Goal: Task Accomplishment & Management: Manage account settings

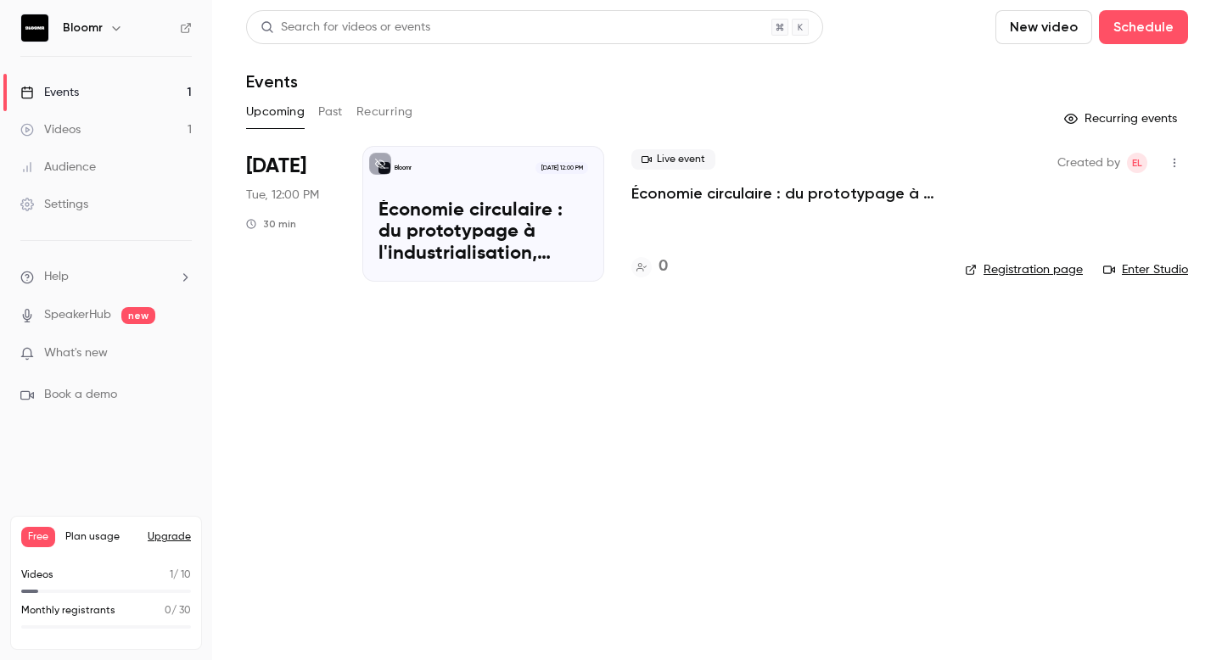
click at [1025, 20] on button "New video" at bounding box center [1043, 27] width 97 height 34
click at [1075, 63] on li "Record" at bounding box center [1092, 74] width 183 height 44
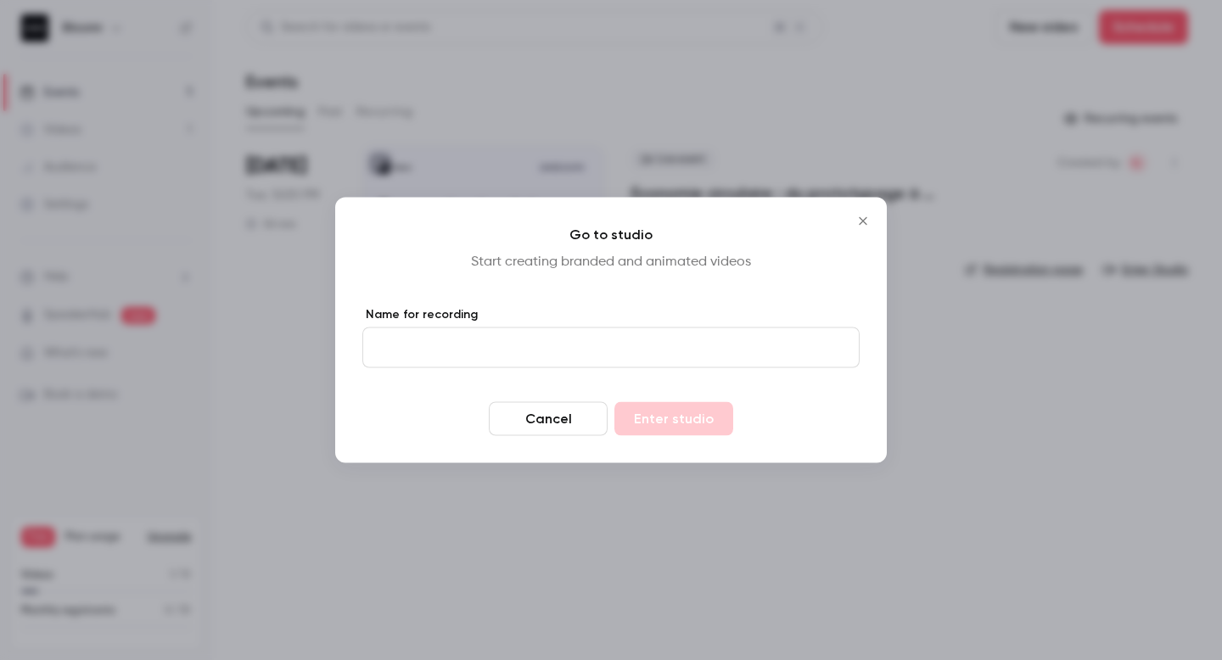
click at [563, 350] on input "Name for recording" at bounding box center [610, 348] width 497 height 41
type input "**********"
click at [715, 414] on button "Enter studio" at bounding box center [673, 419] width 119 height 34
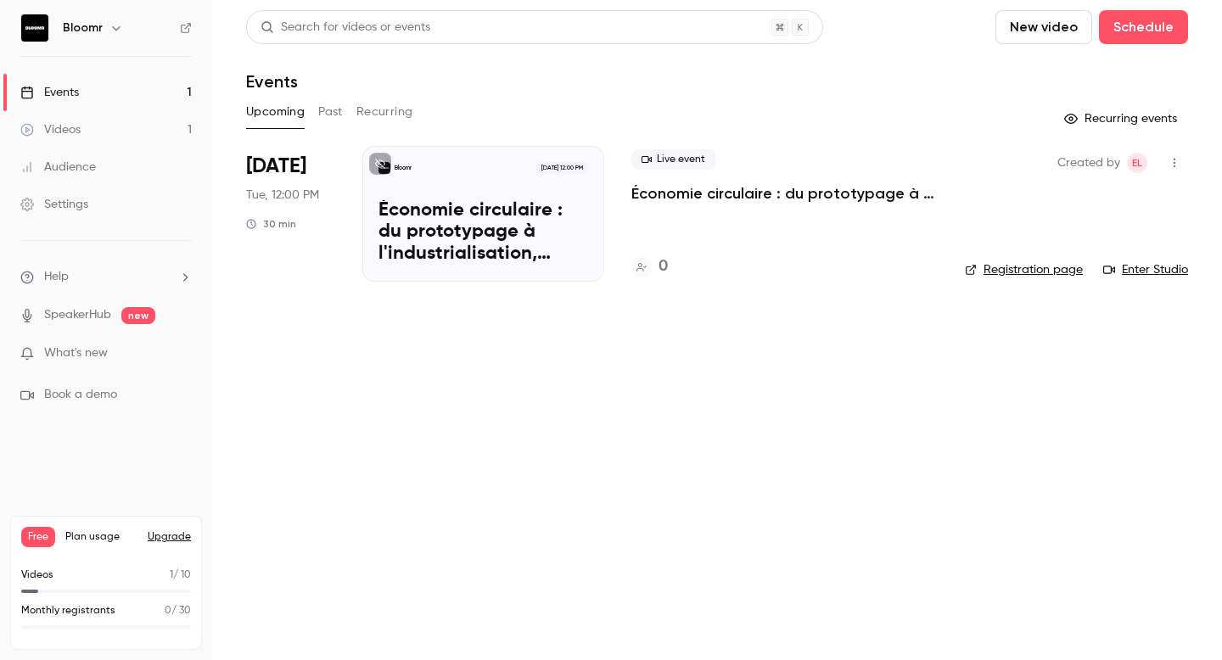
click at [110, 347] on p "What's new" at bounding box center [92, 354] width 144 height 18
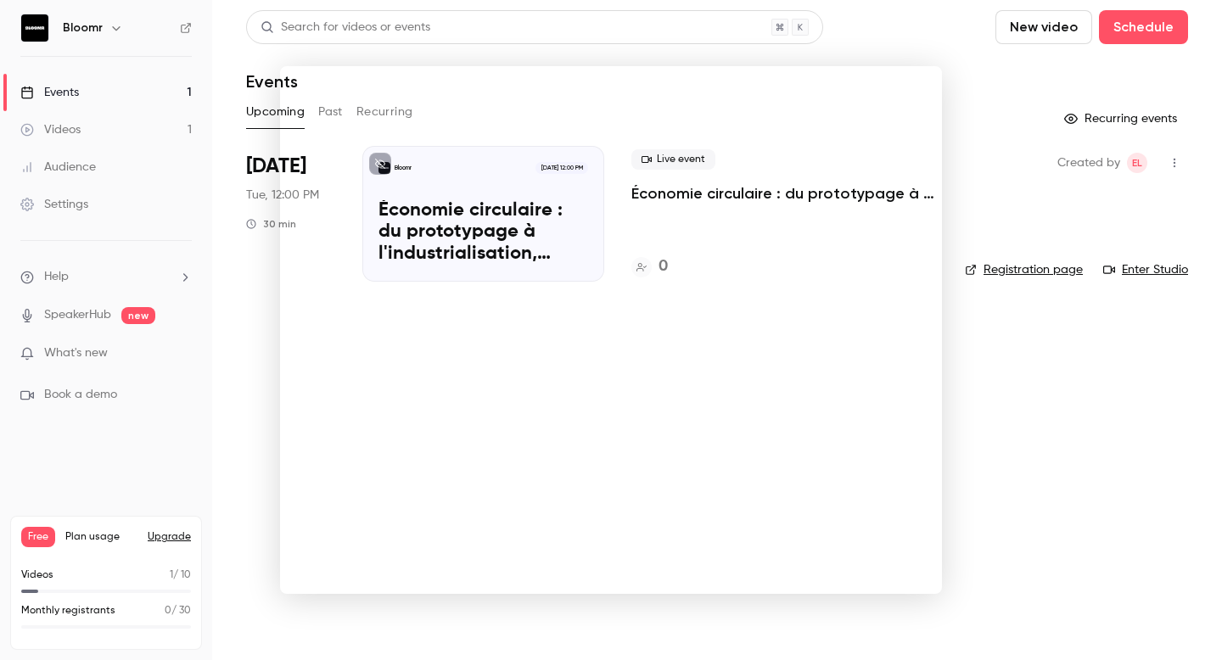
click at [231, 361] on div at bounding box center [611, 330] width 1222 height 660
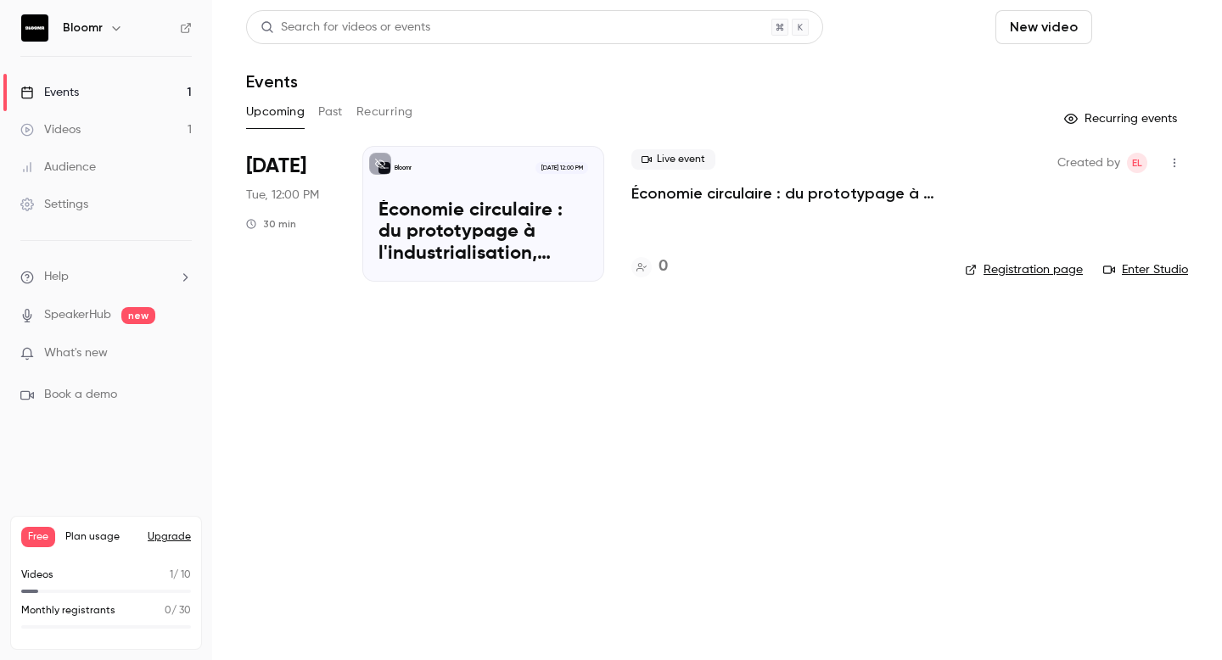
click at [1152, 29] on button "Schedule" at bounding box center [1143, 27] width 89 height 34
click at [1106, 81] on div "One time event" at bounding box center [1109, 73] width 129 height 17
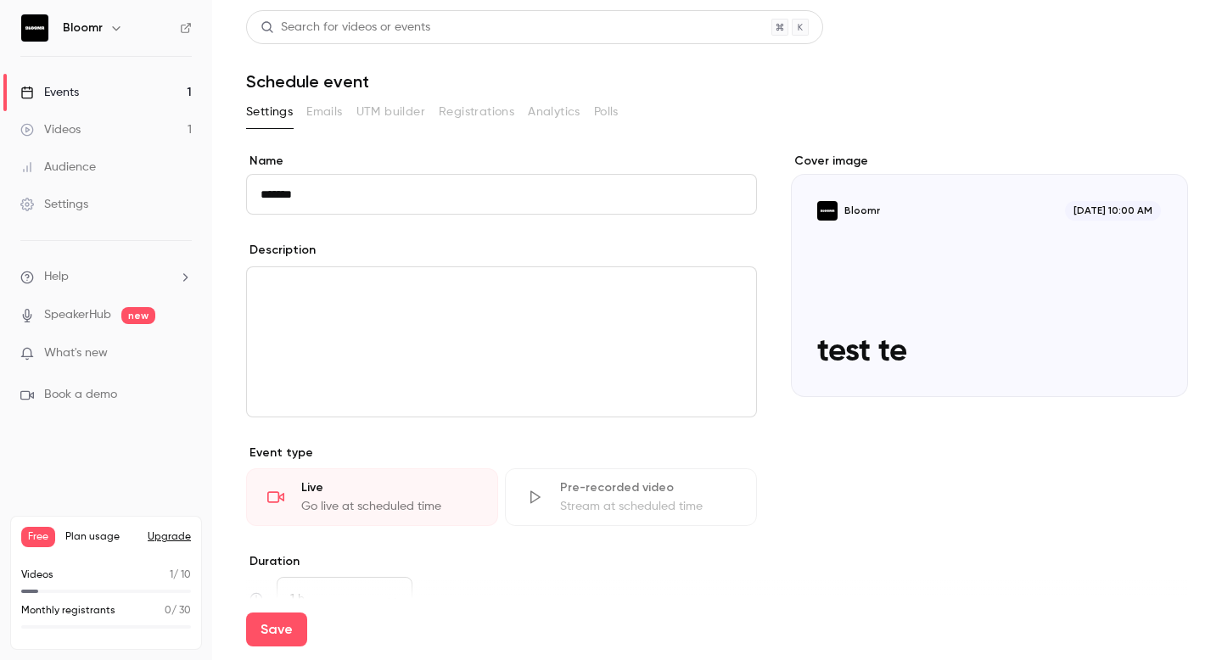
type input "**********"
click at [378, 296] on p "editor" at bounding box center [502, 287] width 482 height 20
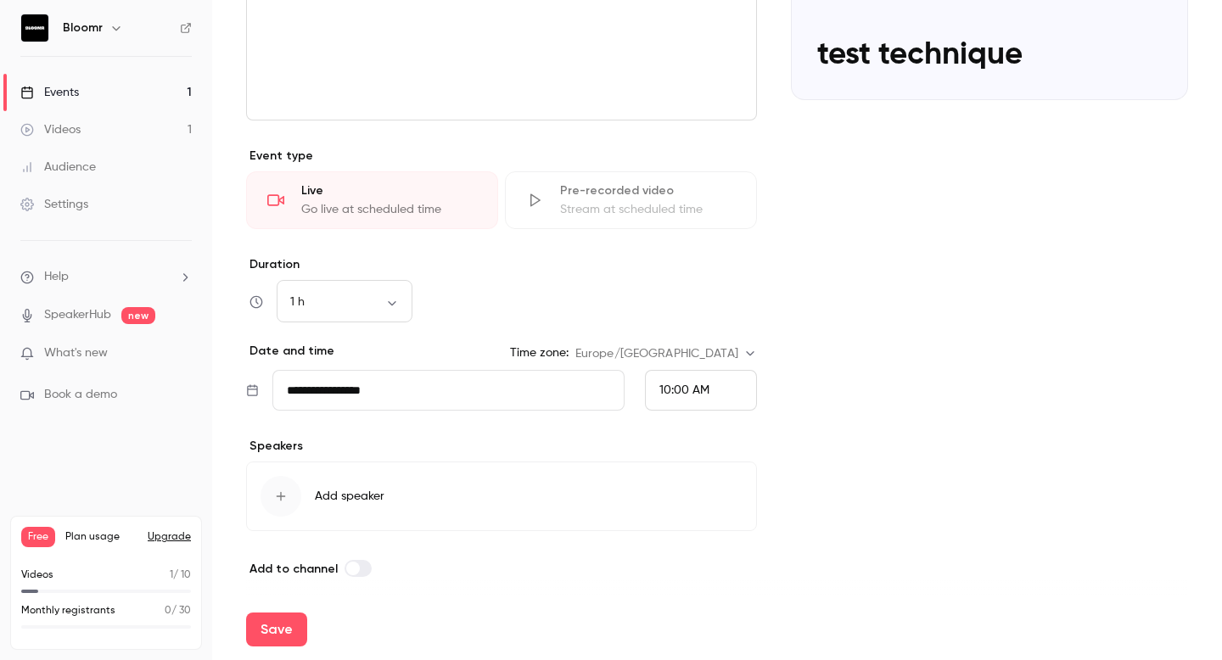
scroll to position [304, 0]
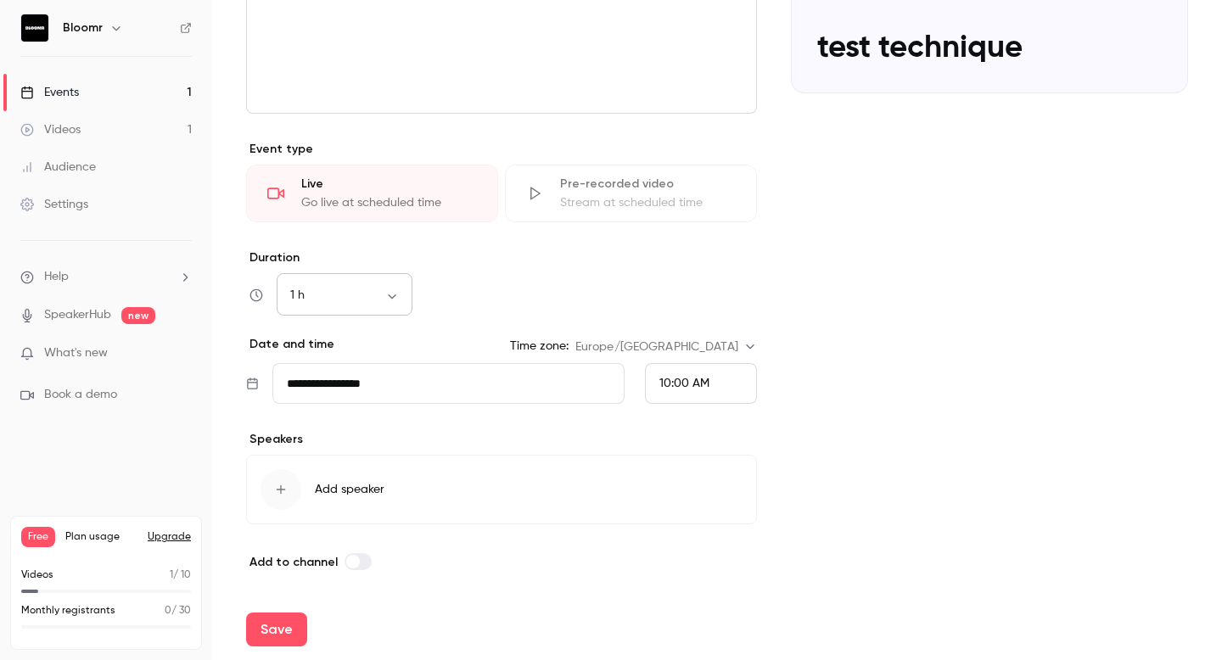
click at [368, 296] on body "**********" at bounding box center [611, 330] width 1222 height 660
click at [351, 382] on li "30 min" at bounding box center [345, 385] width 136 height 44
type input "**"
click at [272, 636] on button "Save" at bounding box center [276, 630] width 61 height 34
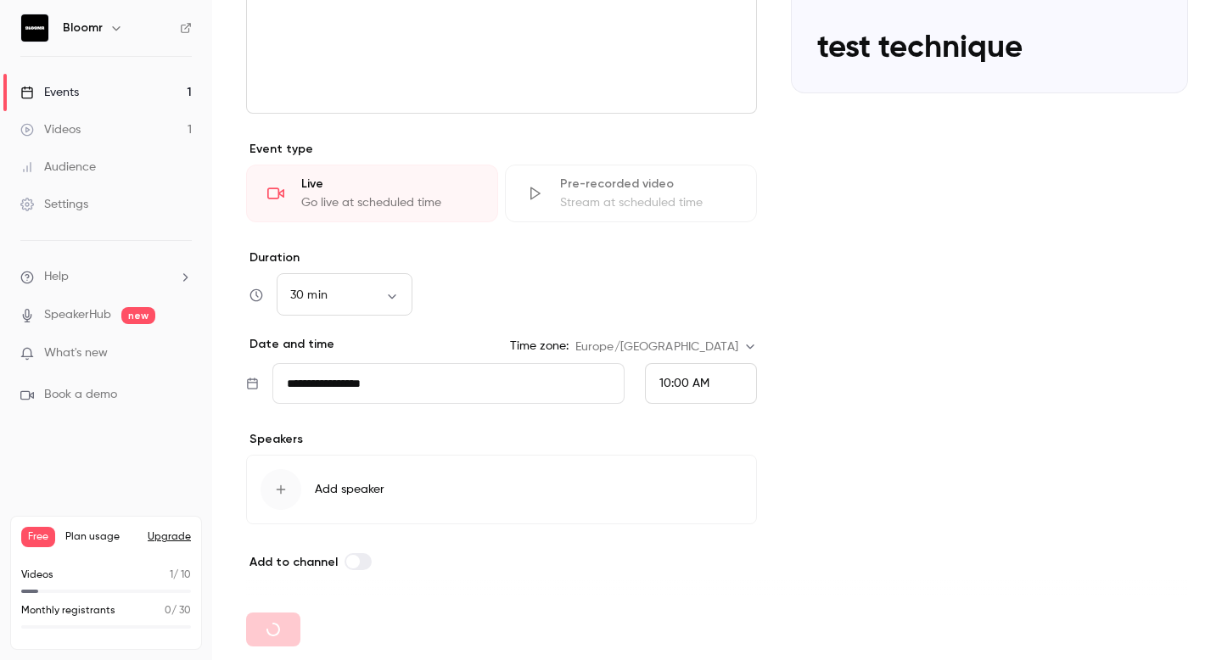
type input "**"
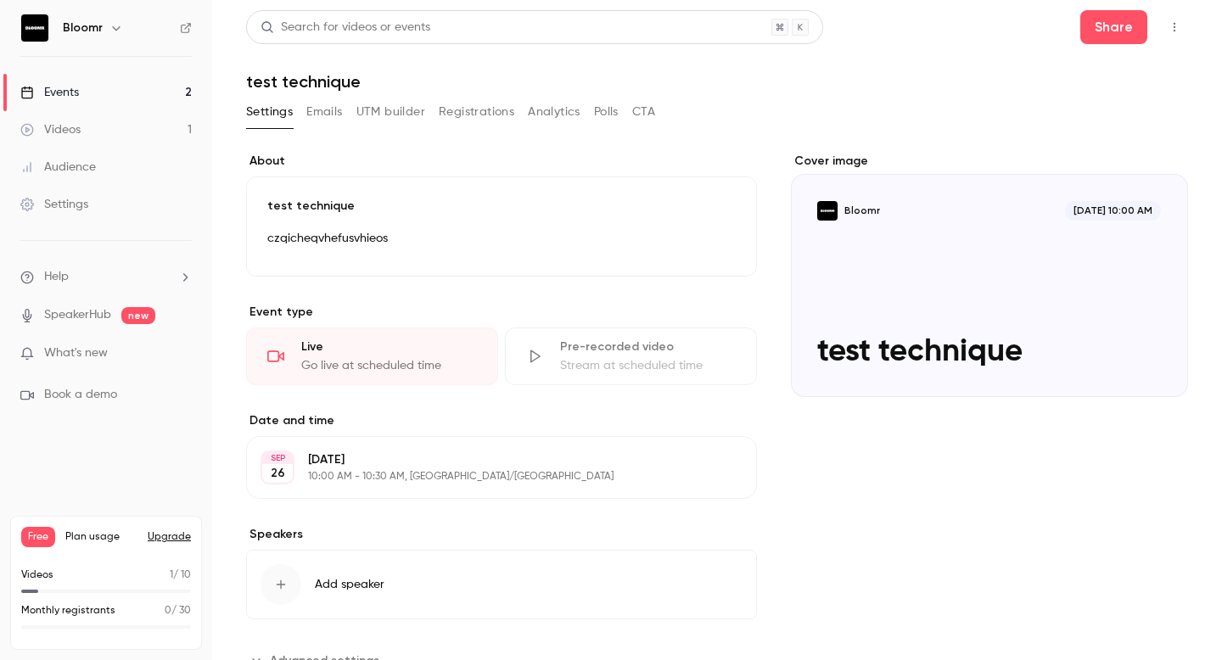
click at [141, 83] on link "Events 2" at bounding box center [106, 92] width 212 height 37
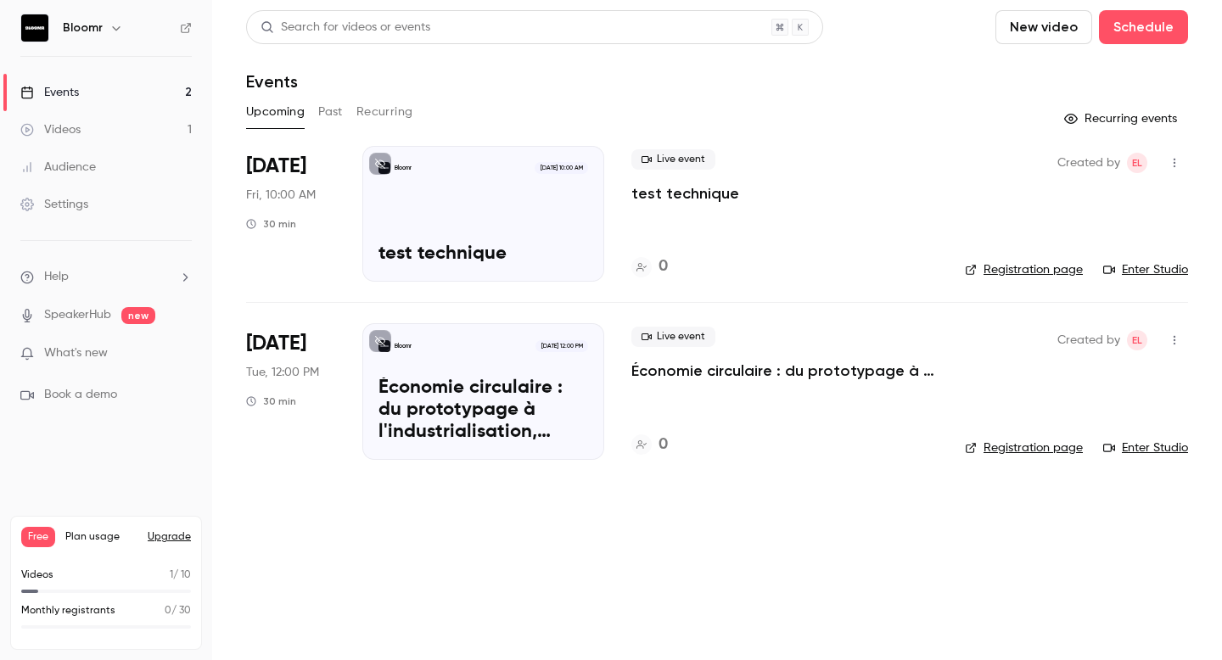
click at [1168, 160] on icon "button" at bounding box center [1175, 163] width 14 height 12
click at [1101, 250] on div "Invite to Studio" at bounding box center [1109, 250] width 129 height 17
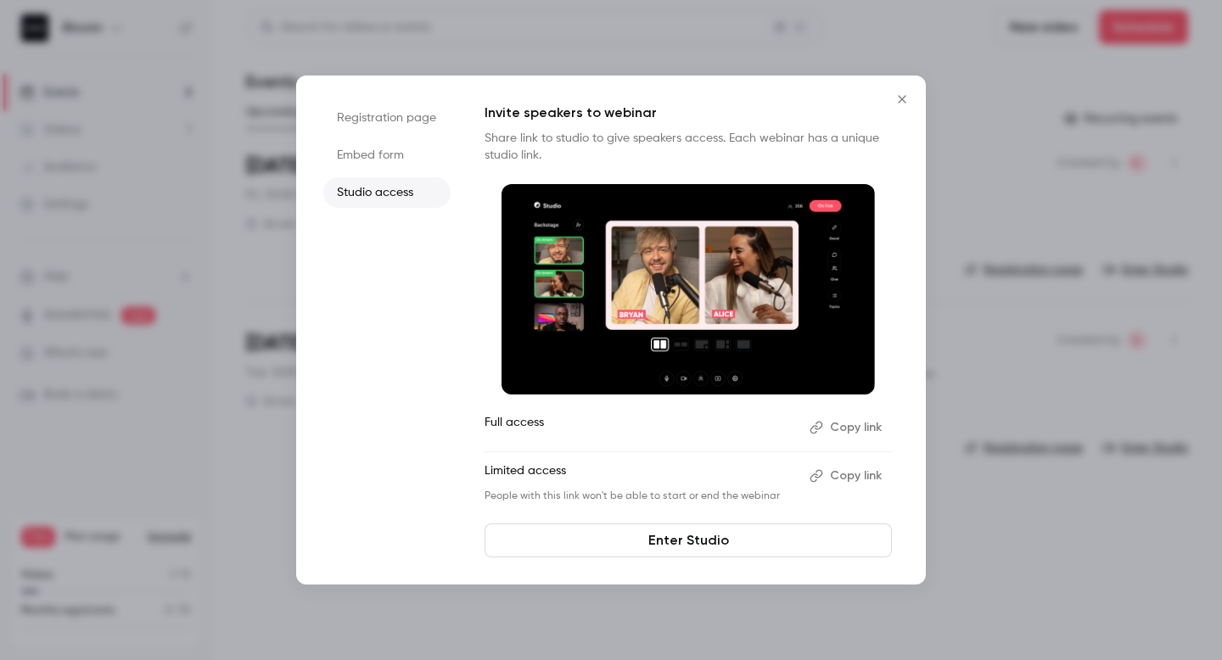
click at [847, 428] on button "Copy link" at bounding box center [847, 427] width 89 height 27
click at [682, 544] on link "Enter Studio" at bounding box center [688, 541] width 407 height 34
click at [901, 94] on icon "Close" at bounding box center [902, 99] width 20 height 14
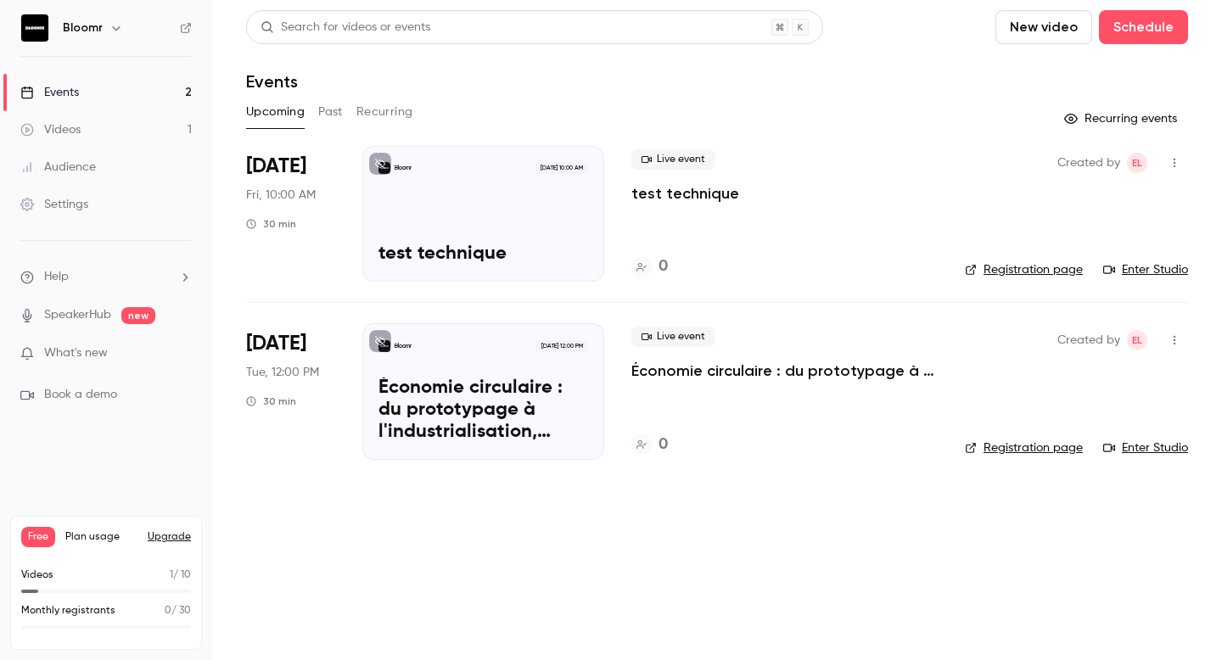
click at [1177, 155] on button "button" at bounding box center [1174, 162] width 27 height 27
click at [1051, 244] on div "Invite to Studio" at bounding box center [1109, 250] width 129 height 17
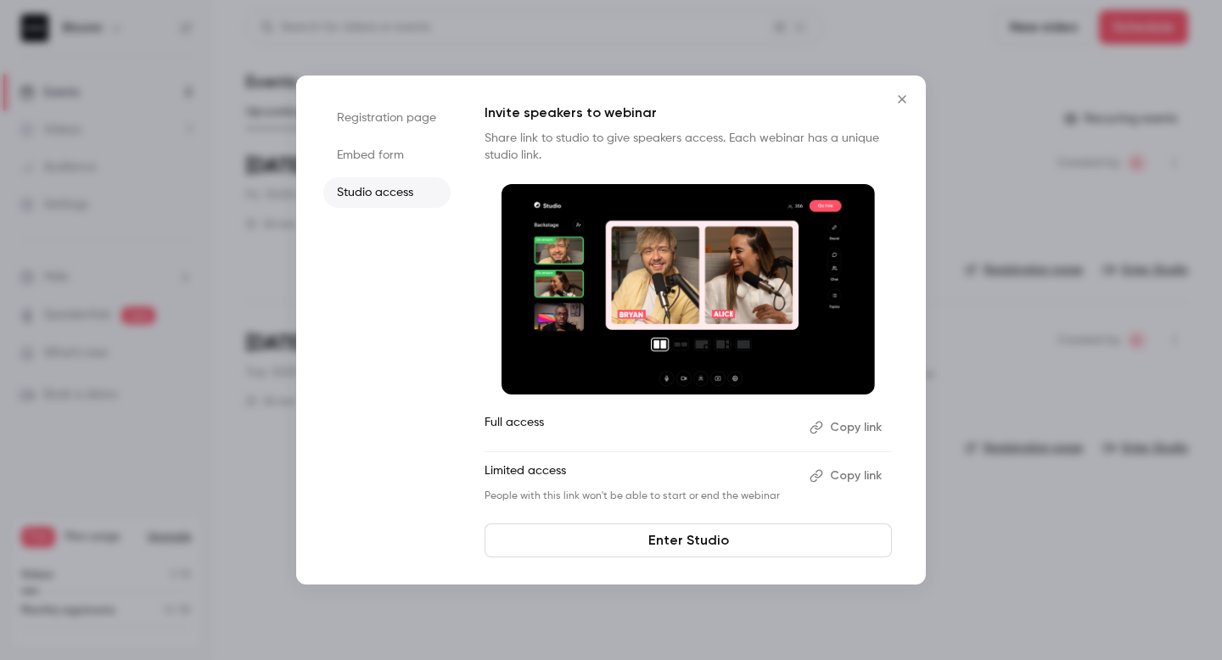
click at [384, 161] on li "Embed form" at bounding box center [386, 155] width 127 height 31
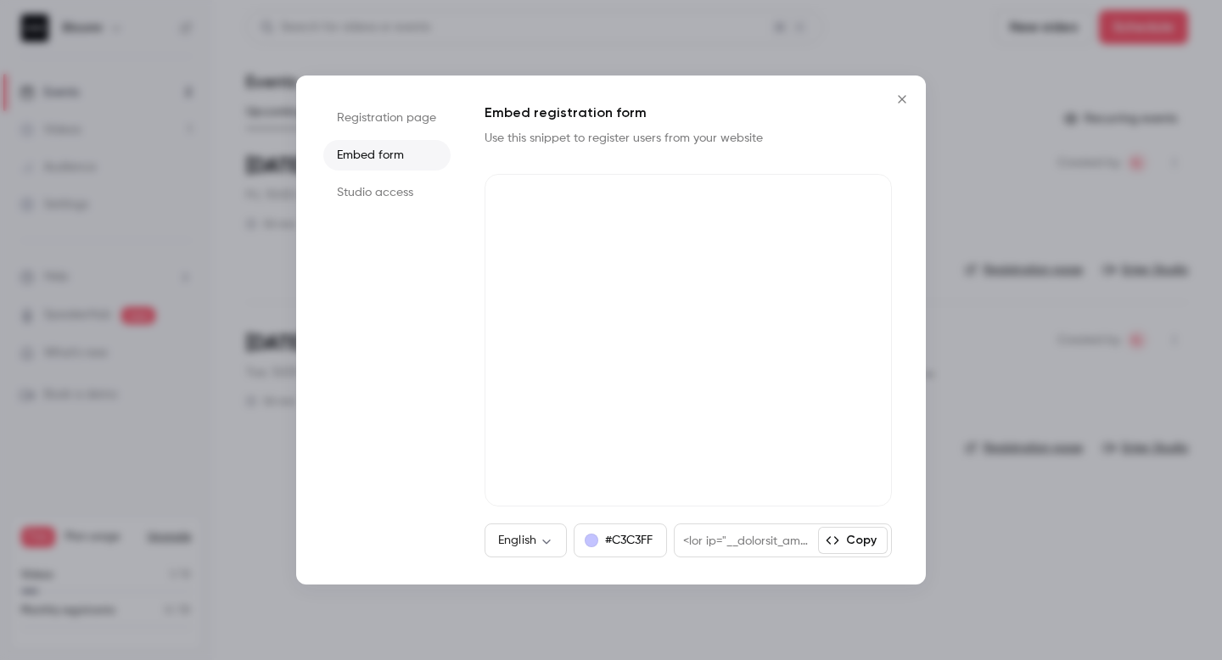
click at [404, 118] on li "Registration page" at bounding box center [386, 118] width 127 height 31
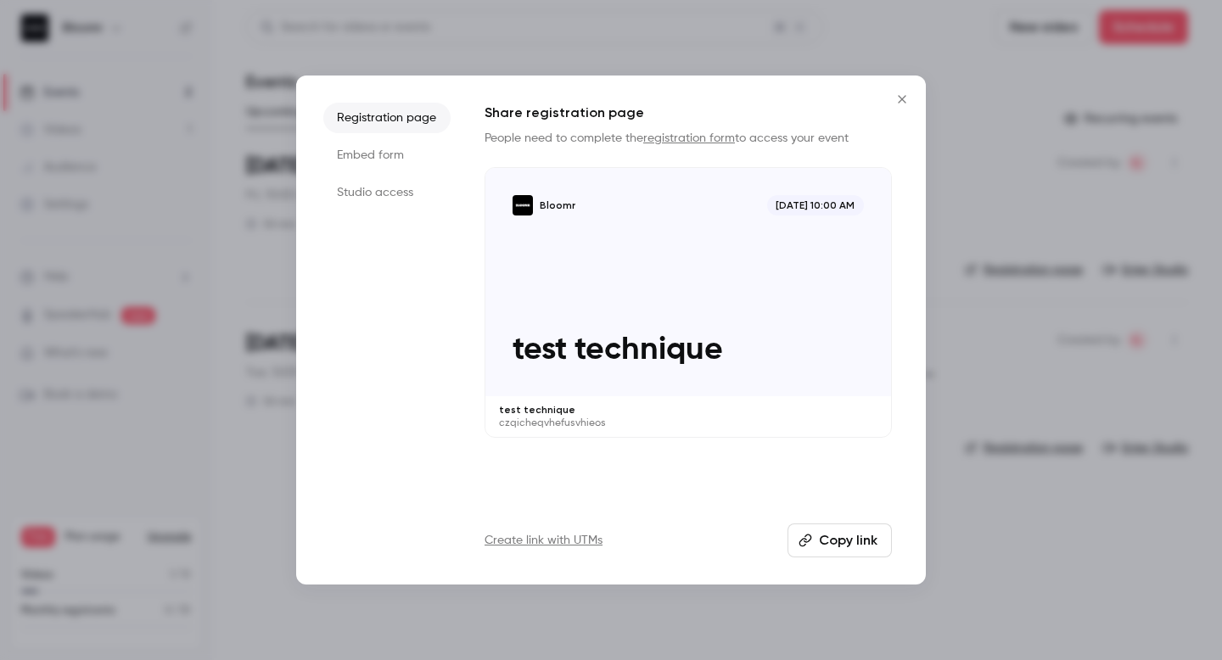
click at [715, 136] on link "registration form" at bounding box center [689, 138] width 92 height 12
click at [411, 155] on li "Embed form" at bounding box center [386, 155] width 127 height 31
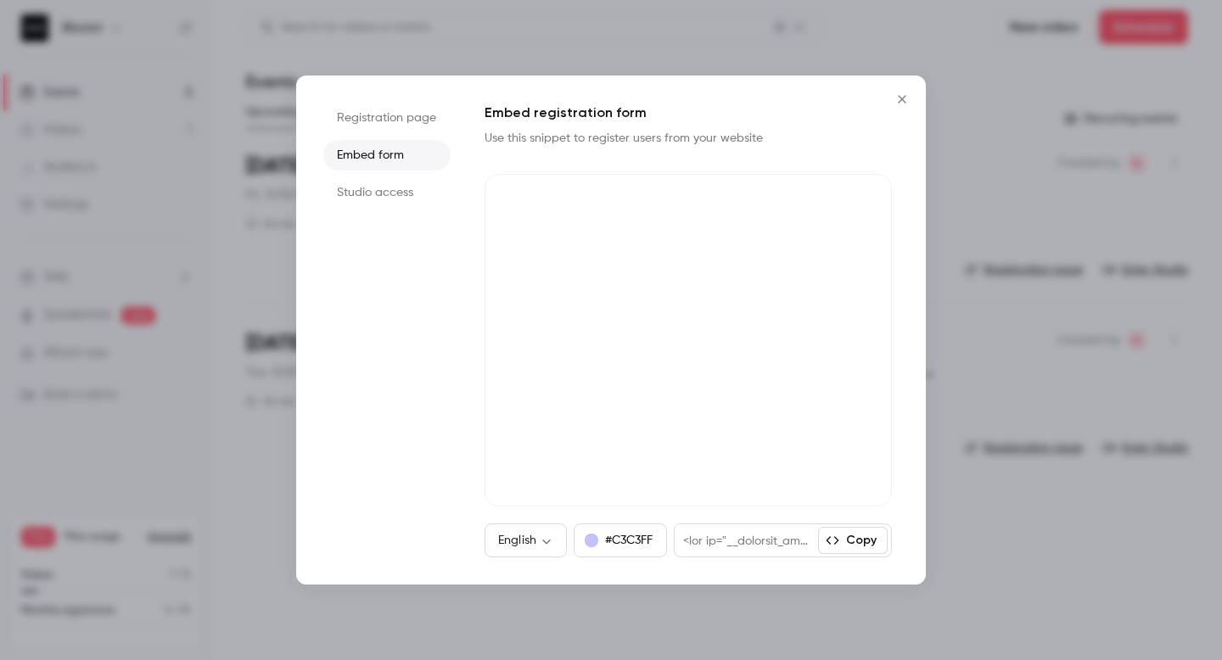
click at [382, 185] on li "Studio access" at bounding box center [386, 192] width 127 height 31
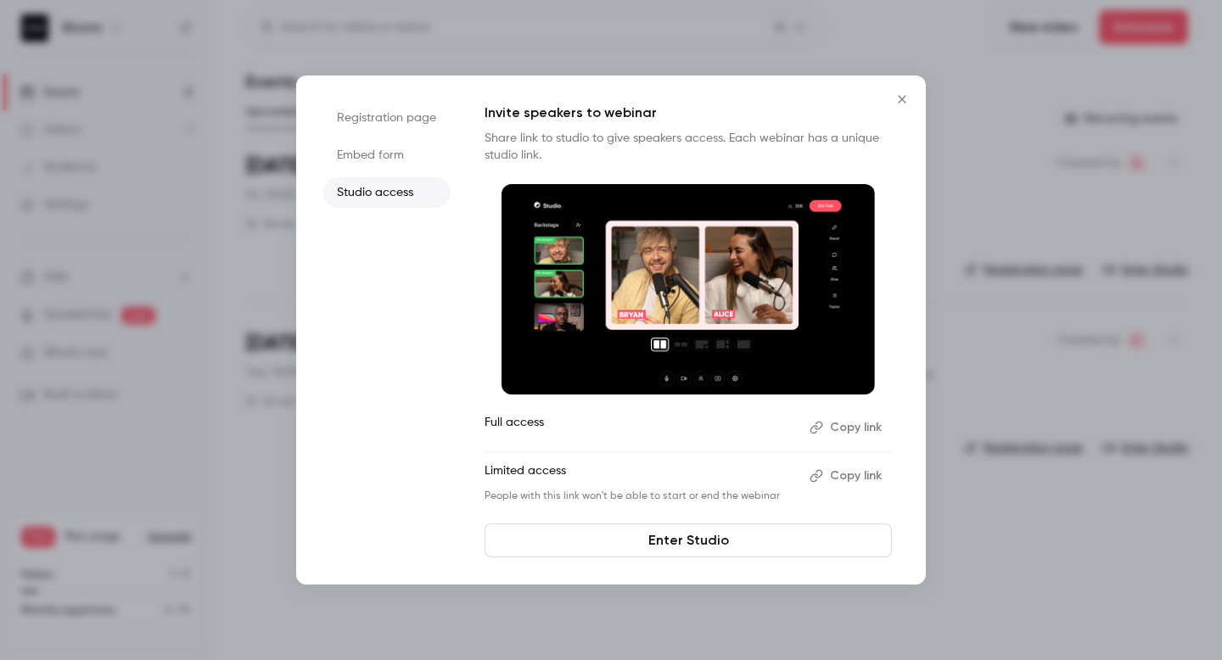
click at [898, 92] on icon "Close" at bounding box center [902, 99] width 20 height 14
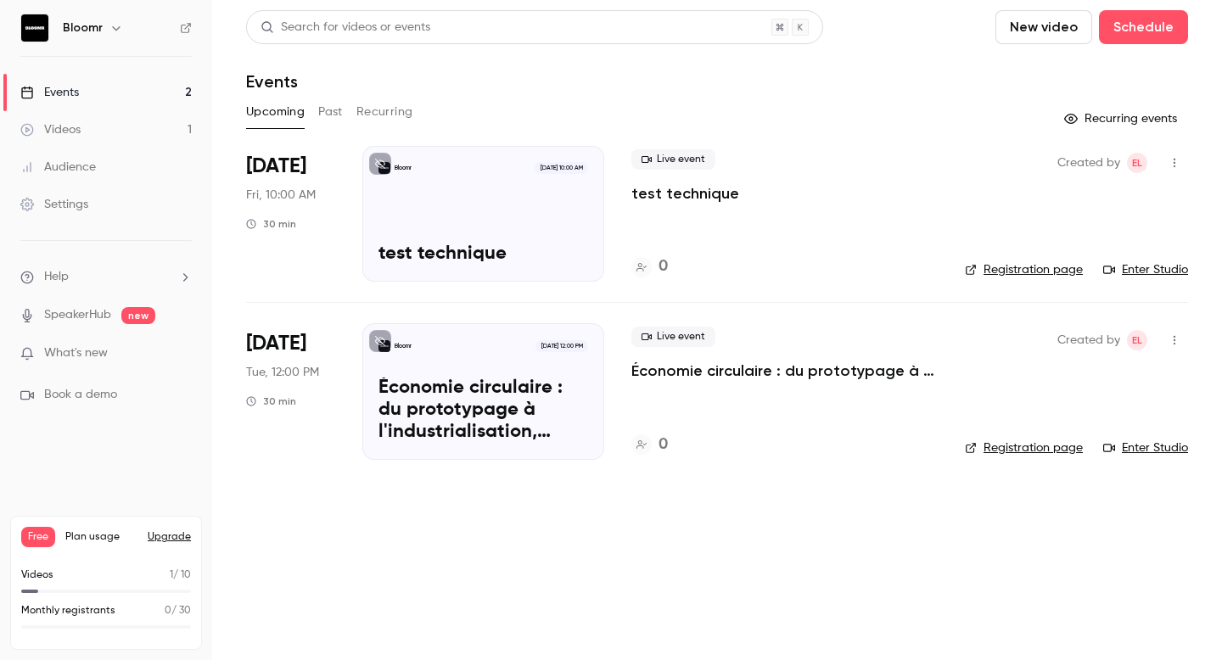
click at [1185, 160] on button "button" at bounding box center [1174, 162] width 27 height 27
click at [1106, 242] on div "Invite to Studio" at bounding box center [1109, 250] width 129 height 17
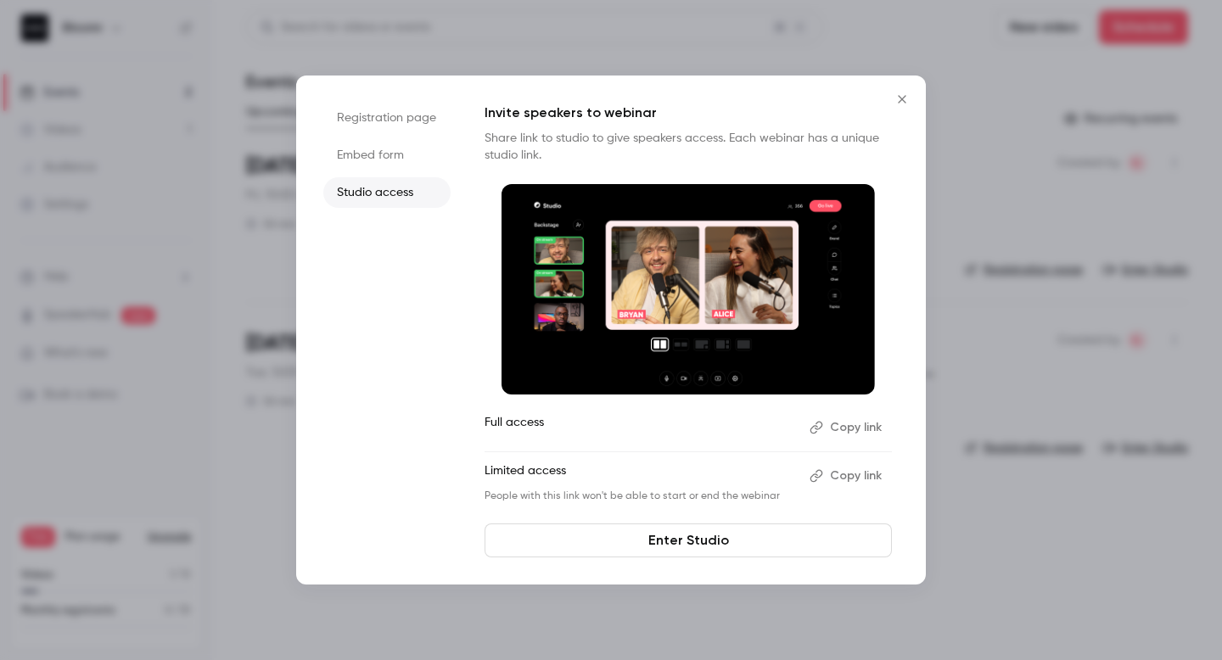
click at [847, 473] on button "Copy link" at bounding box center [847, 475] width 89 height 27
click at [898, 95] on icon "Close" at bounding box center [902, 99] width 8 height 8
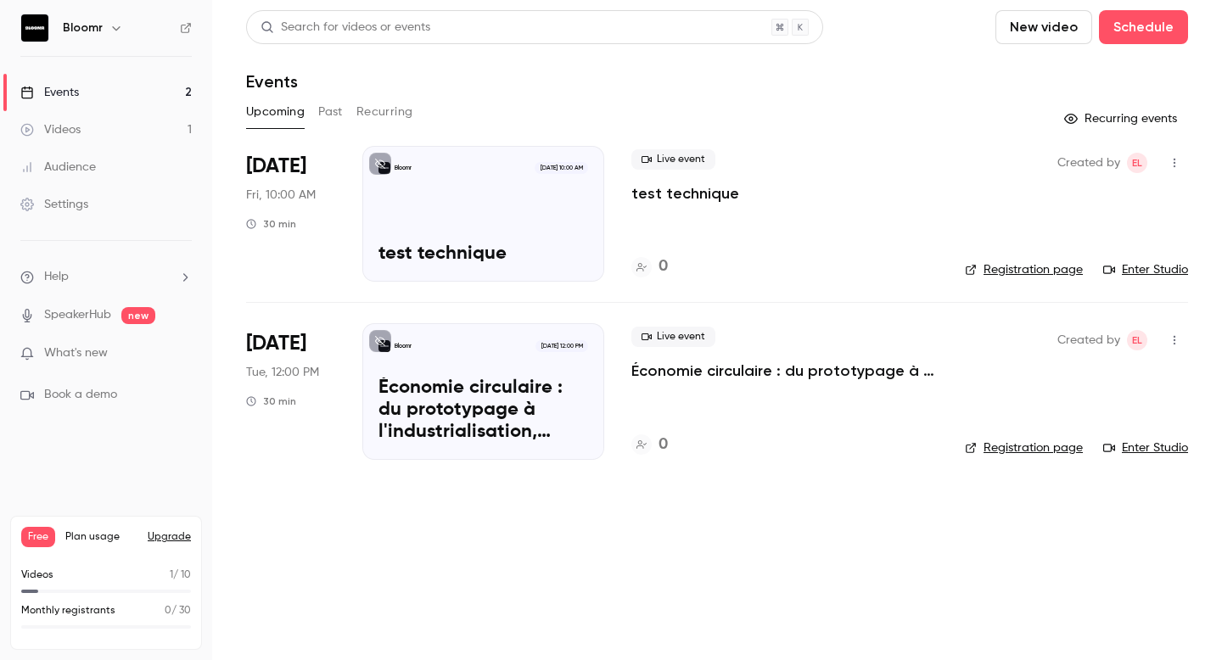
click at [457, 174] on div "Bloomr Sep 26, 10:00 AM" at bounding box center [483, 168] width 210 height 12
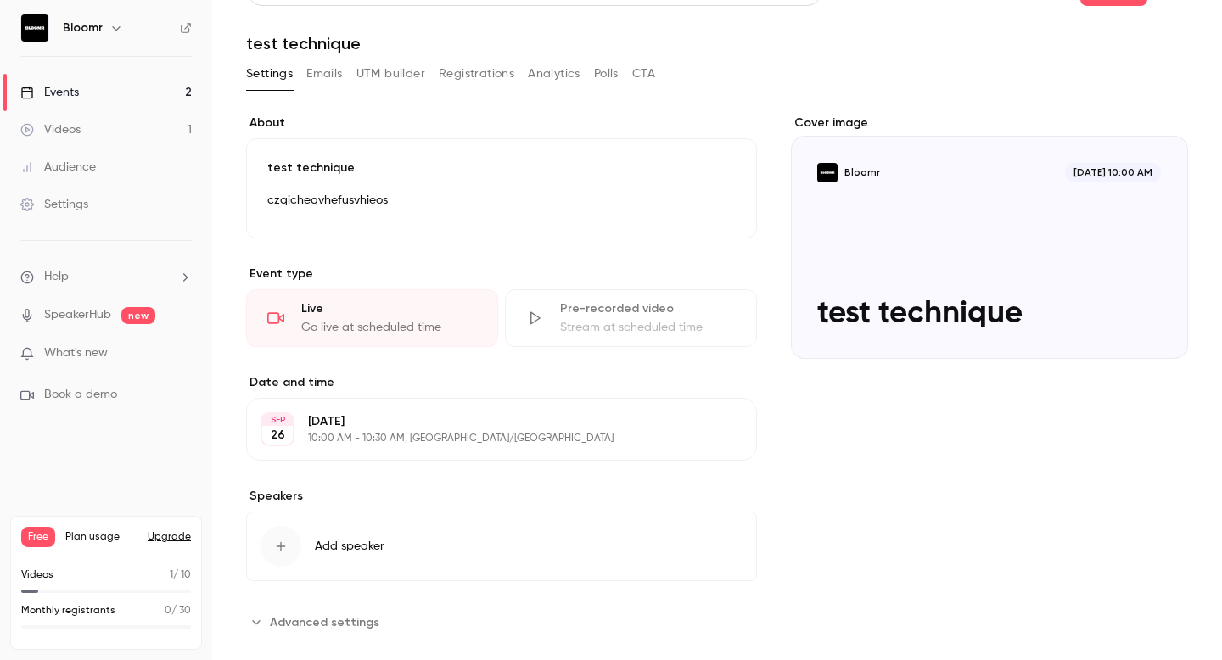
scroll to position [64, 0]
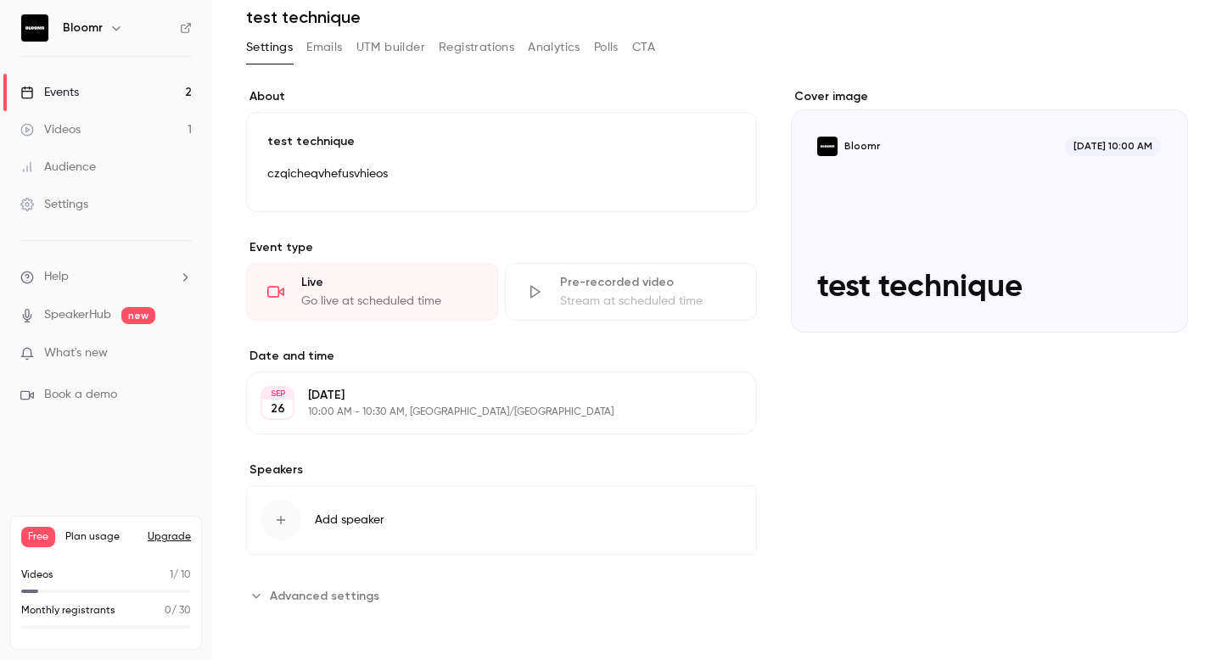
click at [307, 593] on span "Advanced settings" at bounding box center [324, 596] width 109 height 18
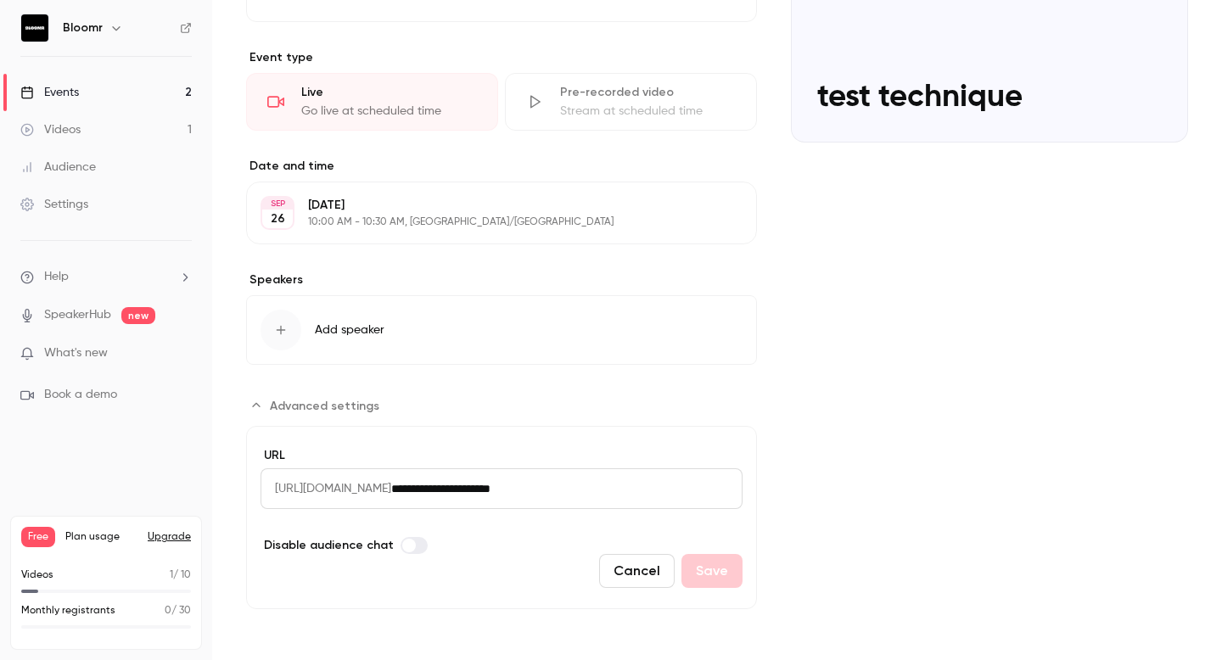
drag, startPoint x: 633, startPoint y: 492, endPoint x: 264, endPoint y: 482, distance: 369.3
click at [264, 482] on div "**********" at bounding box center [502, 488] width 482 height 41
click at [606, 471] on input "**********" at bounding box center [566, 488] width 351 height 41
drag, startPoint x: 646, startPoint y: 491, endPoint x: 460, endPoint y: 457, distance: 188.9
click at [460, 457] on div "**********" at bounding box center [502, 478] width 482 height 62
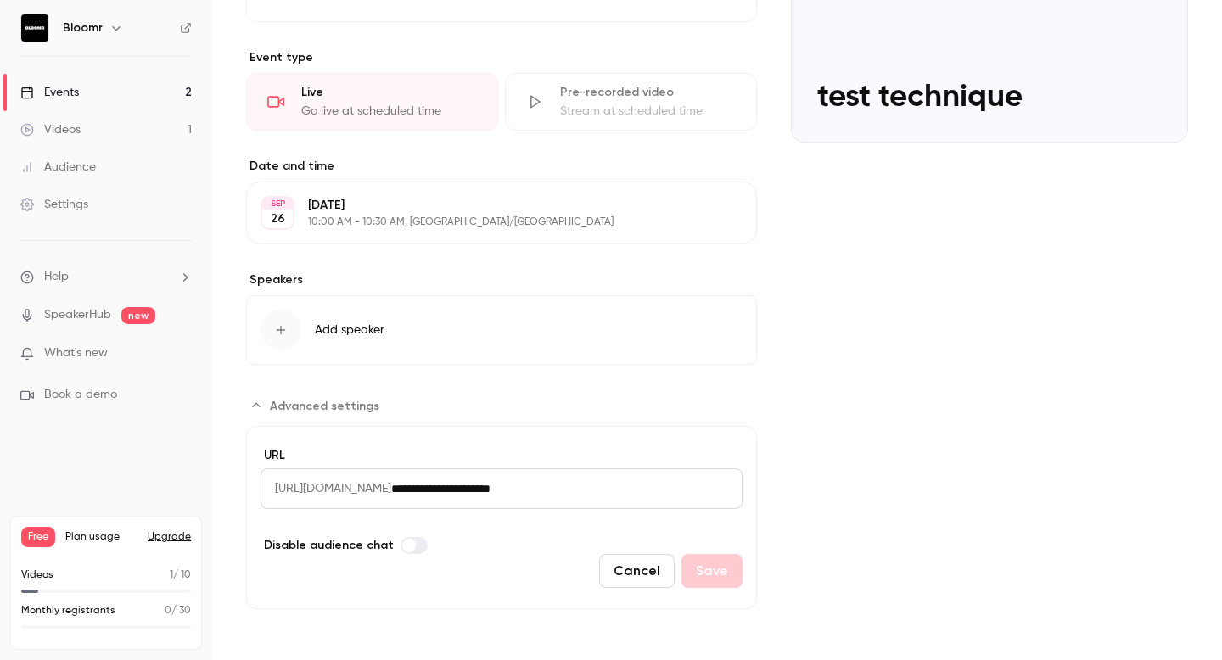
click at [391, 496] on span "[URL][DOMAIN_NAME]" at bounding box center [326, 488] width 131 height 41
click at [514, 426] on form "**********" at bounding box center [501, 517] width 511 height 183
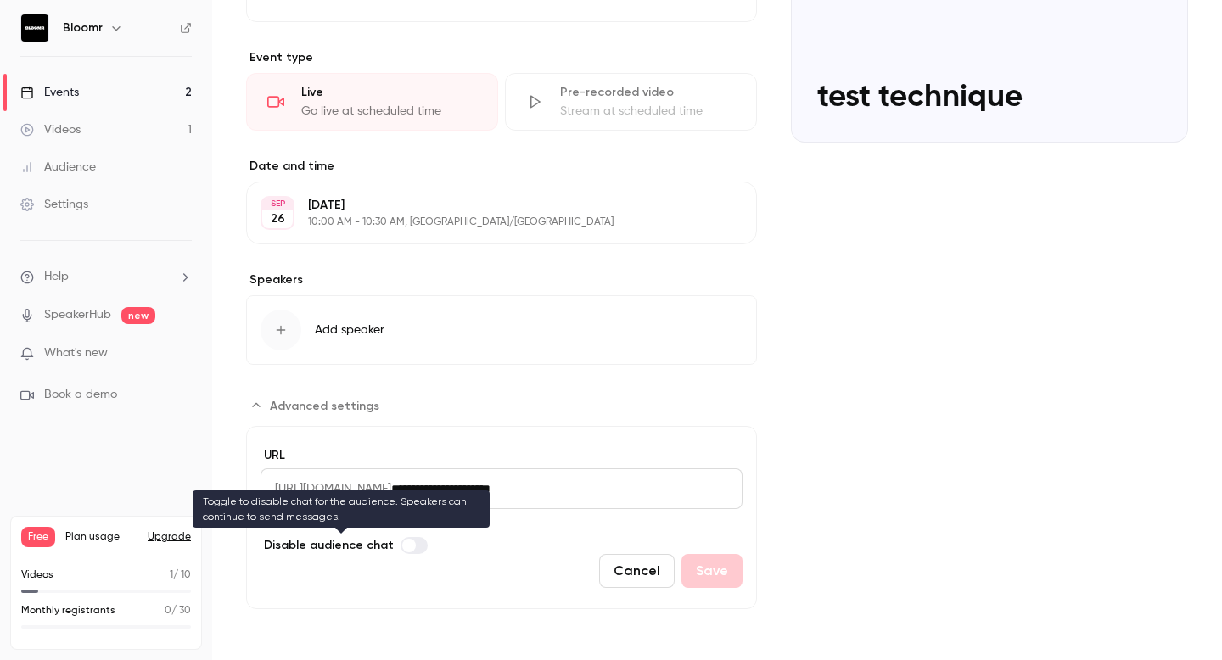
click at [413, 546] on label "Advanced settings" at bounding box center [414, 545] width 27 height 17
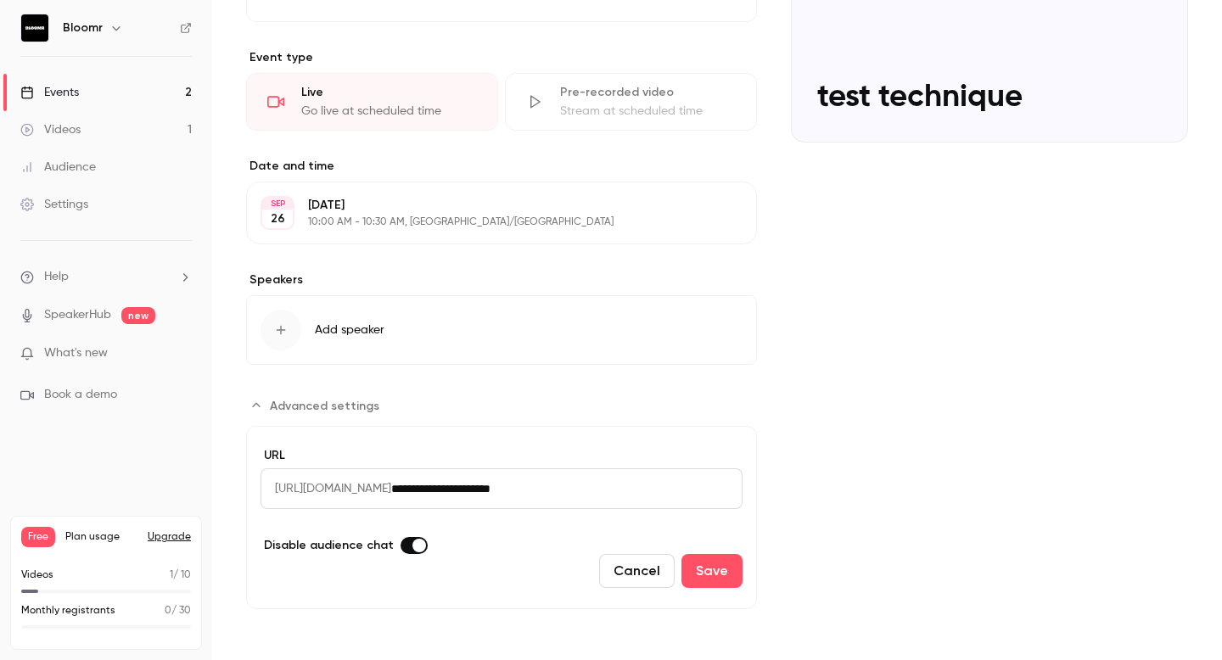
click at [413, 546] on span "Advanced settings" at bounding box center [419, 546] width 14 height 14
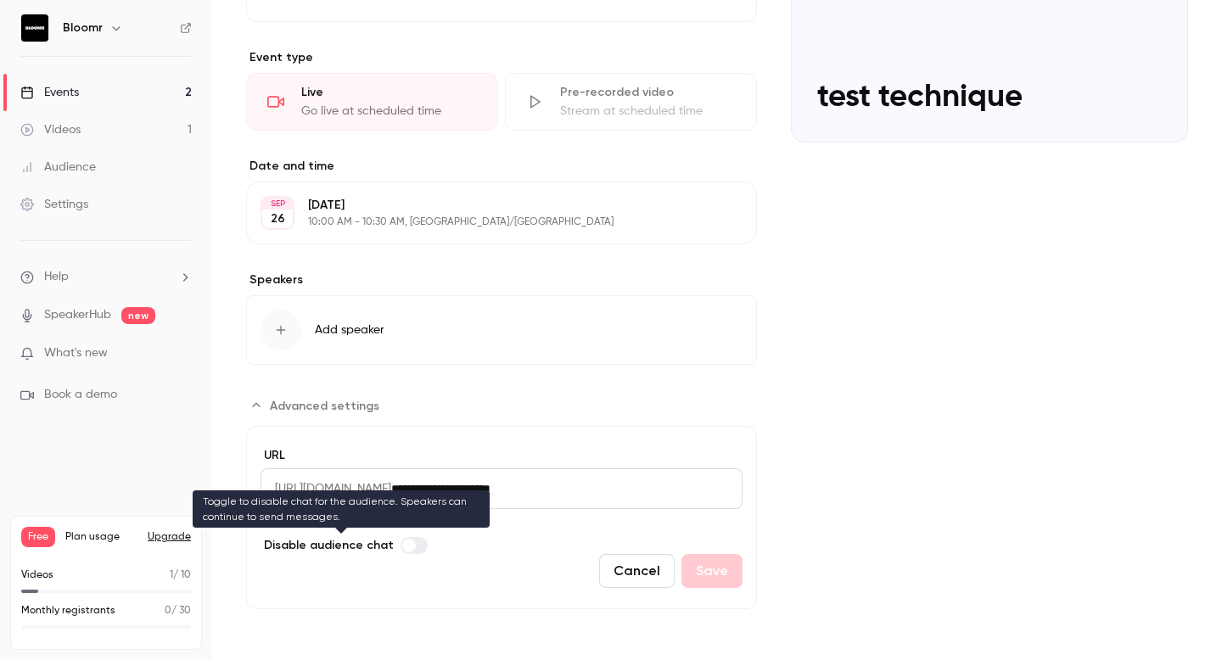
click at [415, 543] on label "Advanced settings" at bounding box center [414, 545] width 27 height 17
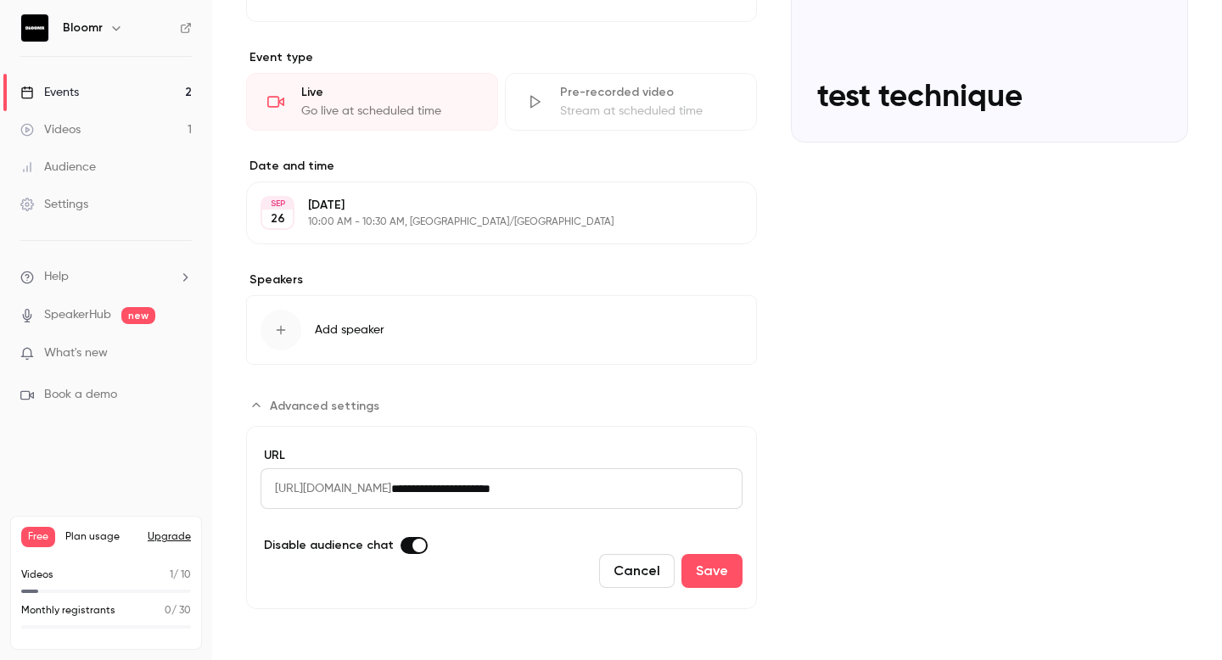
click at [415, 543] on span "Advanced settings" at bounding box center [419, 546] width 14 height 14
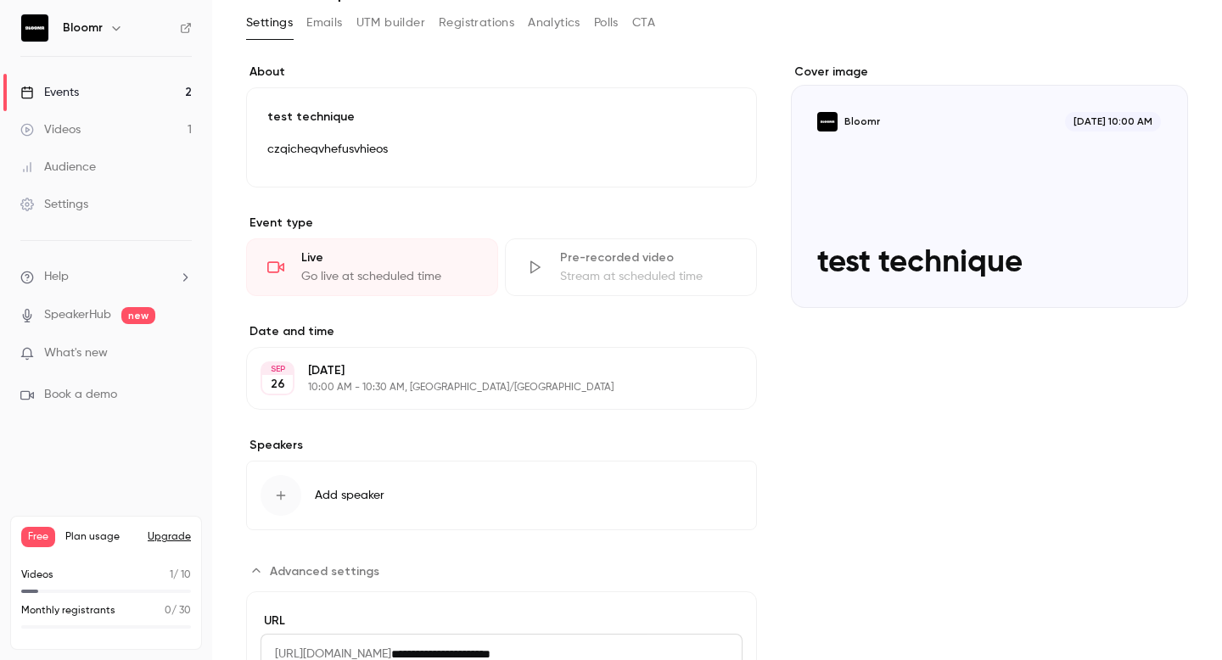
scroll to position [0, 0]
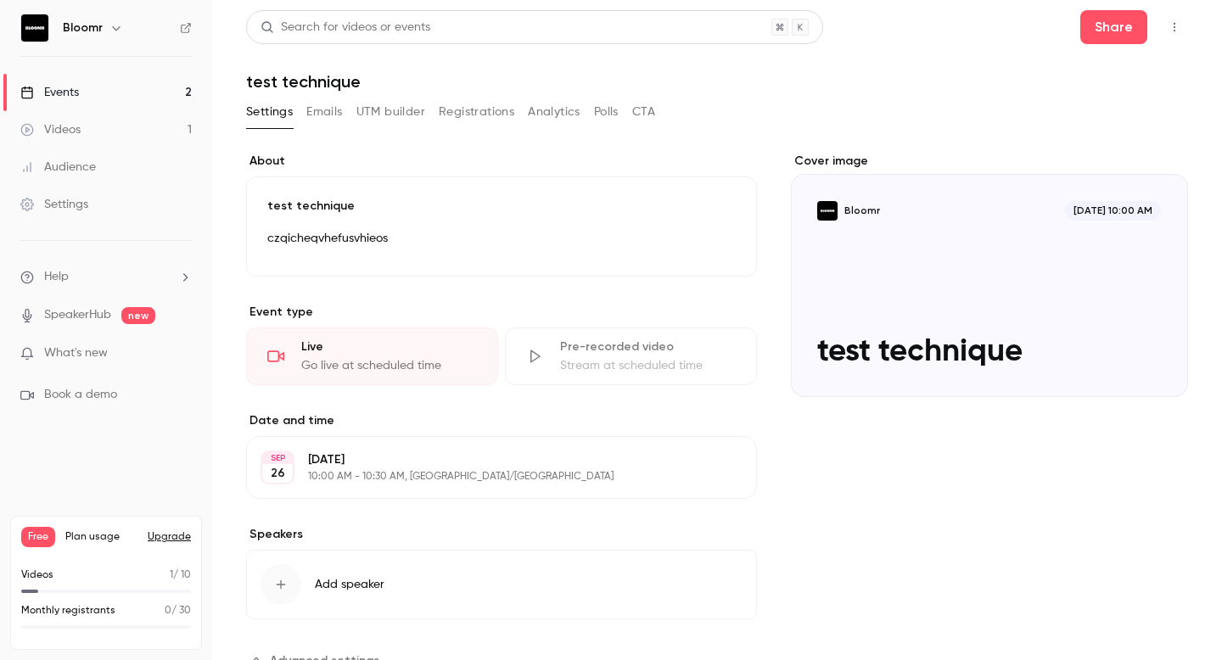
click at [132, 102] on link "Events 2" at bounding box center [106, 92] width 212 height 37
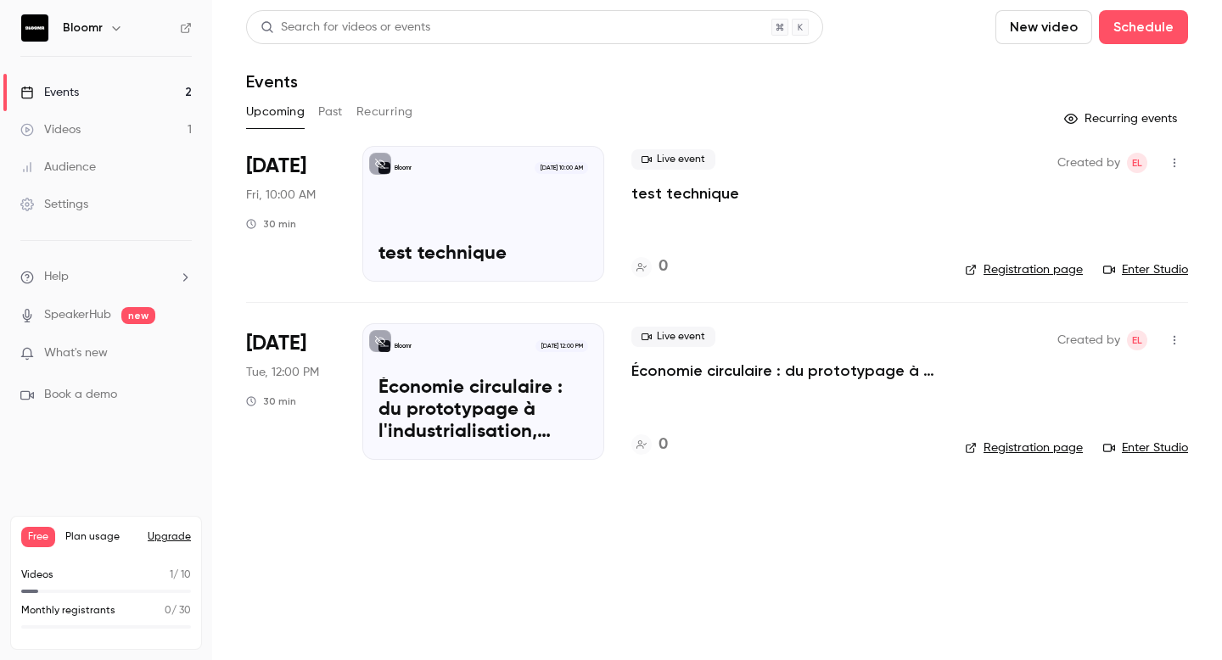
click at [1174, 158] on icon "button" at bounding box center [1175, 163] width 14 height 12
click at [1079, 219] on li "Share" at bounding box center [1095, 206] width 183 height 44
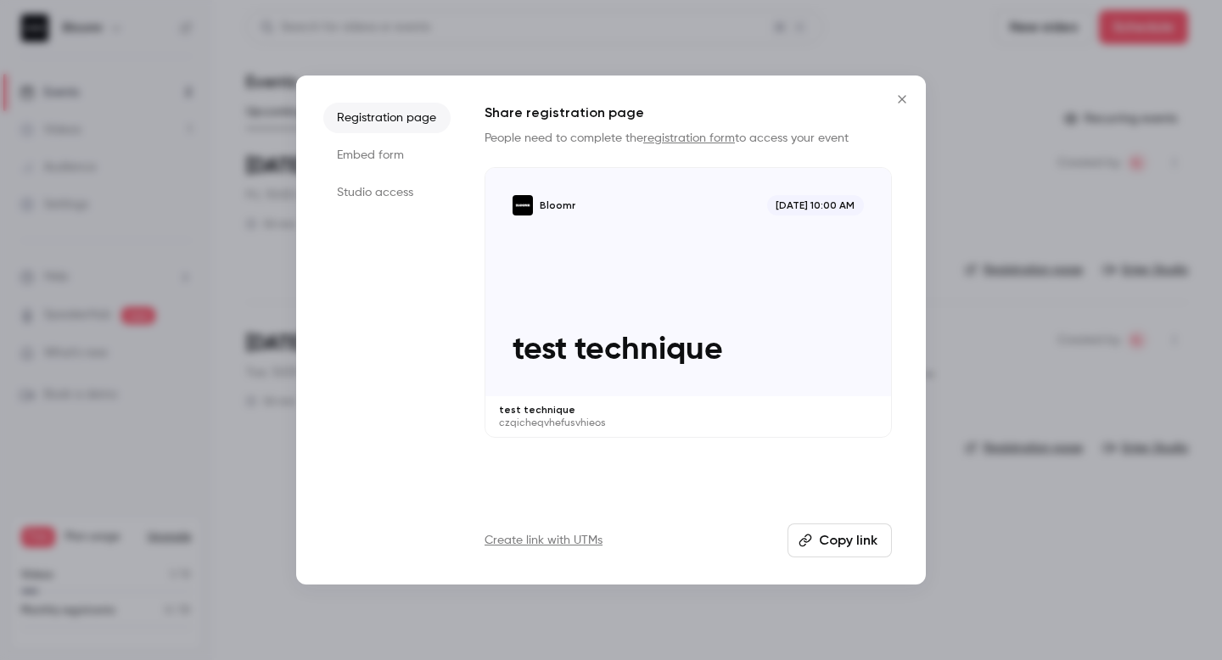
click at [830, 530] on button "Copy link" at bounding box center [840, 541] width 104 height 34
click at [913, 96] on button "Close" at bounding box center [902, 99] width 34 height 34
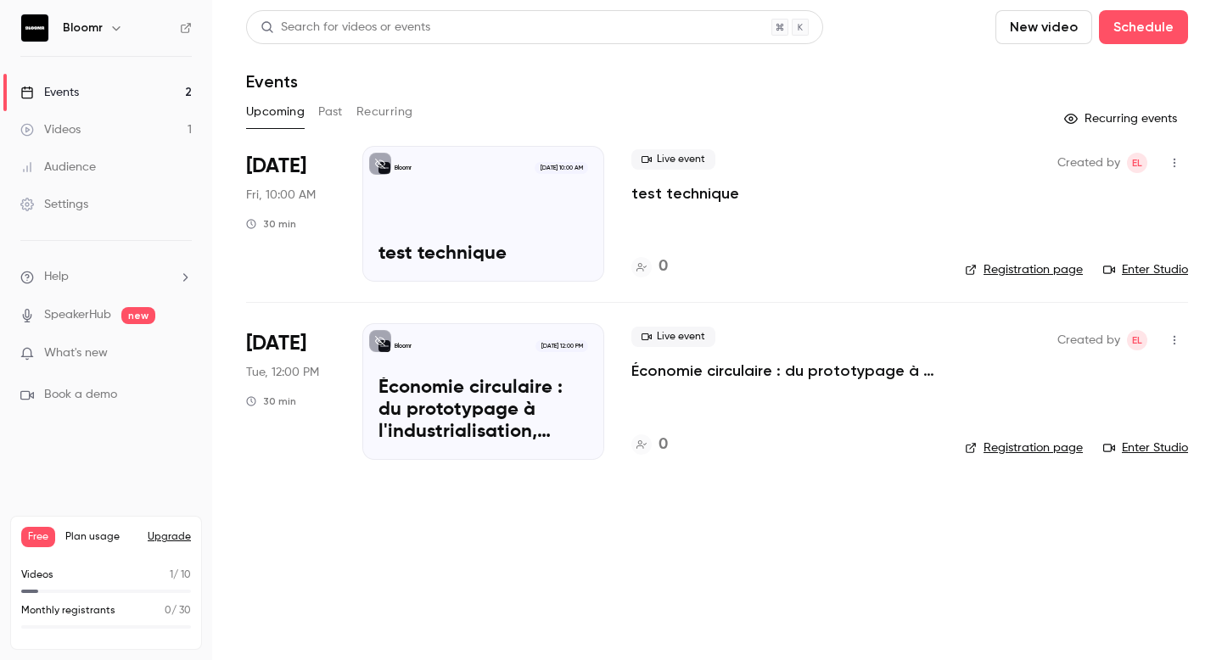
click at [1178, 158] on icon "button" at bounding box center [1175, 163] width 14 height 12
click at [809, 106] on div at bounding box center [611, 330] width 1222 height 660
click at [1057, 265] on link "Registration page" at bounding box center [1024, 269] width 118 height 17
click at [1171, 168] on icon "button" at bounding box center [1175, 163] width 14 height 12
click at [939, 154] on div at bounding box center [611, 330] width 1222 height 660
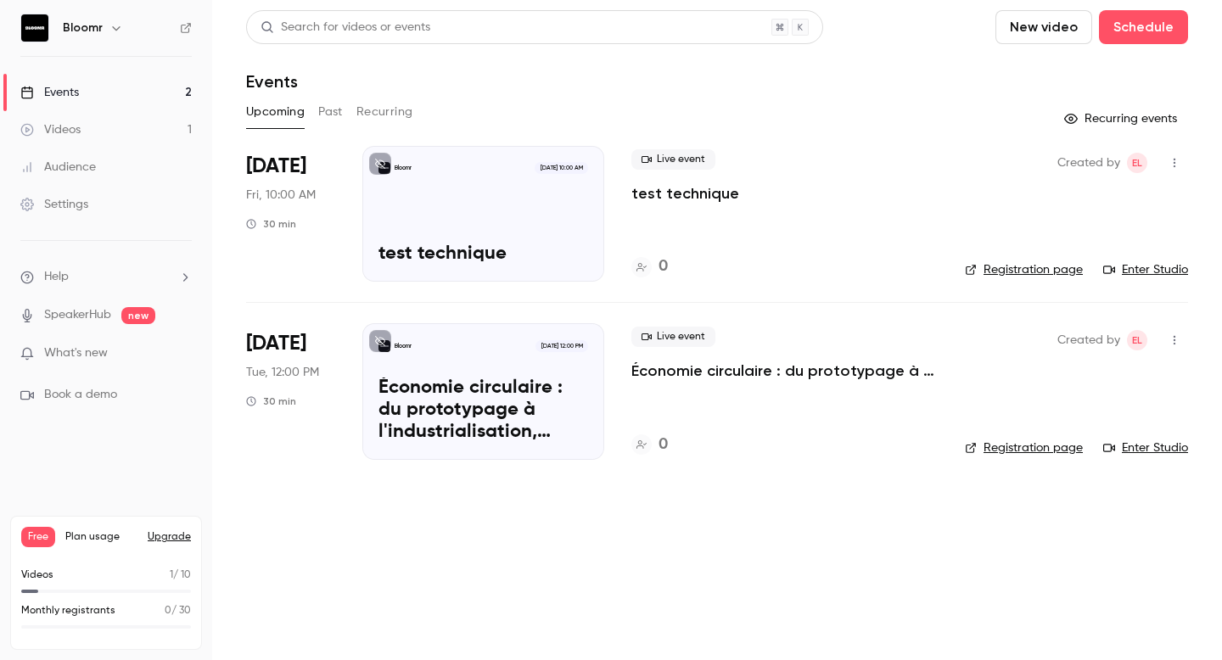
click at [1170, 155] on button "button" at bounding box center [1174, 162] width 27 height 27
click at [940, 249] on div at bounding box center [611, 330] width 1222 height 660
click at [542, 205] on div "Bloomr [DATE] 10:00 AM test technique" at bounding box center [483, 214] width 242 height 136
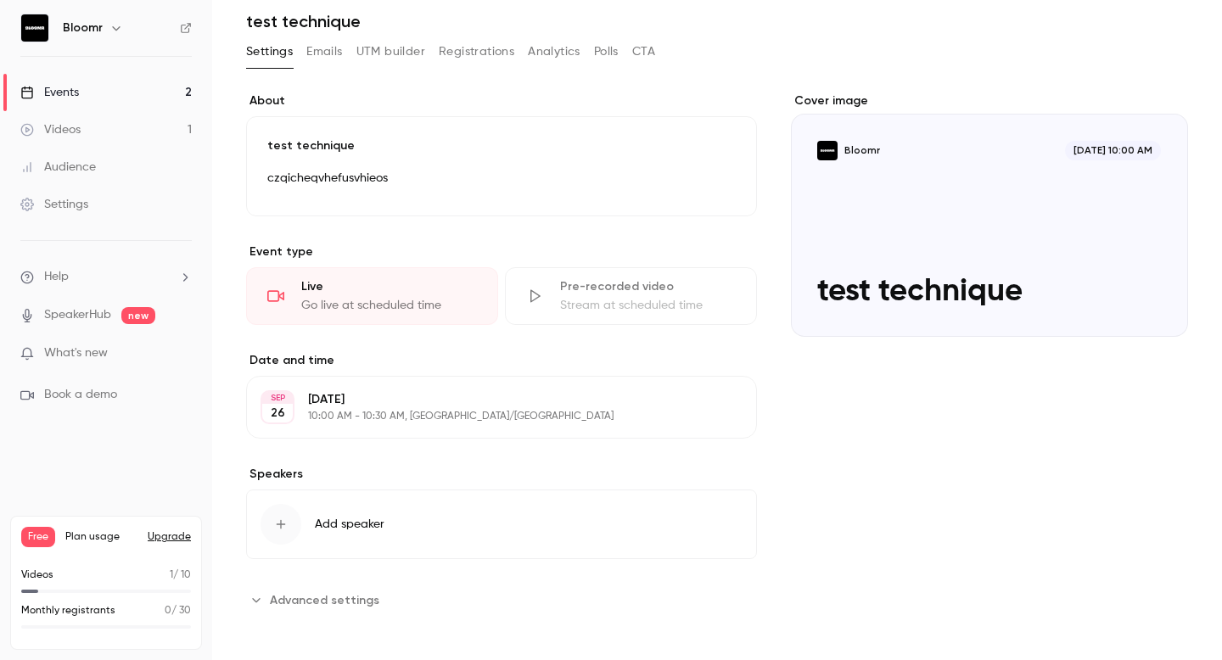
scroll to position [64, 0]
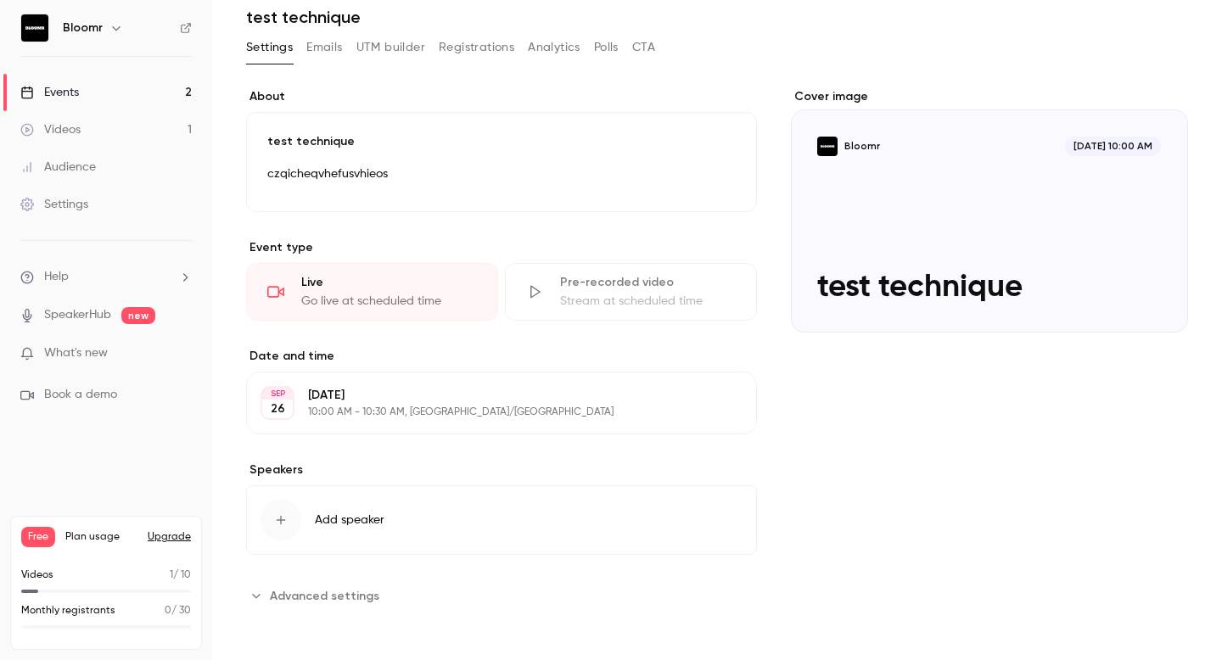
click at [323, 598] on span "Advanced settings" at bounding box center [324, 596] width 109 height 18
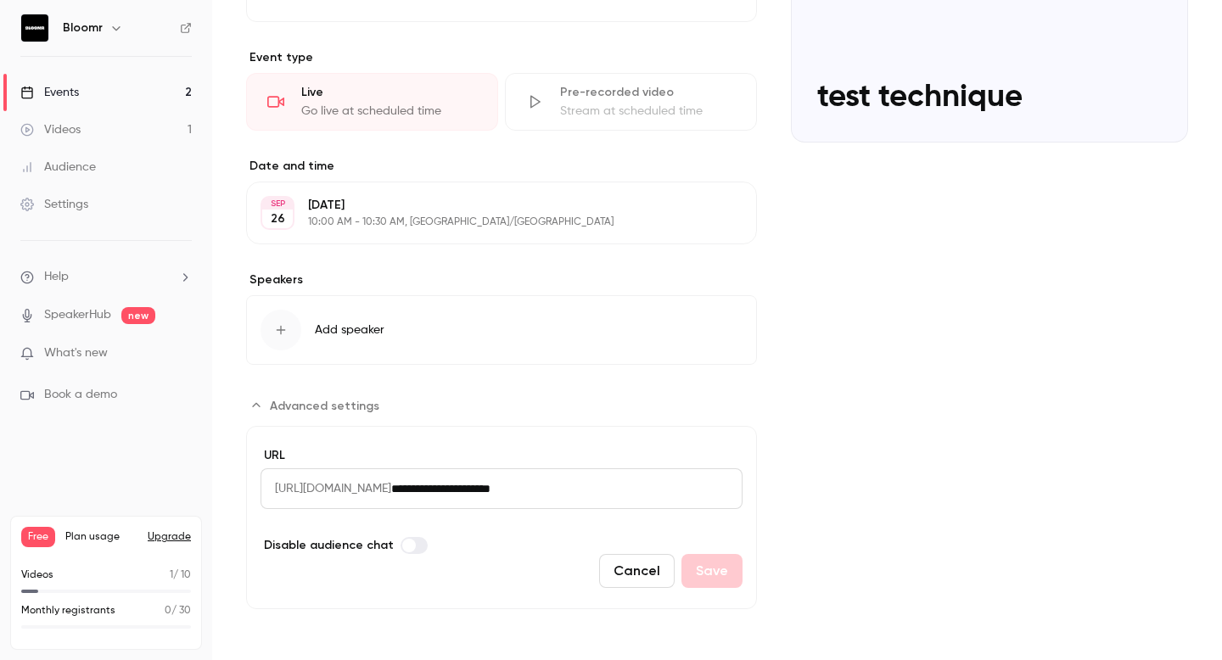
scroll to position [254, 0]
drag, startPoint x: 268, startPoint y: 486, endPoint x: 646, endPoint y: 490, distance: 377.6
click at [646, 490] on div "**********" at bounding box center [502, 489] width 482 height 41
drag, startPoint x: 646, startPoint y: 489, endPoint x: 468, endPoint y: 465, distance: 178.9
click at [468, 465] on div "**********" at bounding box center [502, 479] width 482 height 62
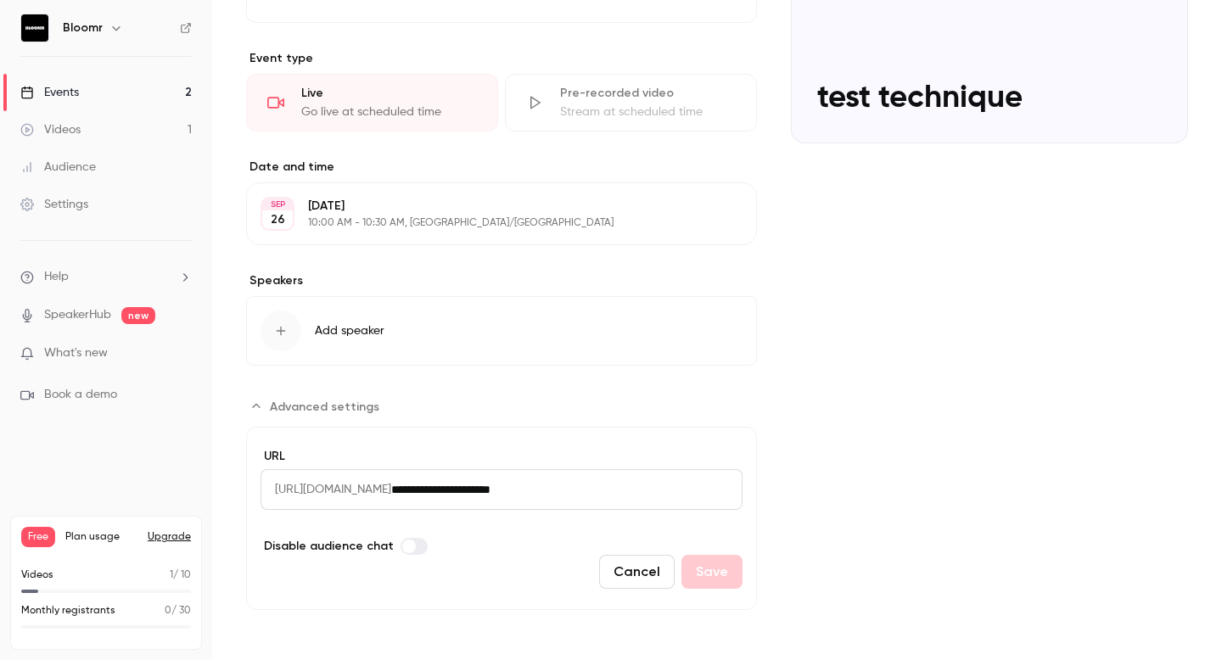
click at [767, 437] on div "**********" at bounding box center [717, 254] width 942 height 711
click at [669, 458] on label "URL" at bounding box center [502, 456] width 482 height 17
click at [641, 495] on input "**********" at bounding box center [566, 489] width 351 height 41
click at [391, 490] on span "[URL][DOMAIN_NAME]" at bounding box center [326, 488] width 131 height 41
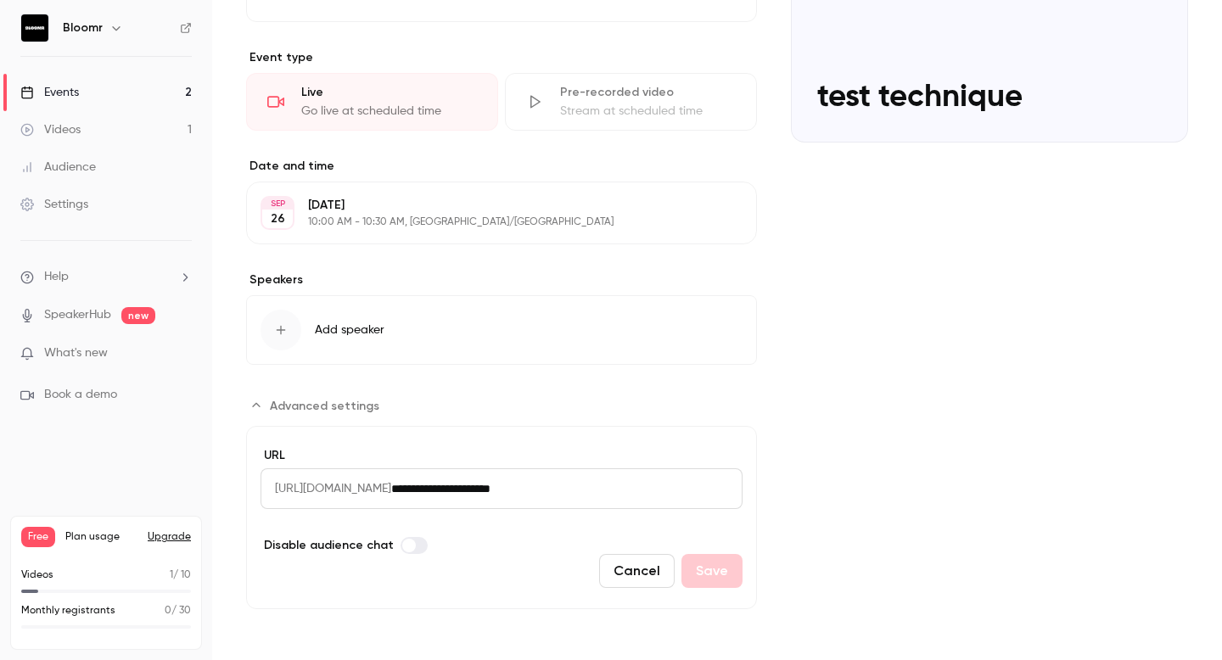
click at [391, 490] on span "[URL][DOMAIN_NAME]" at bounding box center [326, 488] width 131 height 41
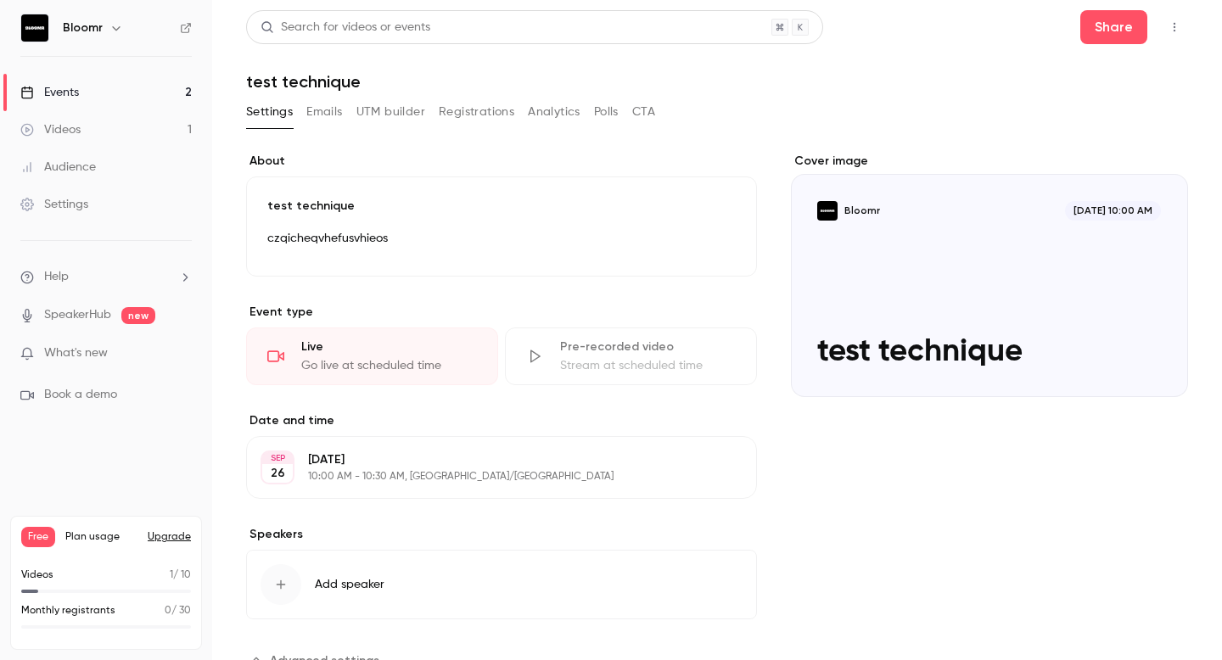
scroll to position [1, 0]
click at [303, 100] on div "Settings Emails UTM builder Registrations Analytics Polls CTA" at bounding box center [450, 111] width 409 height 27
click at [395, 110] on button "UTM builder" at bounding box center [390, 111] width 69 height 27
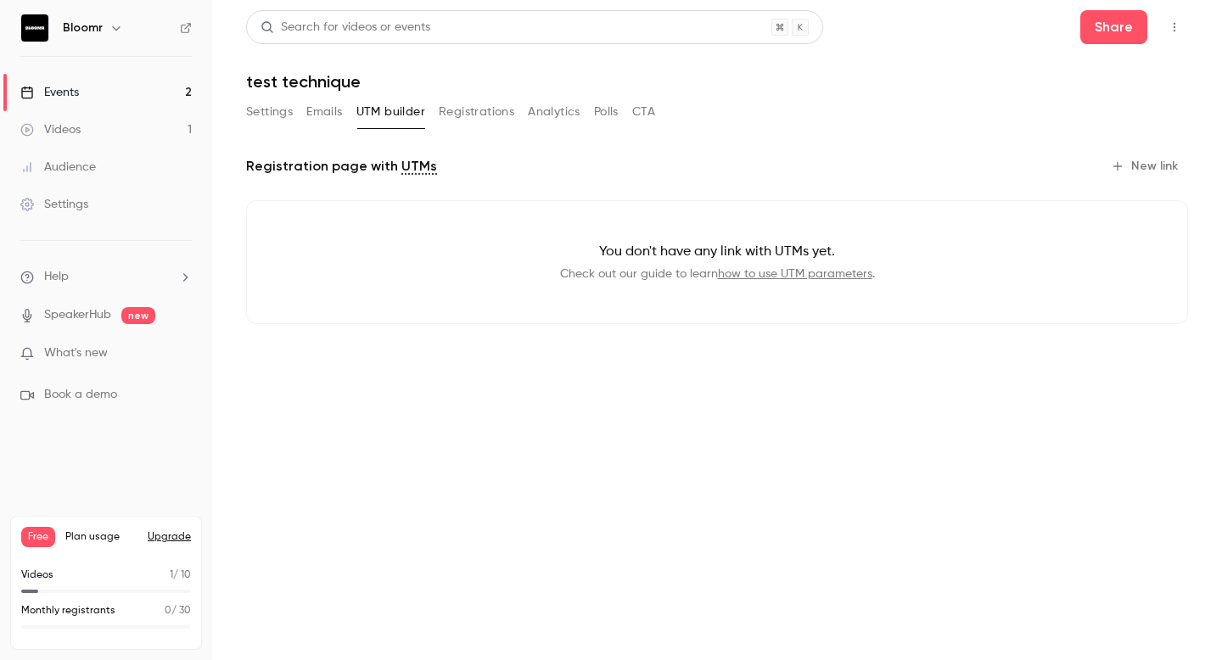
click at [440, 108] on button "Registrations" at bounding box center [477, 111] width 76 height 27
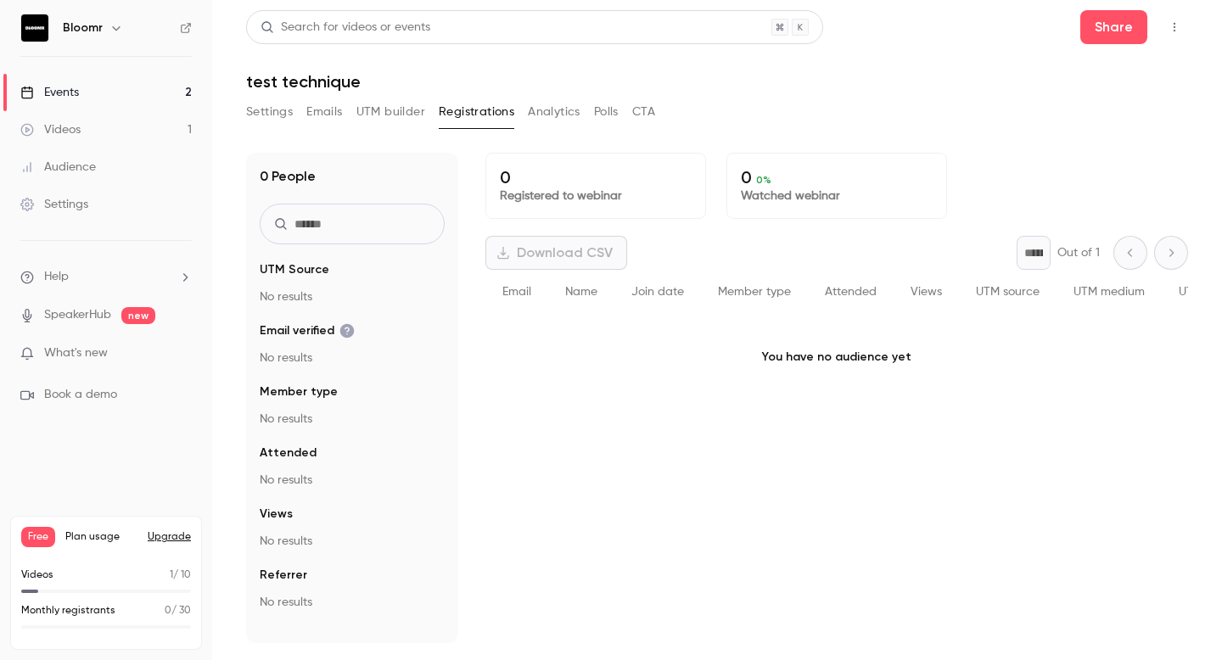
drag, startPoint x: 524, startPoint y: 252, endPoint x: 592, endPoint y: 255, distance: 68.0
click at [592, 255] on div "Download CSV" at bounding box center [556, 253] width 142 height 34
drag, startPoint x: 625, startPoint y: 263, endPoint x: 557, endPoint y: 262, distance: 67.9
click at [557, 261] on div "Download CSV * Out of 1" at bounding box center [836, 253] width 703 height 34
click at [571, 120] on button "Analytics" at bounding box center [554, 111] width 53 height 27
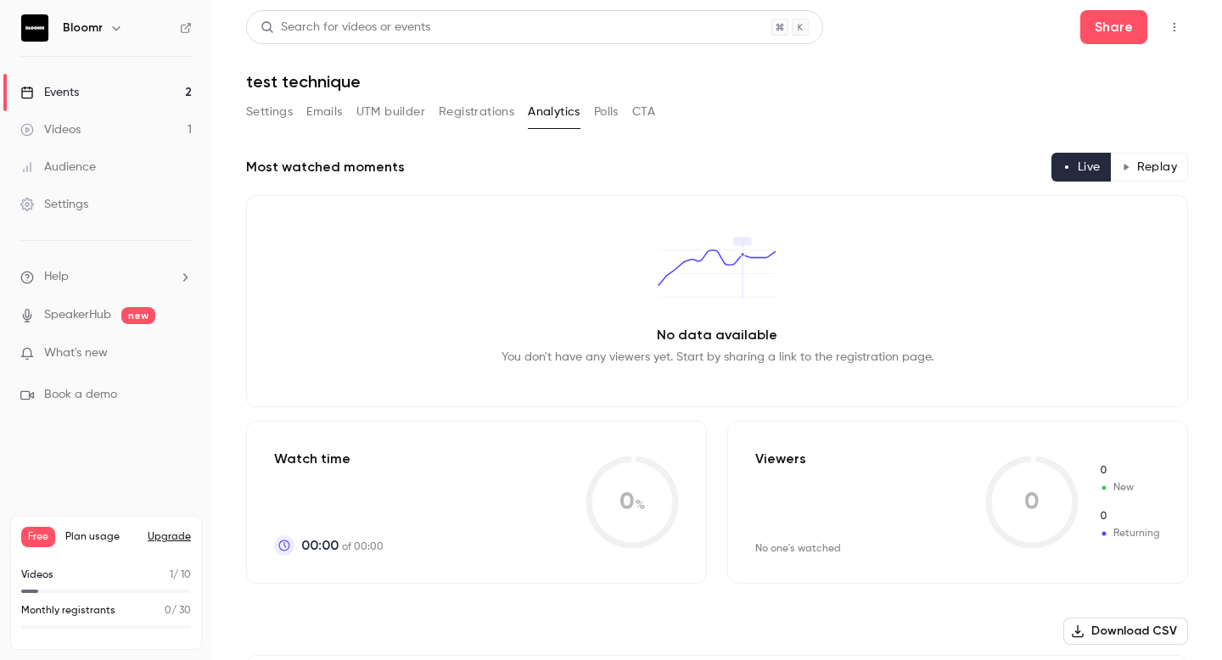
click at [600, 111] on button "Polls" at bounding box center [606, 111] width 25 height 27
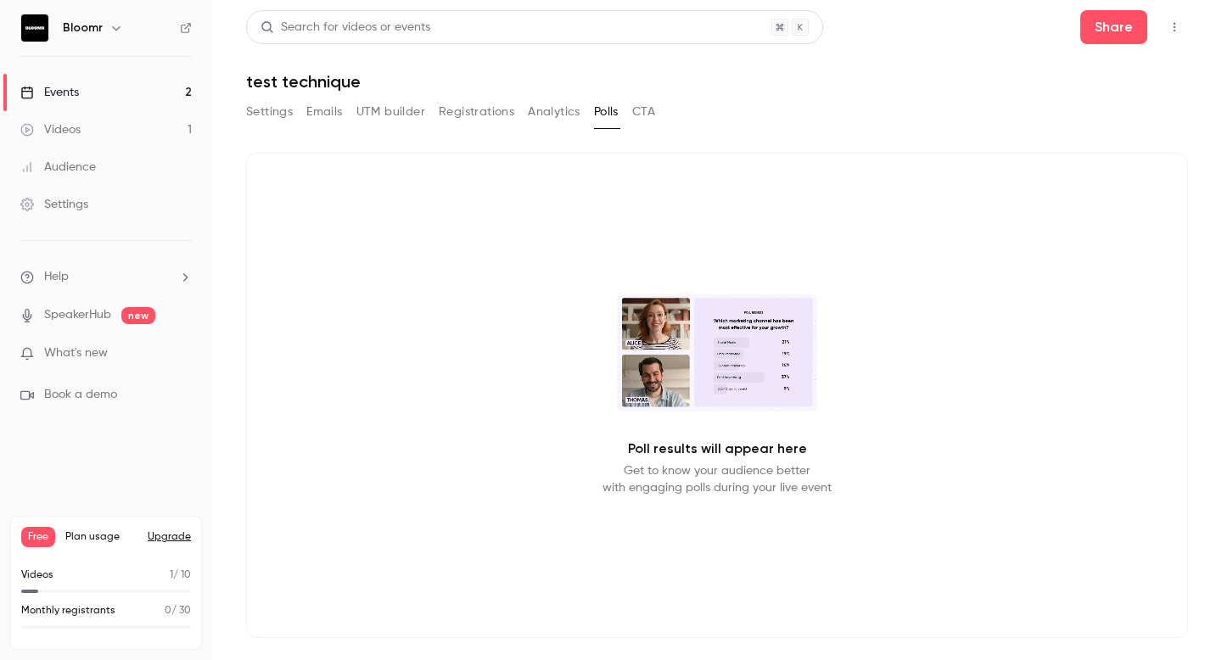
click at [661, 108] on div "Settings Emails UTM builder Registrations Analytics Polls CTA" at bounding box center [717, 115] width 942 height 34
click at [647, 108] on button "CTA" at bounding box center [643, 111] width 23 height 27
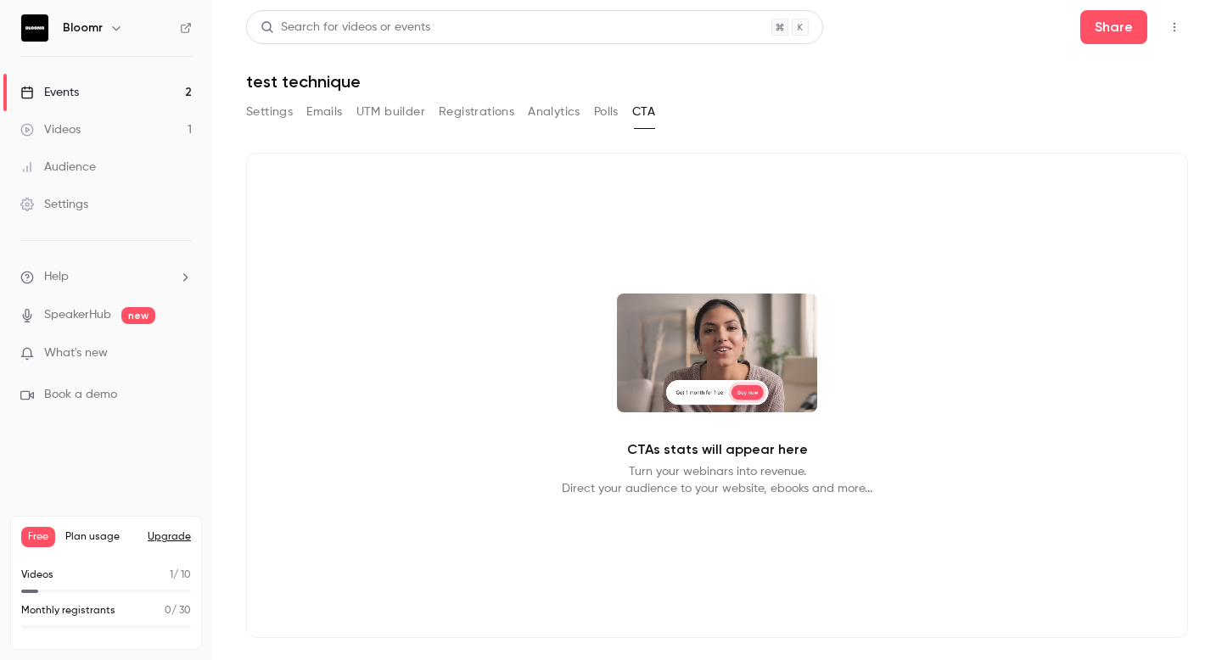
click at [274, 109] on button "Settings" at bounding box center [269, 111] width 47 height 27
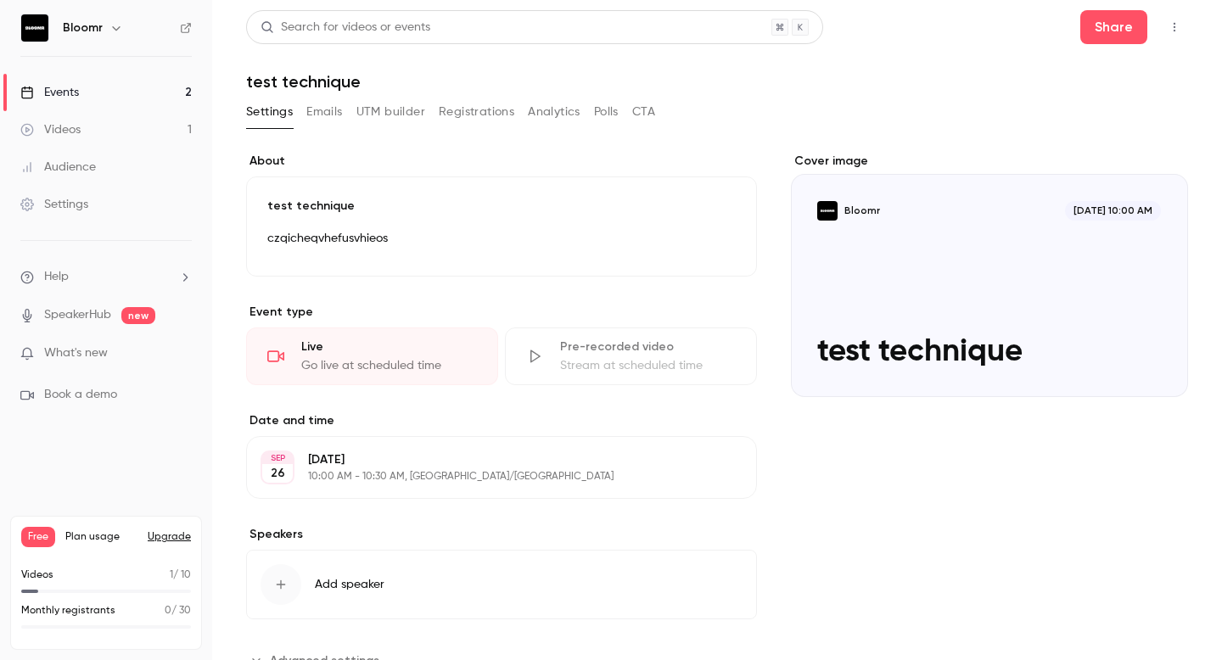
scroll to position [64, 0]
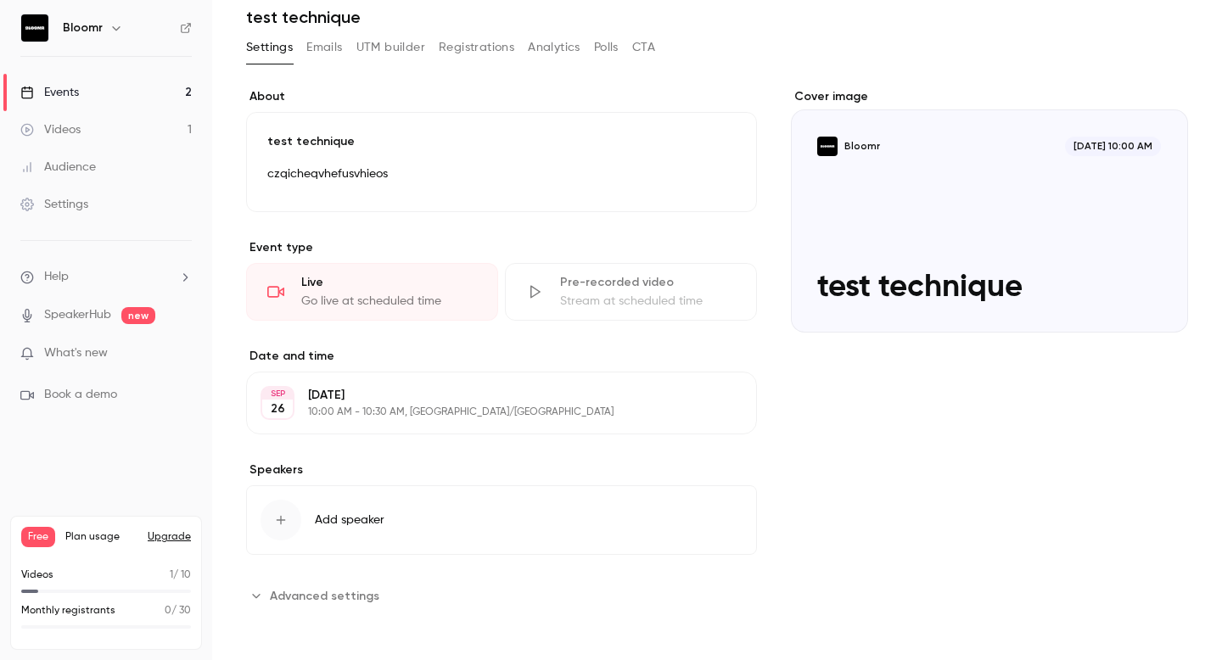
click at [270, 594] on span "Advanced settings" at bounding box center [324, 596] width 109 height 18
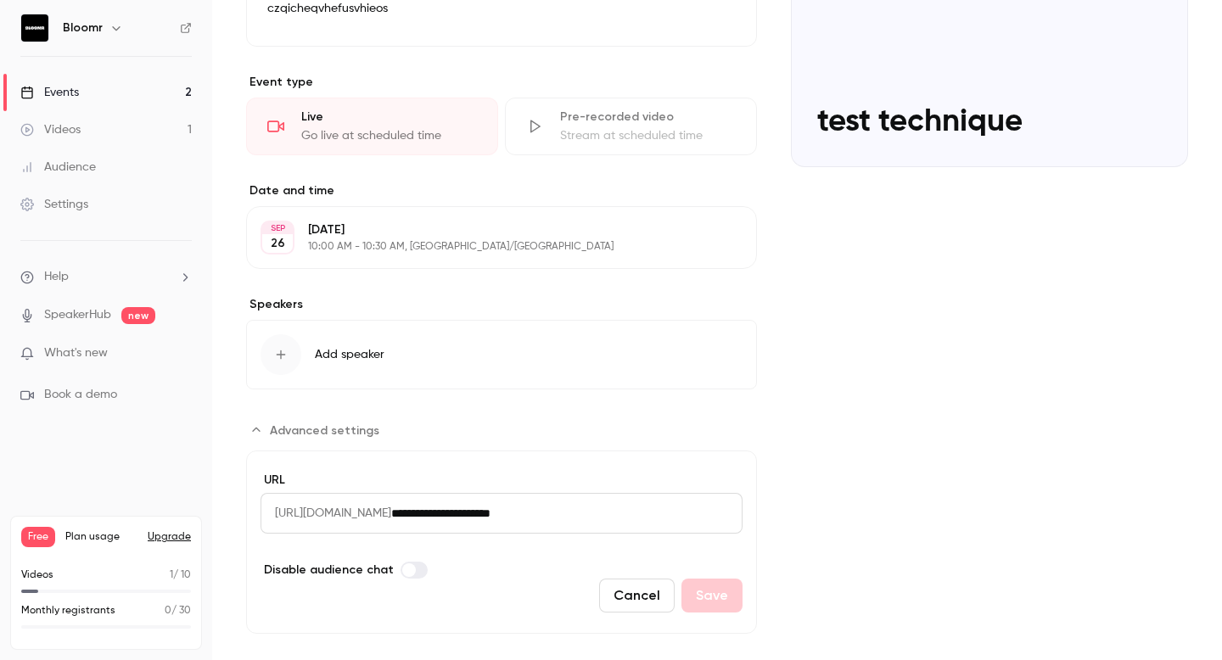
scroll to position [255, 0]
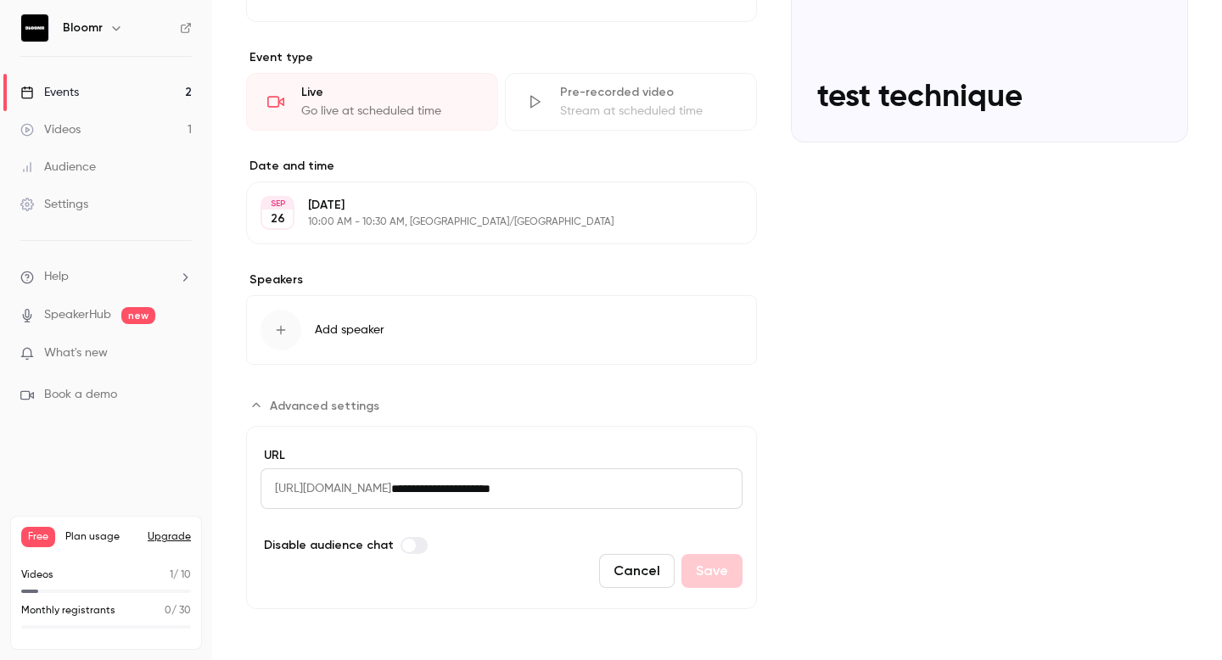
click at [304, 487] on span "[URL][DOMAIN_NAME]" at bounding box center [326, 488] width 131 height 41
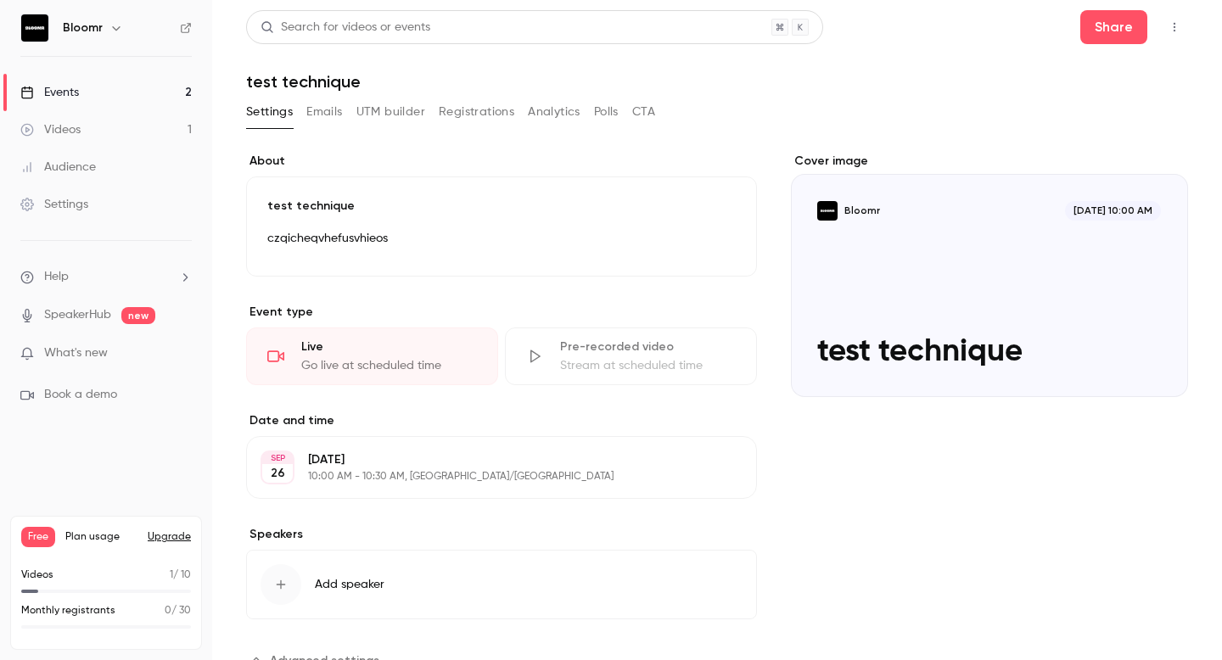
click at [451, 117] on button "Registrations" at bounding box center [477, 111] width 76 height 27
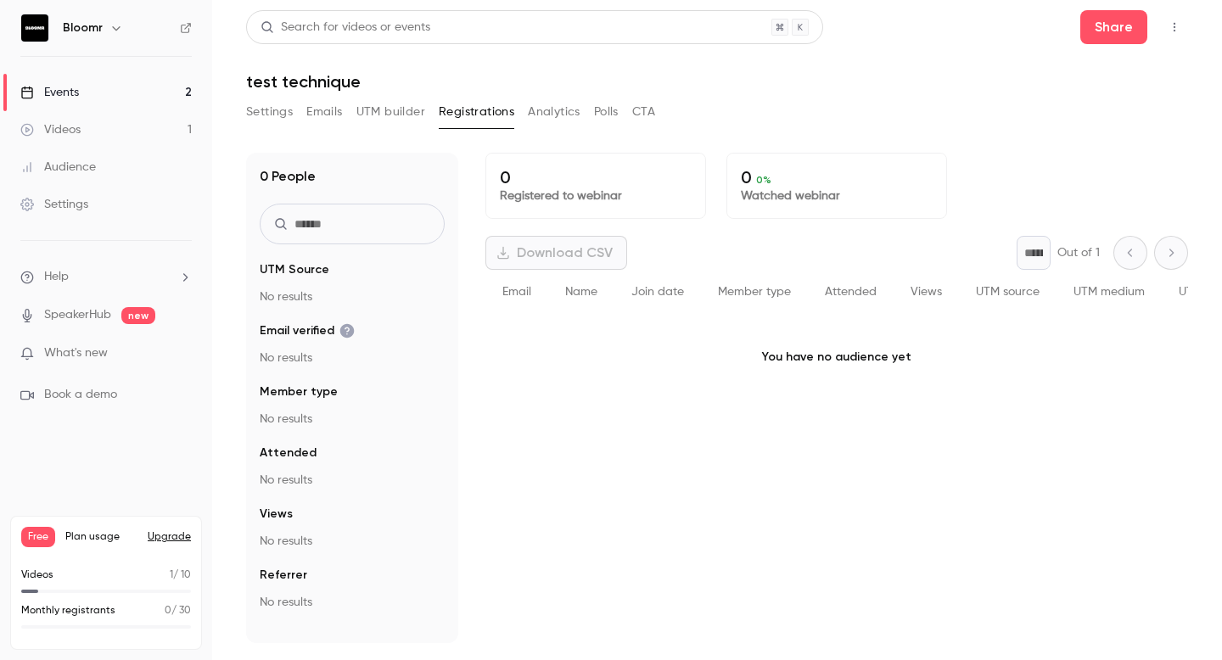
click at [398, 122] on button "UTM builder" at bounding box center [390, 111] width 69 height 27
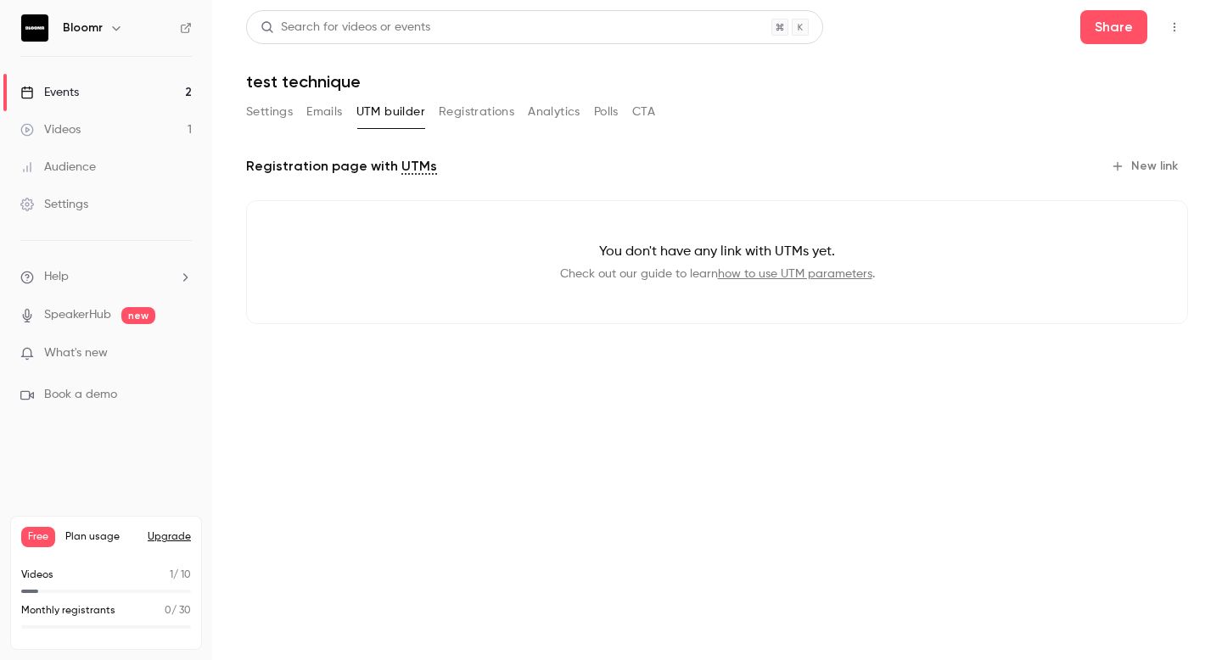
click at [456, 118] on button "Registrations" at bounding box center [477, 111] width 76 height 27
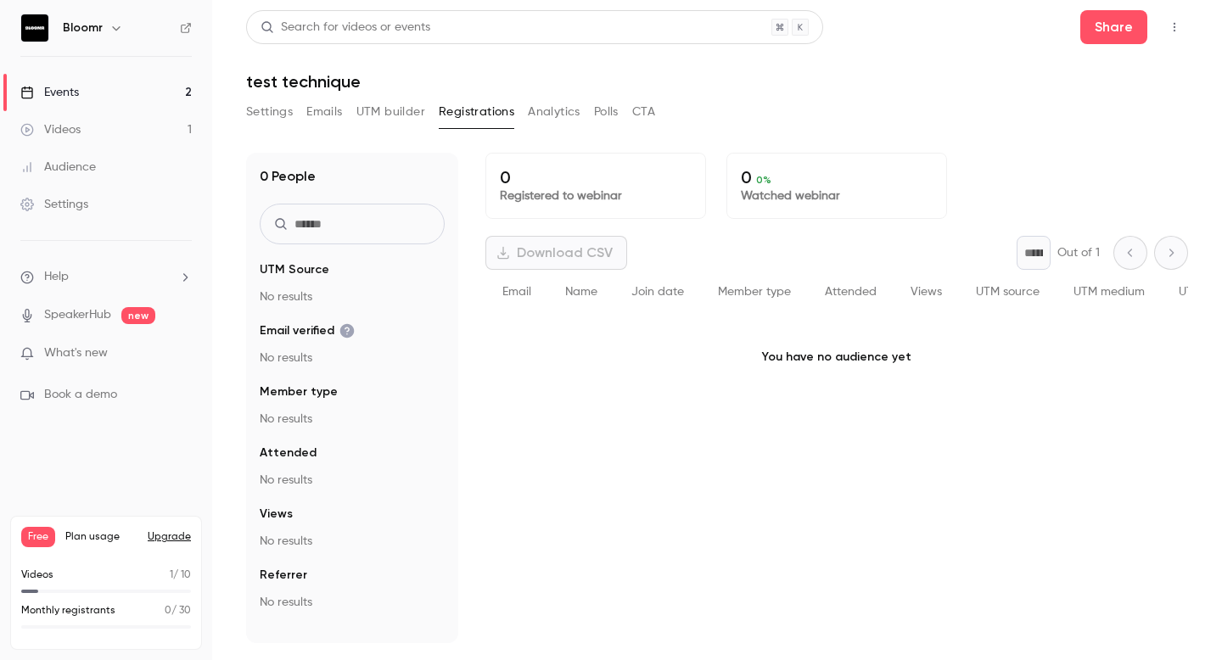
drag, startPoint x: 557, startPoint y: 255, endPoint x: 507, endPoint y: 249, distance: 49.6
click at [508, 248] on div "Download CSV" at bounding box center [556, 253] width 142 height 34
drag, startPoint x: 642, startPoint y: 266, endPoint x: 542, endPoint y: 266, distance: 99.3
click at [542, 266] on div "Download CSV * Out of 1" at bounding box center [836, 253] width 703 height 34
drag, startPoint x: 887, startPoint y: 390, endPoint x: 872, endPoint y: 638, distance: 249.1
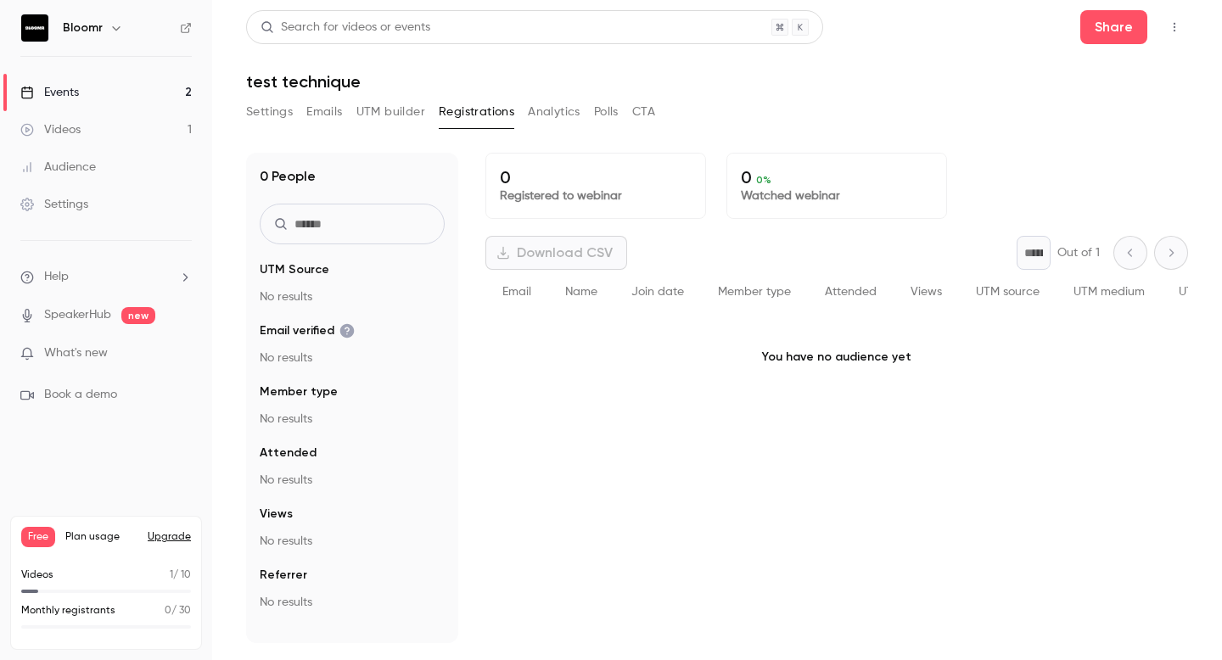
click at [872, 638] on div "0 Registered to webinar 0 0 % Watched webinar Download CSV * Out of 1 Email Nam…" at bounding box center [836, 398] width 703 height 490
click at [118, 117] on link "Videos 1" at bounding box center [106, 129] width 212 height 37
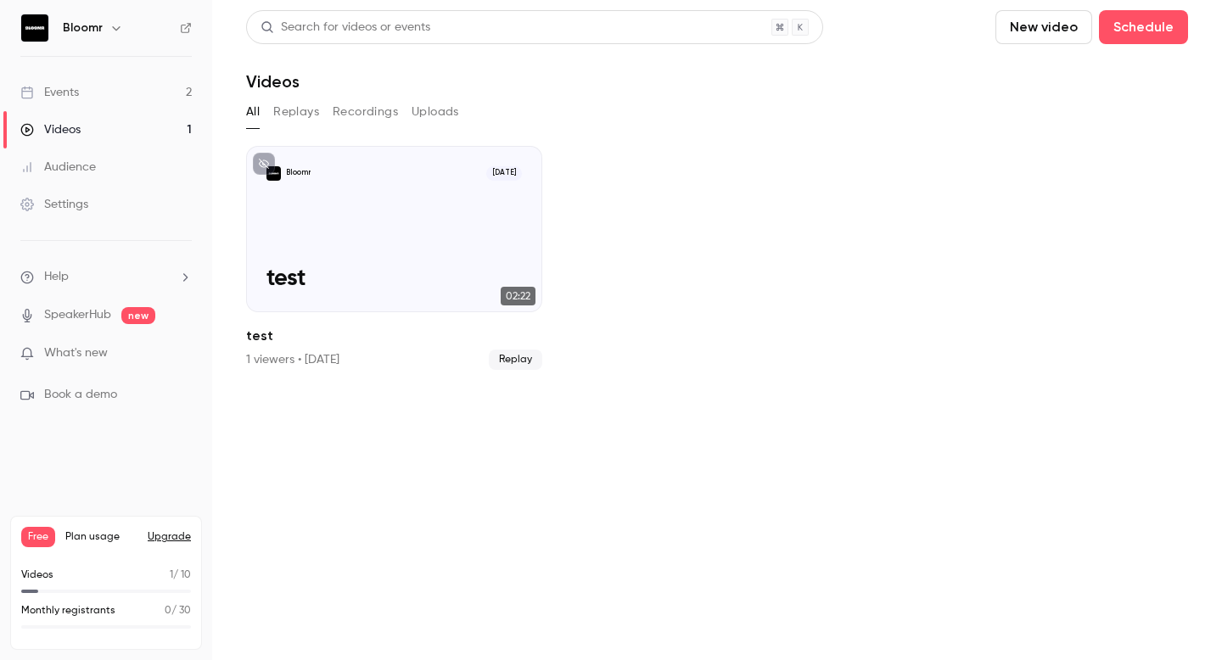
click at [122, 77] on link "Events 2" at bounding box center [106, 92] width 212 height 37
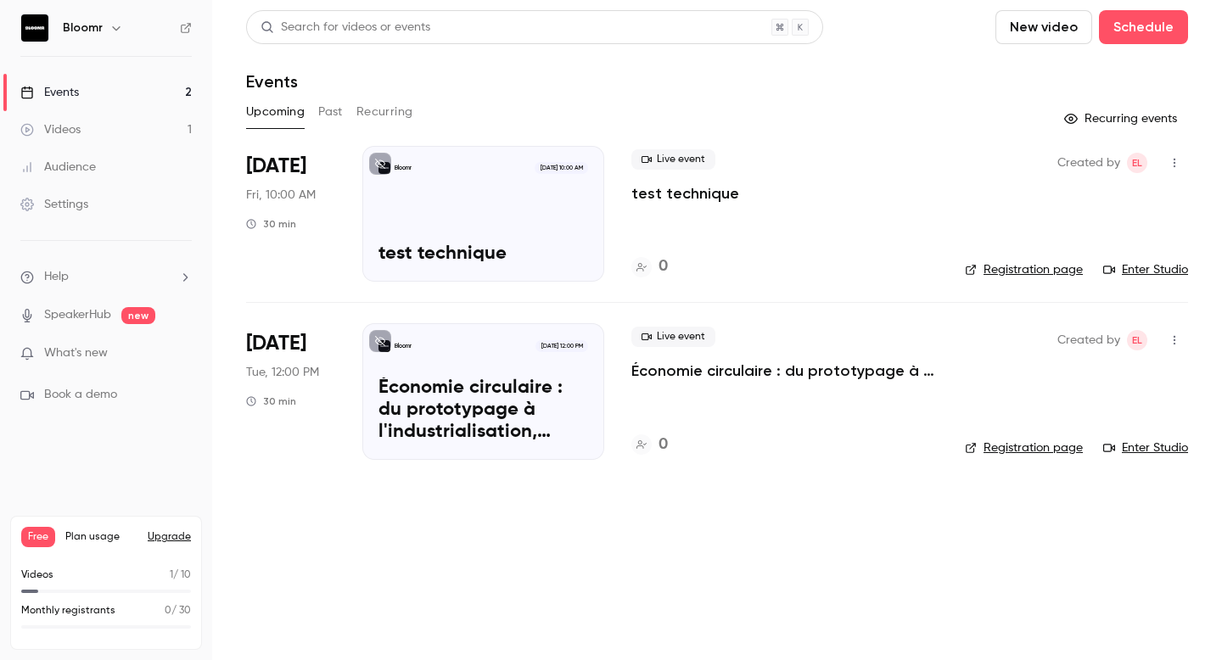
click at [1179, 165] on icon "button" at bounding box center [1175, 163] width 14 height 12
click at [1115, 203] on div "Share" at bounding box center [1109, 206] width 129 height 17
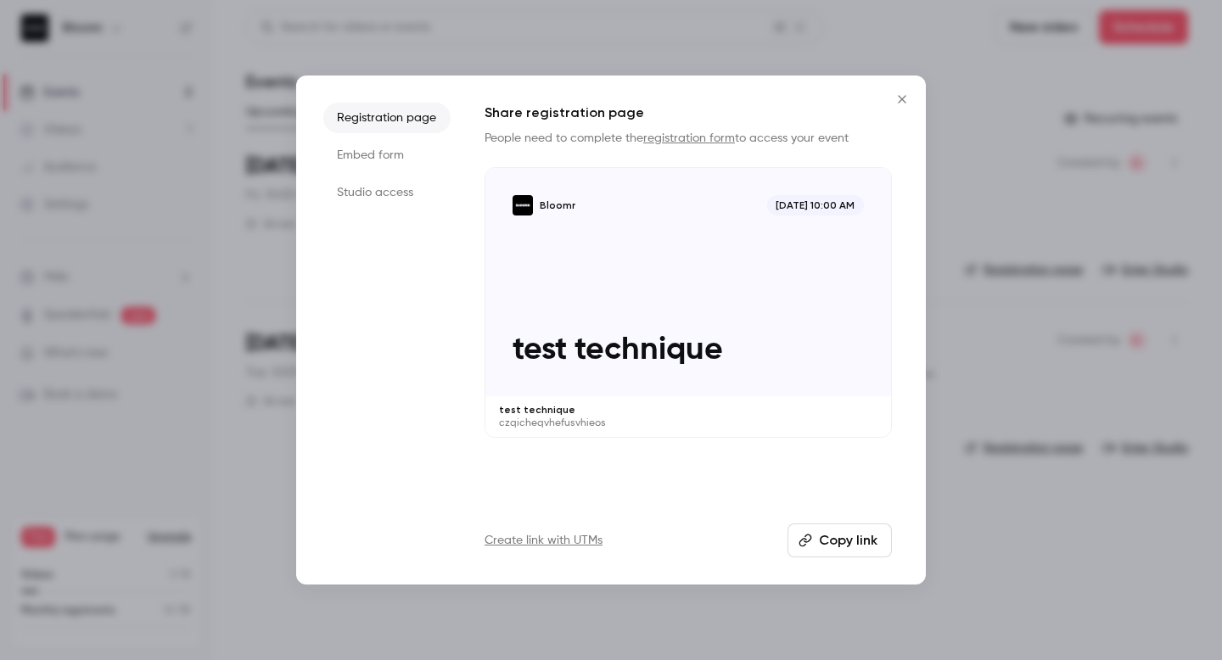
click at [545, 534] on link "Create link with UTMs" at bounding box center [544, 540] width 118 height 17
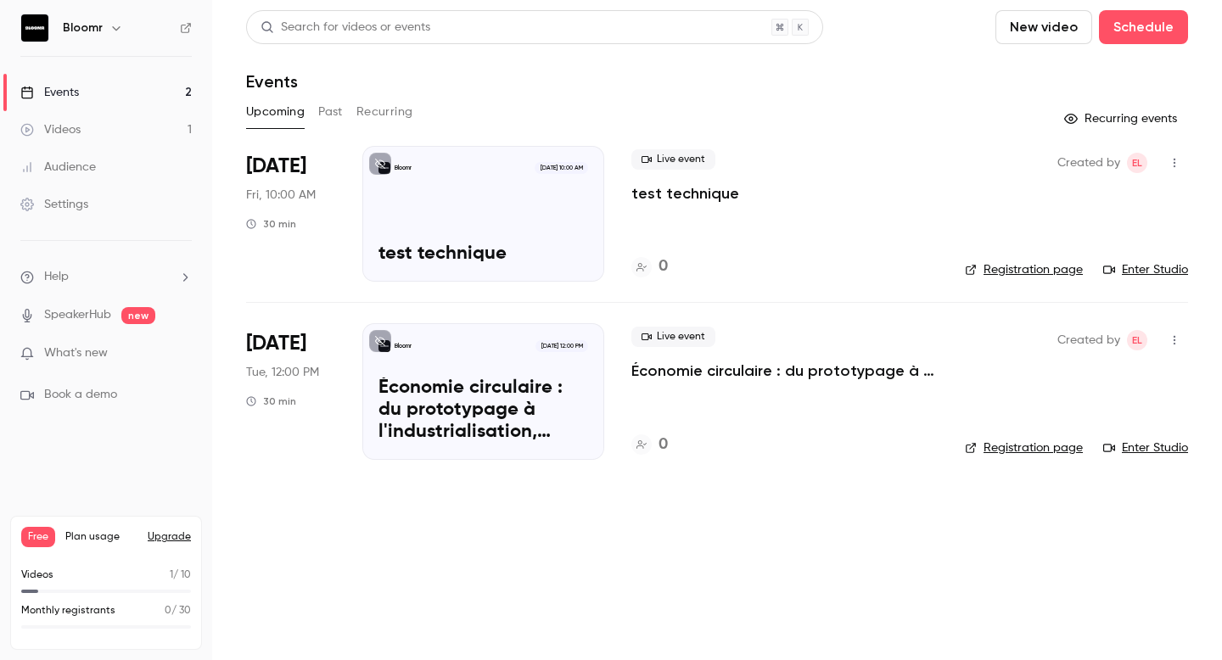
click at [1176, 169] on button "button" at bounding box center [1174, 162] width 27 height 27
click at [1063, 201] on div "Share" at bounding box center [1109, 206] width 129 height 17
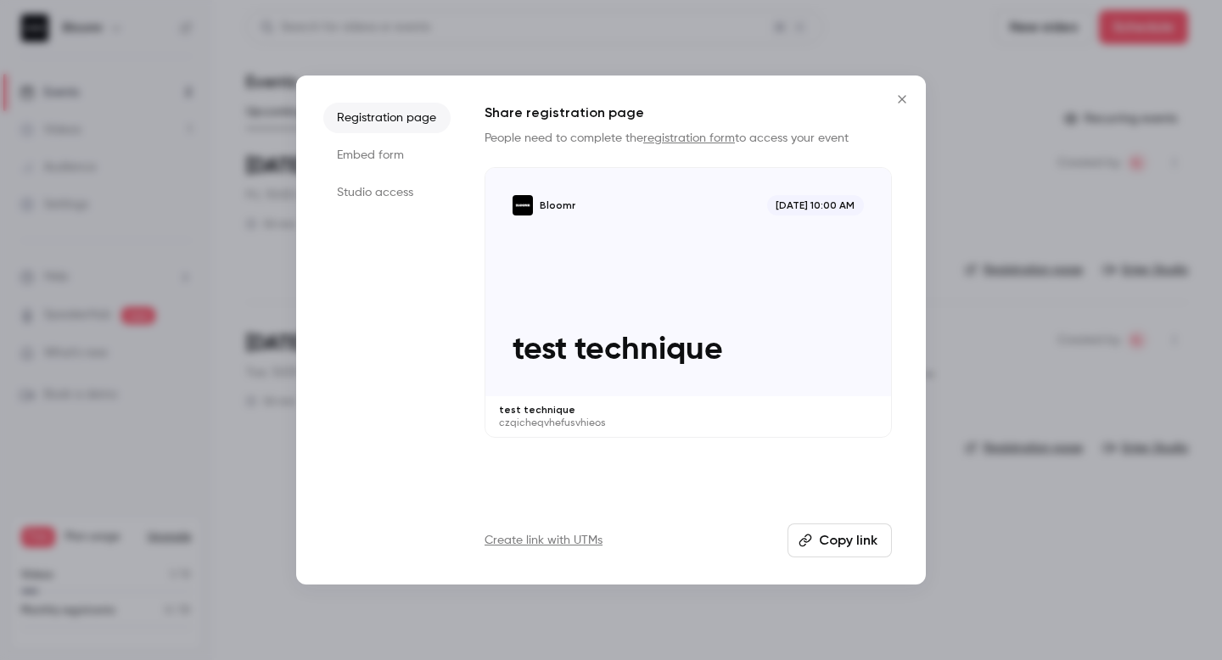
click at [673, 142] on link "registration form" at bounding box center [689, 138] width 92 height 12
click at [900, 91] on button "Close" at bounding box center [902, 99] width 34 height 34
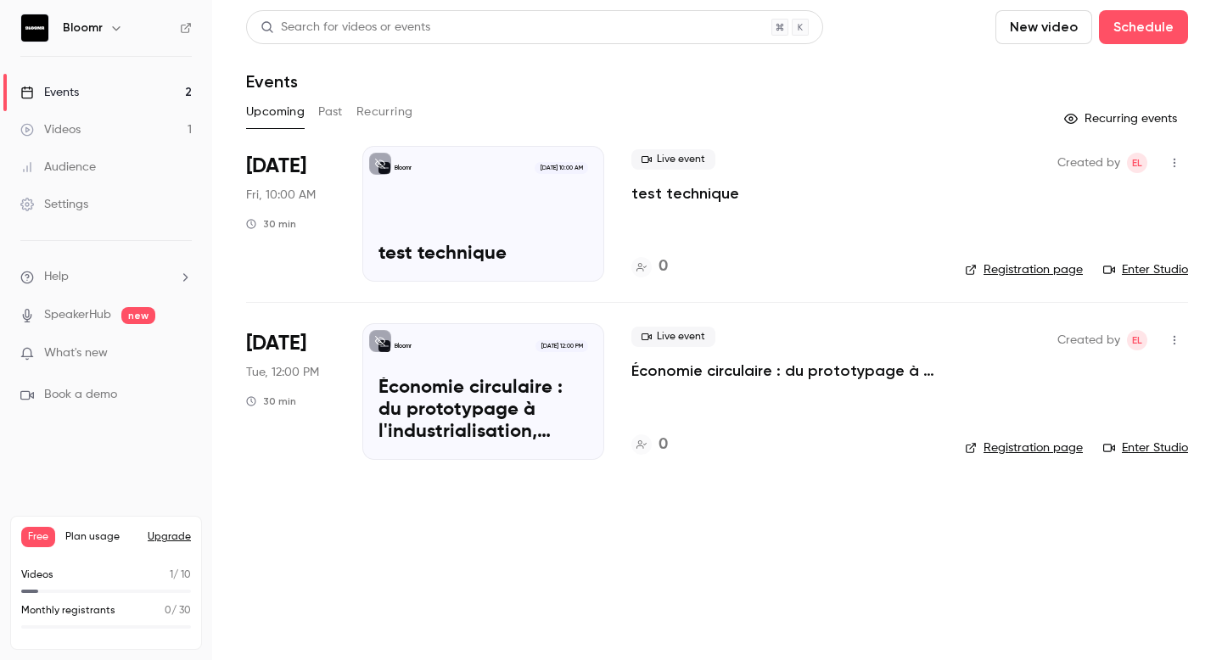
drag, startPoint x: 162, startPoint y: 615, endPoint x: 202, endPoint y: 600, distance: 42.7
click at [202, 600] on div "Free Plan usage Upgrade Videos 1 / 10 Monthly registrants 0 / 30" at bounding box center [106, 583] width 212 height 154
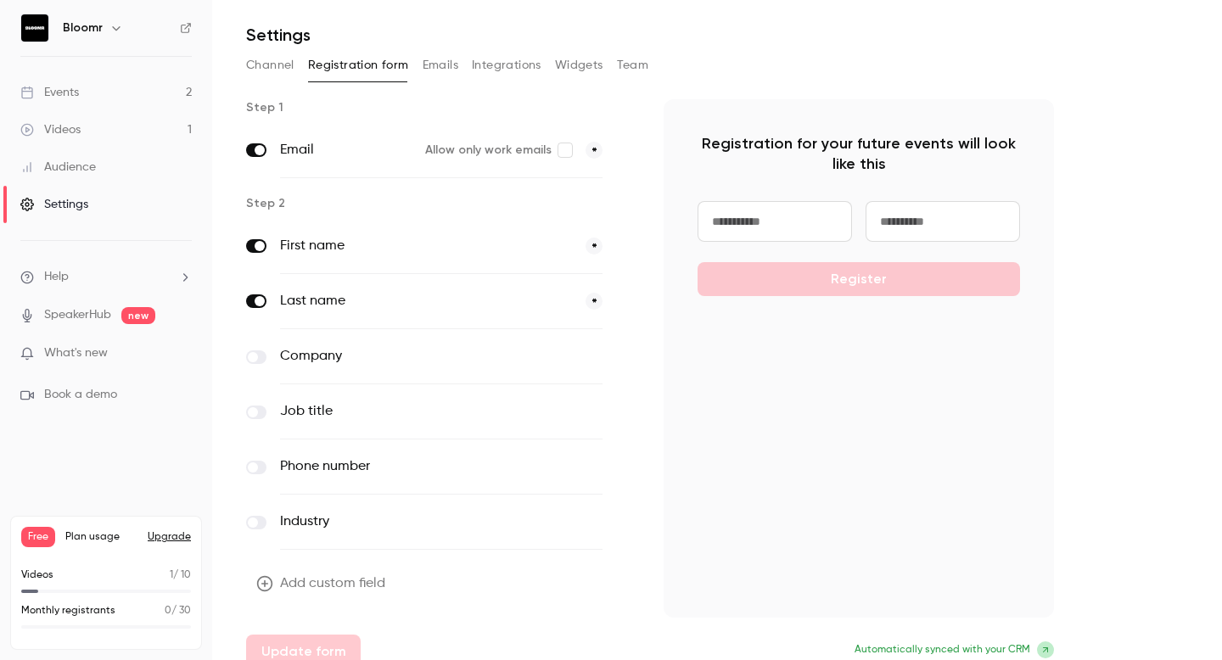
scroll to position [65, 0]
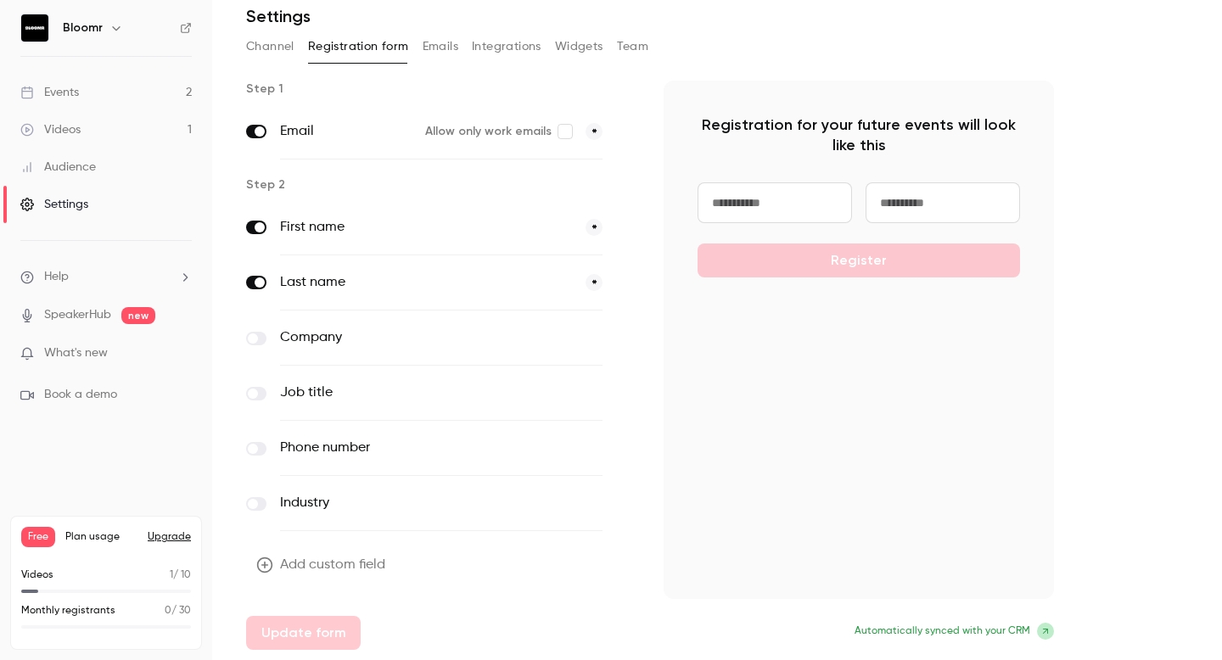
click at [117, 98] on link "Events 2" at bounding box center [106, 92] width 212 height 37
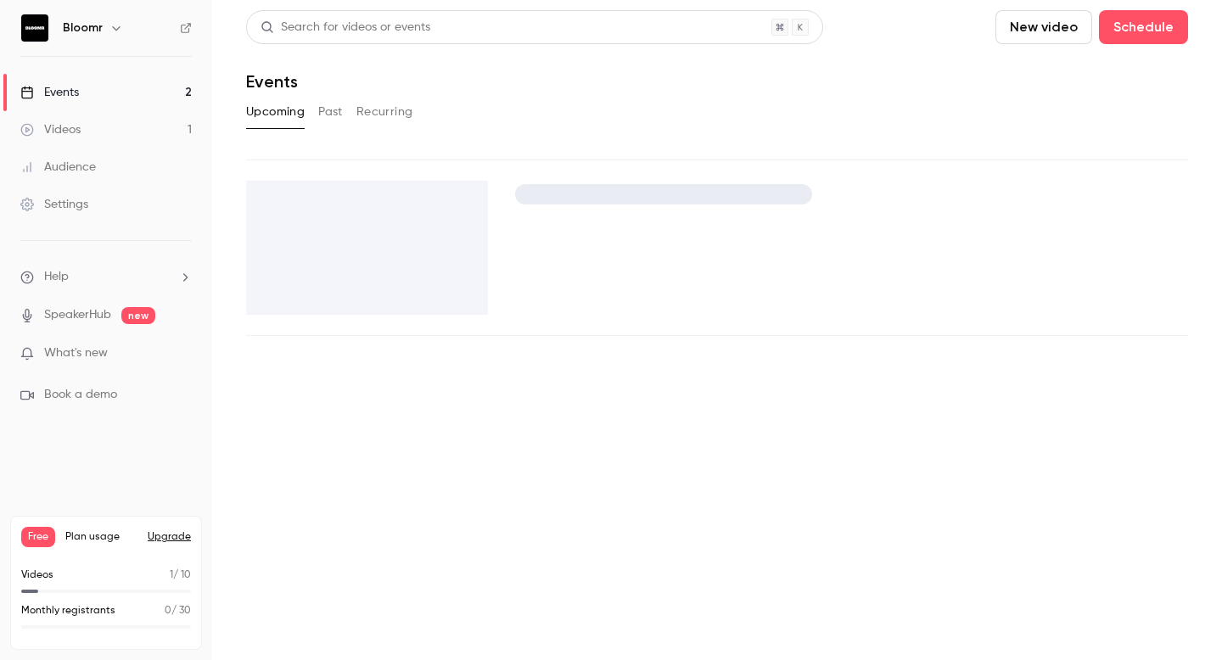
click at [107, 181] on link "Audience" at bounding box center [106, 167] width 212 height 37
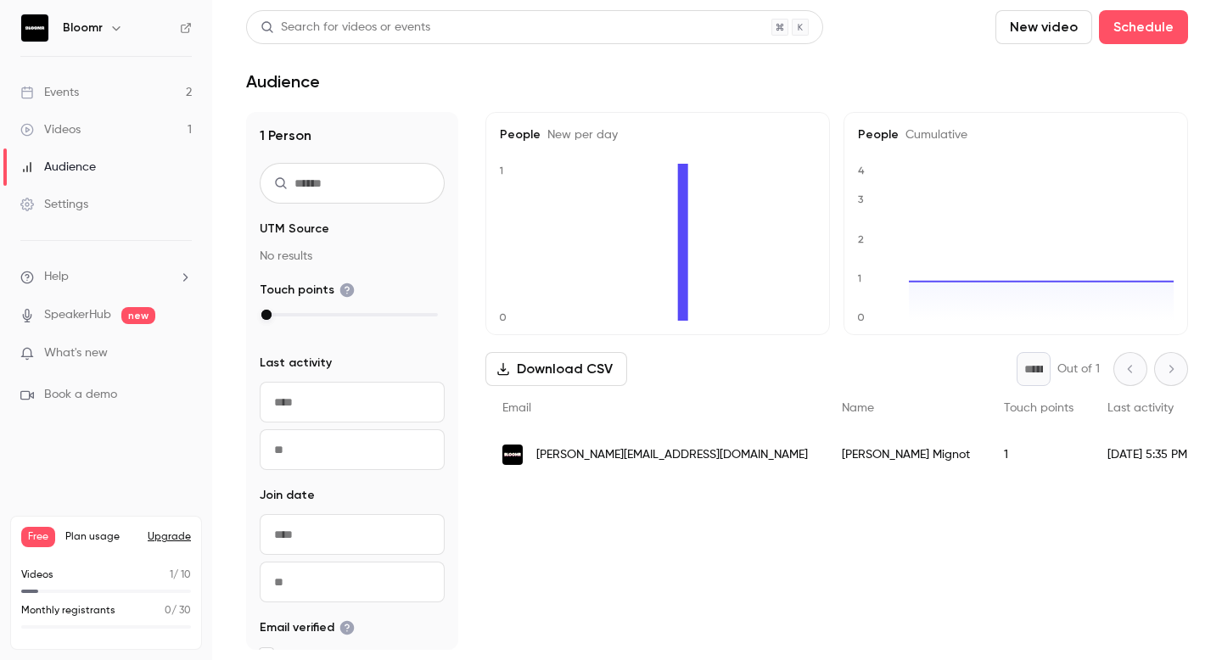
click at [115, 100] on link "Events 2" at bounding box center [106, 92] width 212 height 37
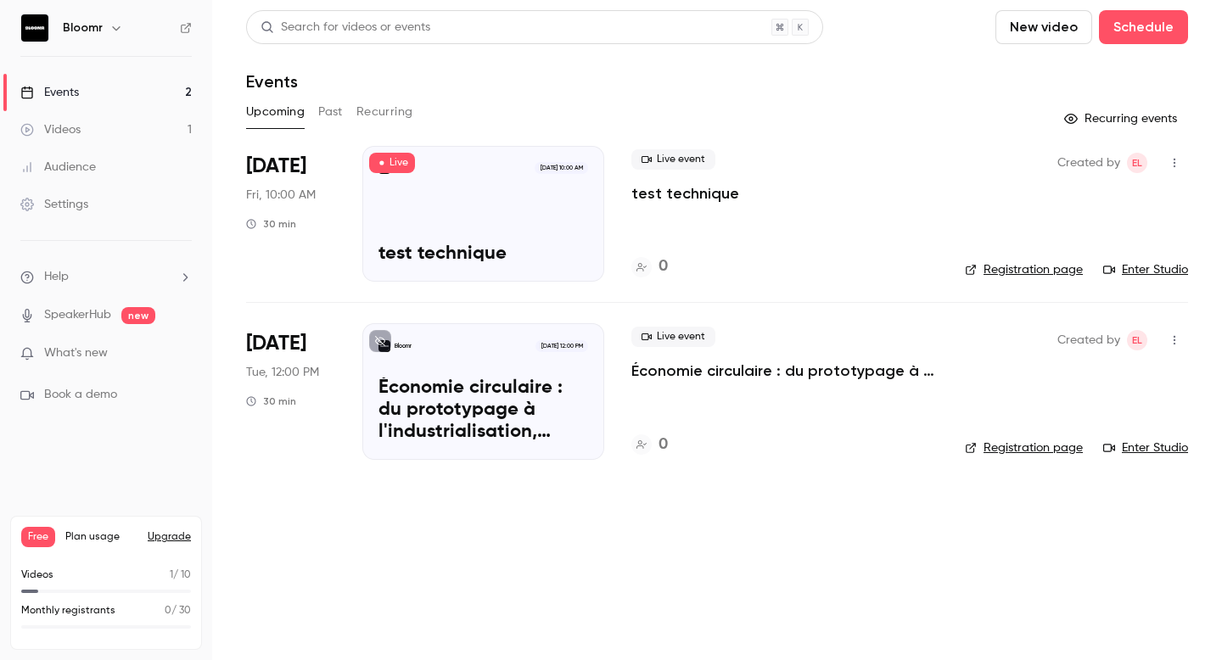
click at [1182, 161] on button "button" at bounding box center [1174, 162] width 27 height 27
click at [1109, 203] on div "Share" at bounding box center [1109, 206] width 129 height 17
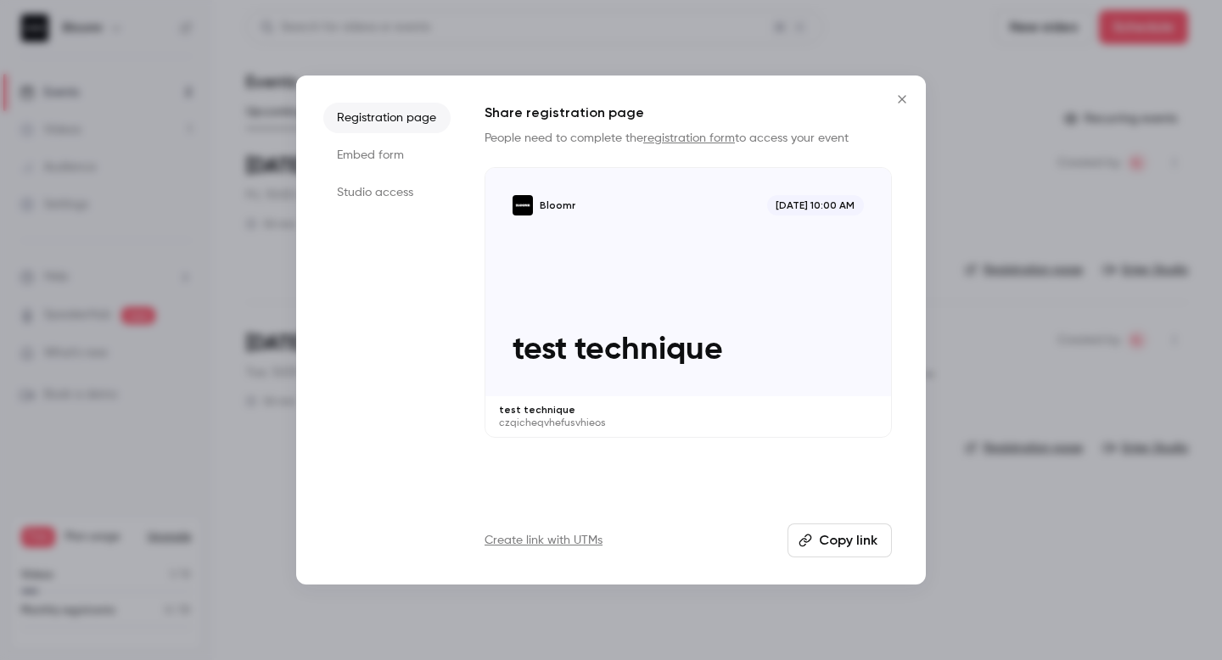
click at [837, 538] on button "Copy link" at bounding box center [840, 541] width 104 height 34
click at [896, 92] on button "Close" at bounding box center [902, 99] width 34 height 34
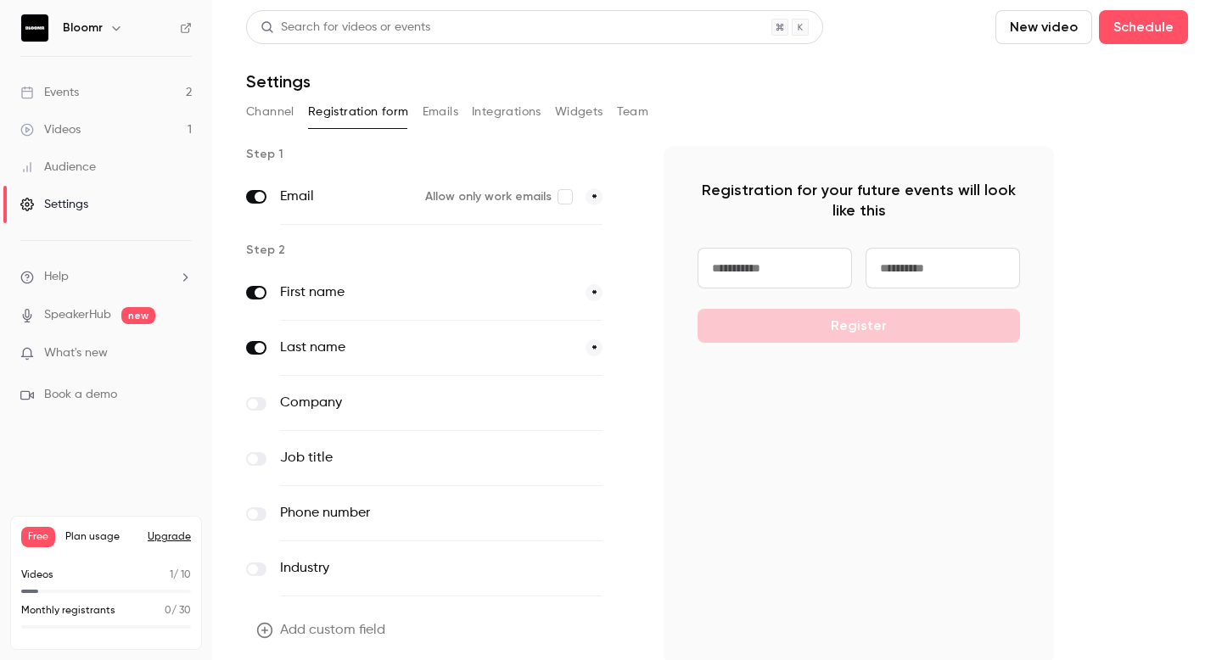
scroll to position [38, 0]
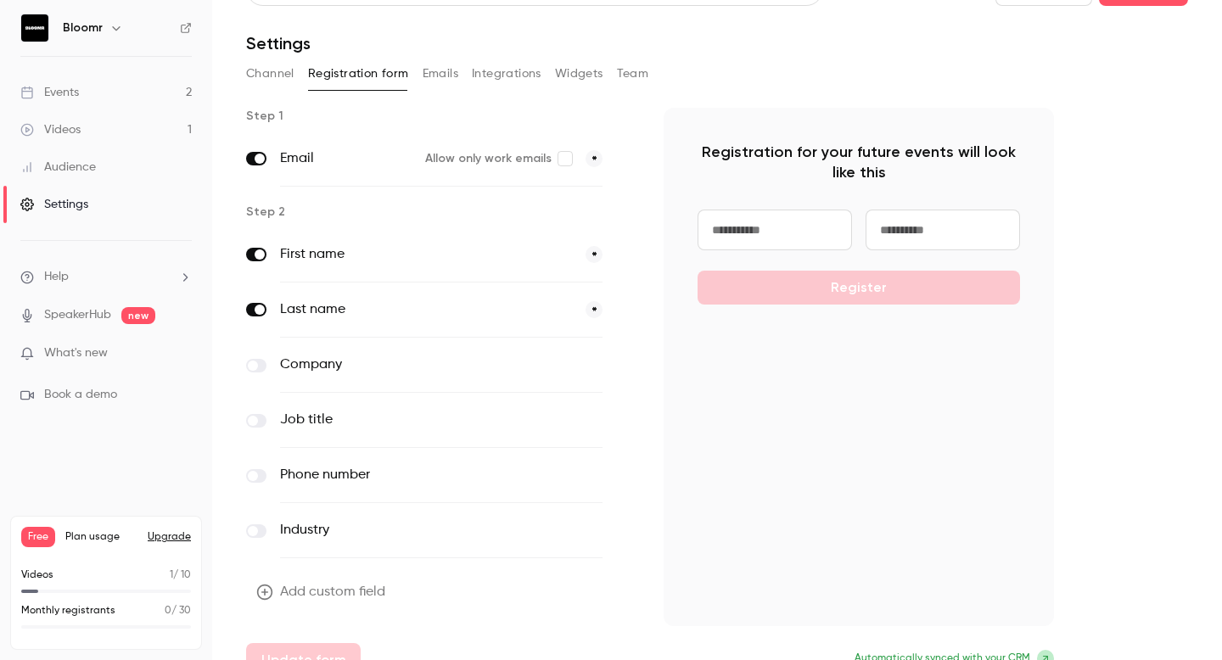
click at [266, 159] on label at bounding box center [256, 159] width 20 height 14
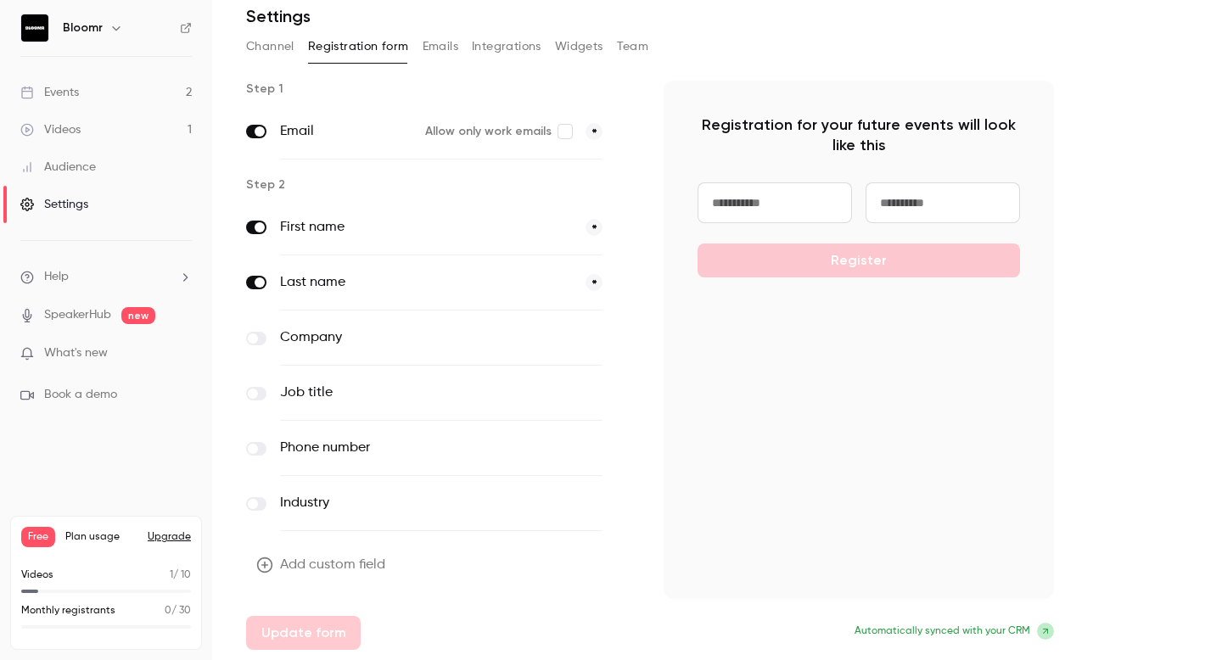
click at [809, 200] on input at bounding box center [775, 202] width 154 height 41
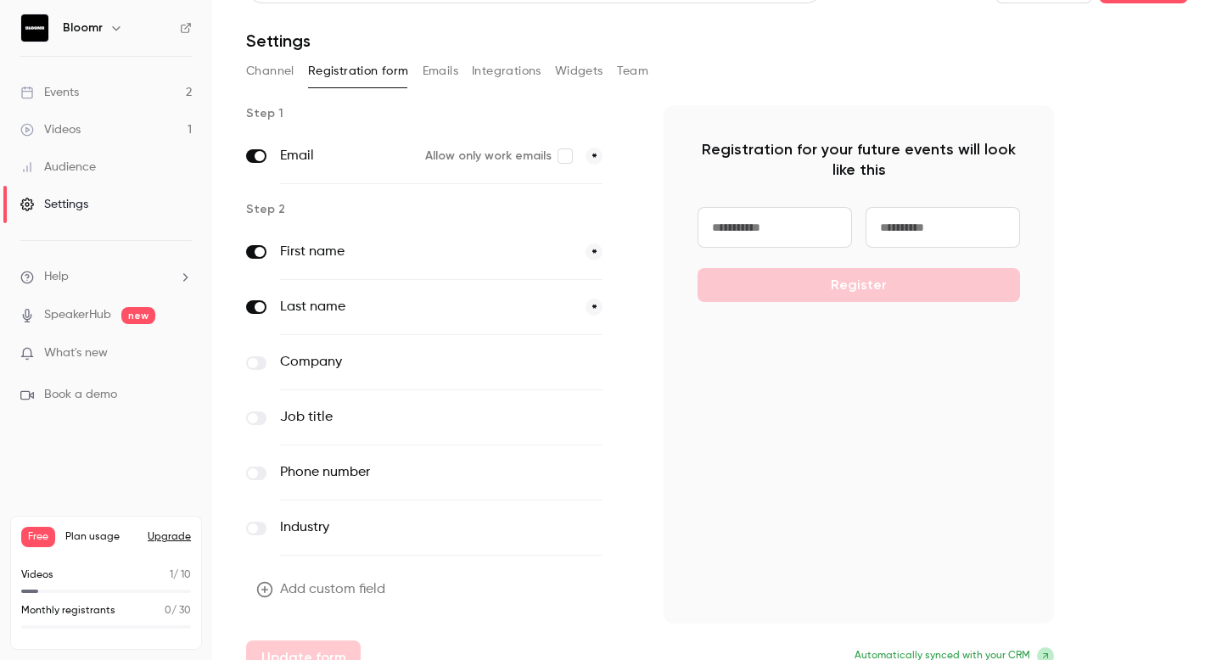
scroll to position [25, 0]
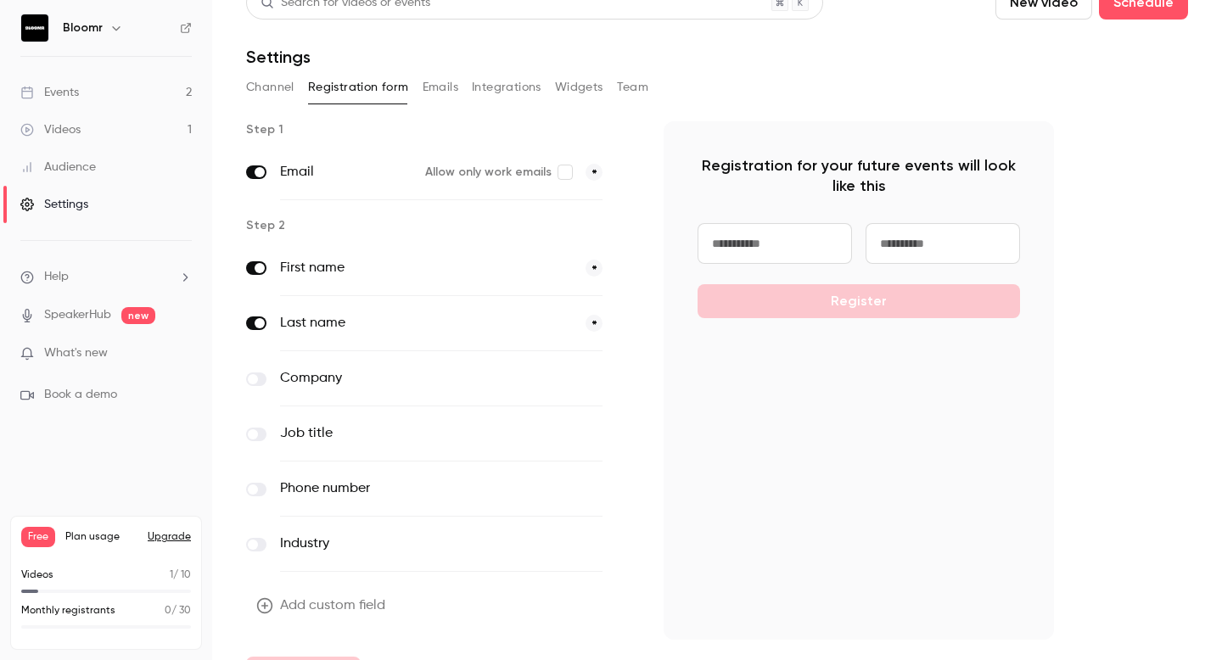
click at [435, 81] on button "Emails" at bounding box center [441, 87] width 36 height 27
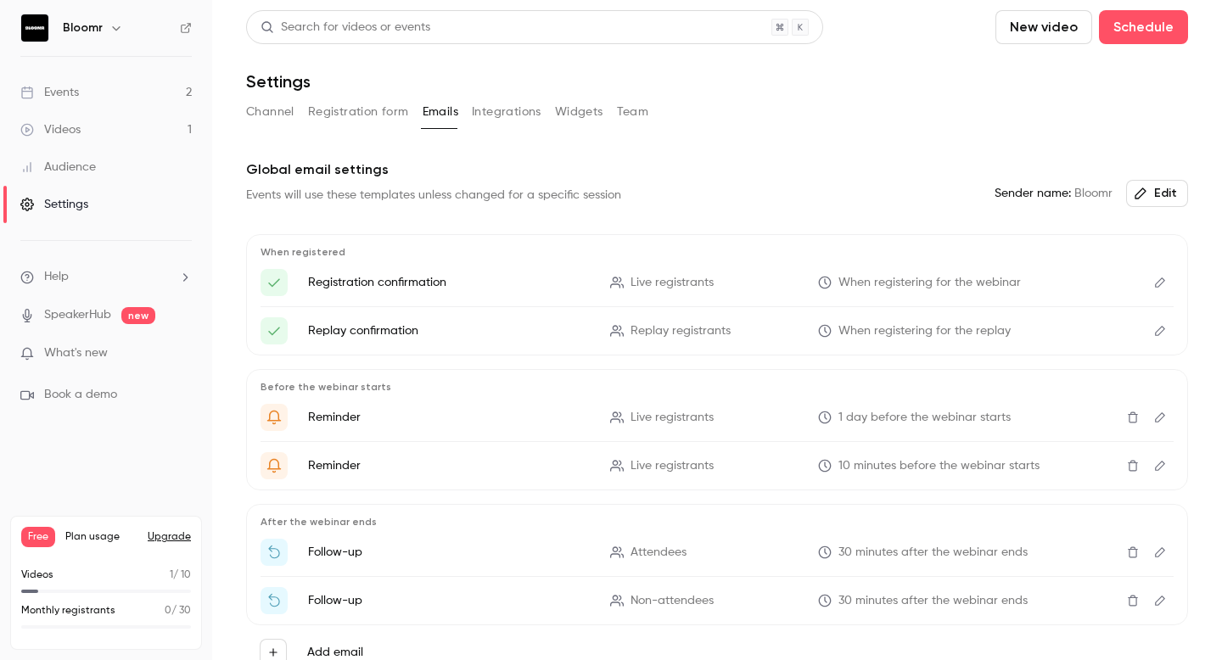
click at [491, 102] on button "Integrations" at bounding box center [507, 111] width 70 height 27
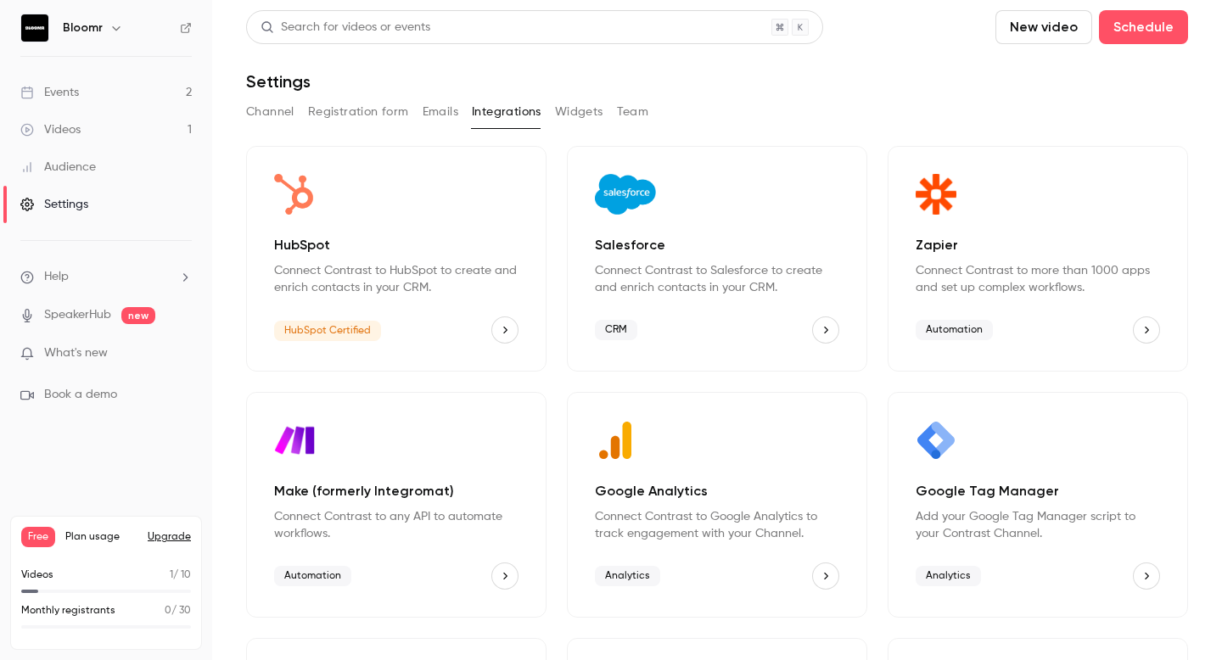
click at [446, 103] on button "Emails" at bounding box center [441, 111] width 36 height 27
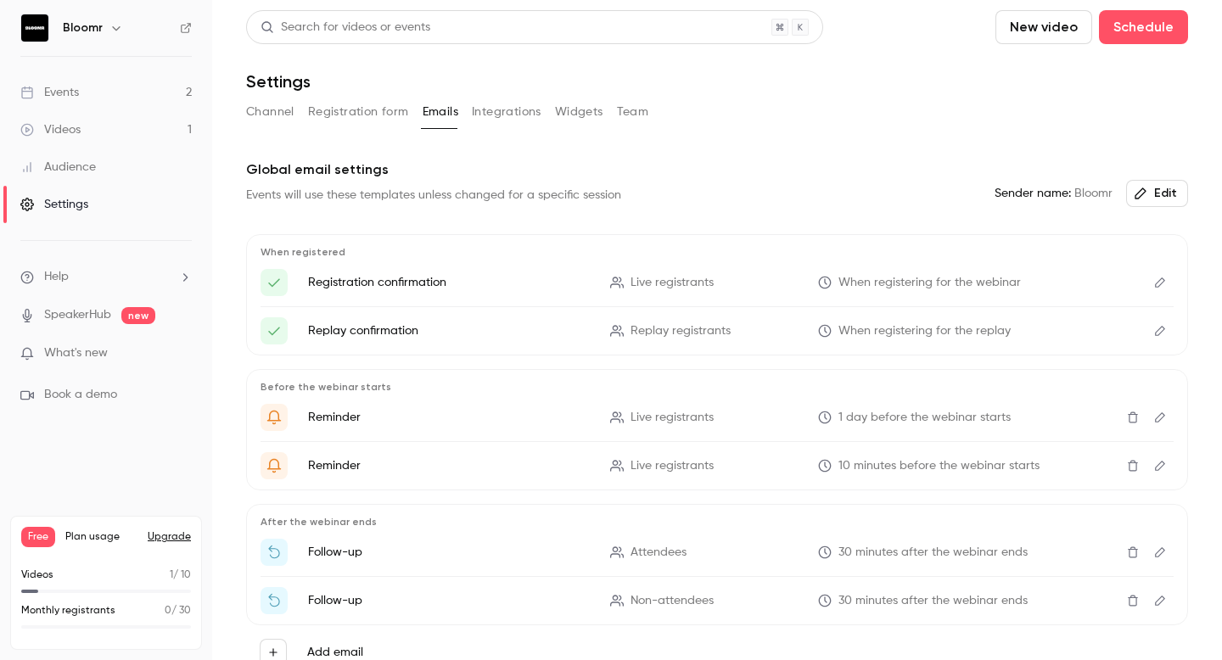
click at [507, 105] on button "Integrations" at bounding box center [507, 111] width 70 height 27
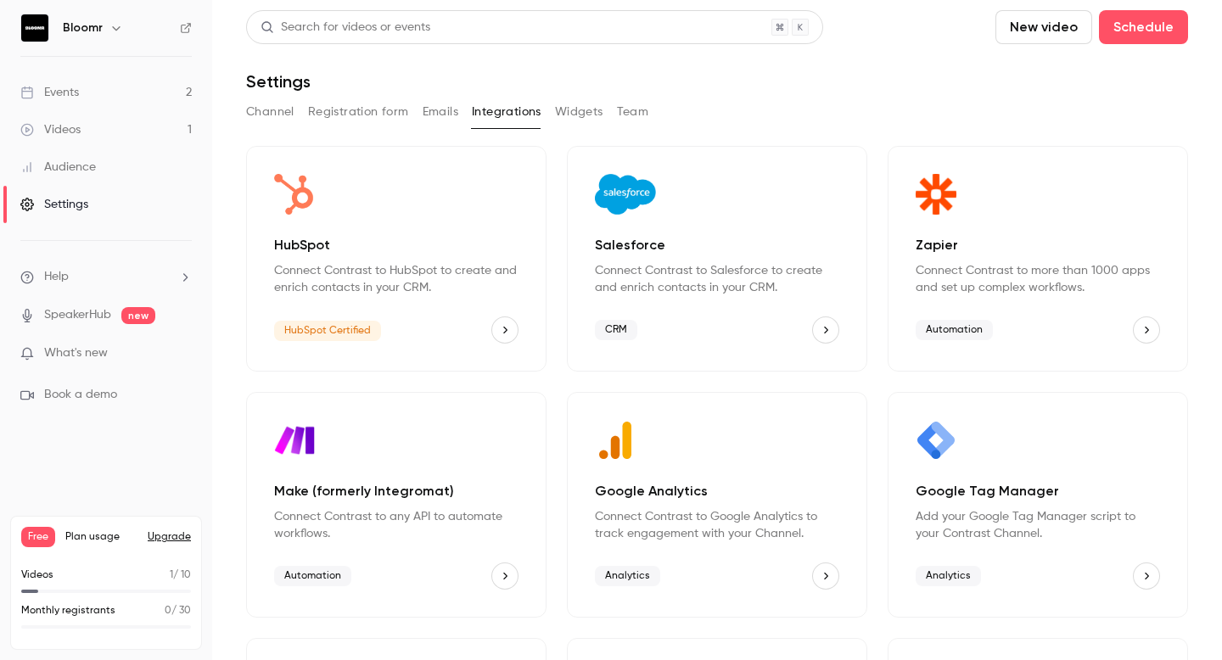
click at [600, 106] on button "Widgets" at bounding box center [579, 111] width 48 height 27
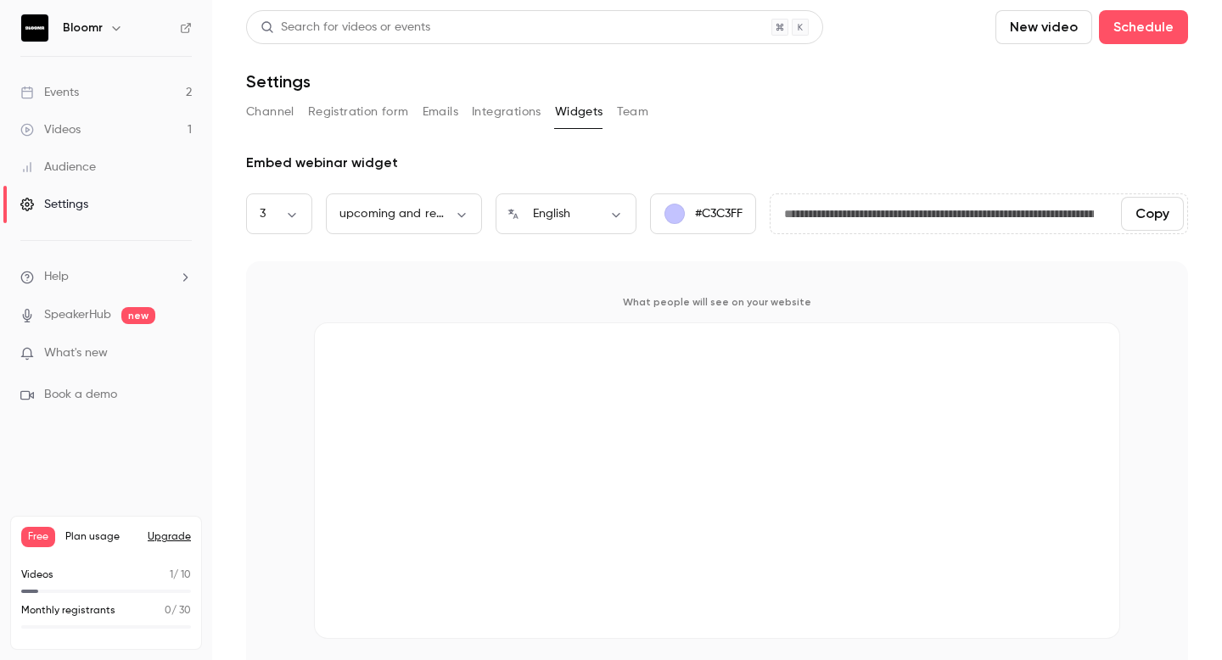
click at [640, 110] on button "Team" at bounding box center [633, 111] width 32 height 27
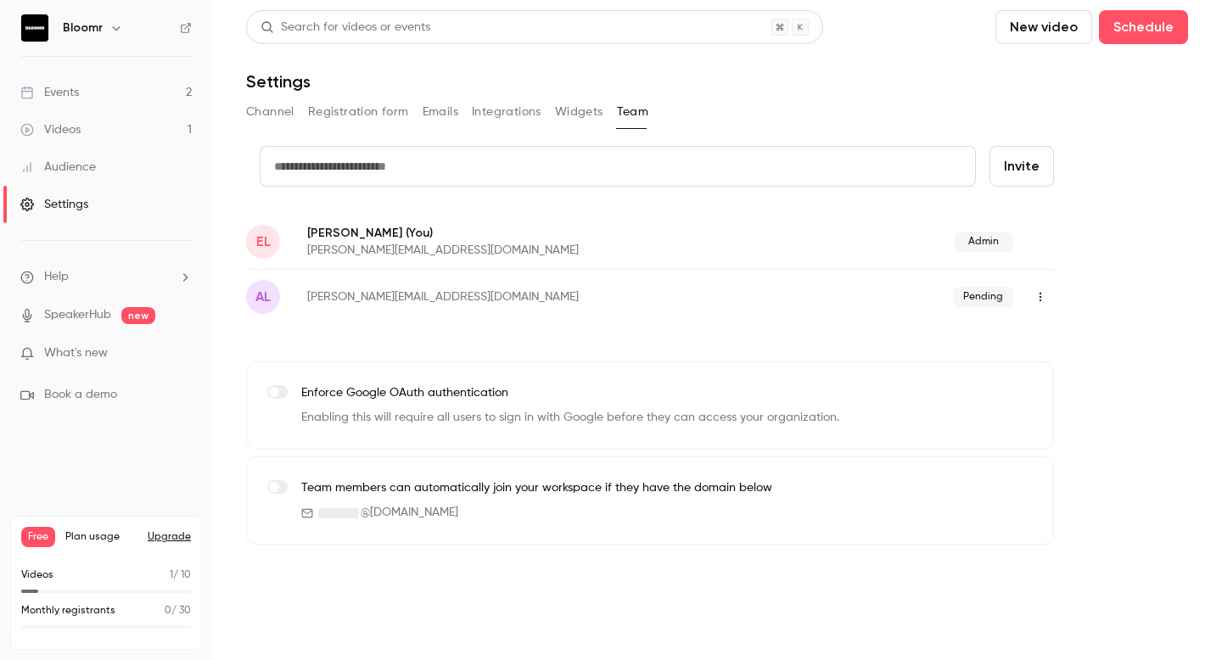
click at [423, 117] on button "Emails" at bounding box center [441, 111] width 36 height 27
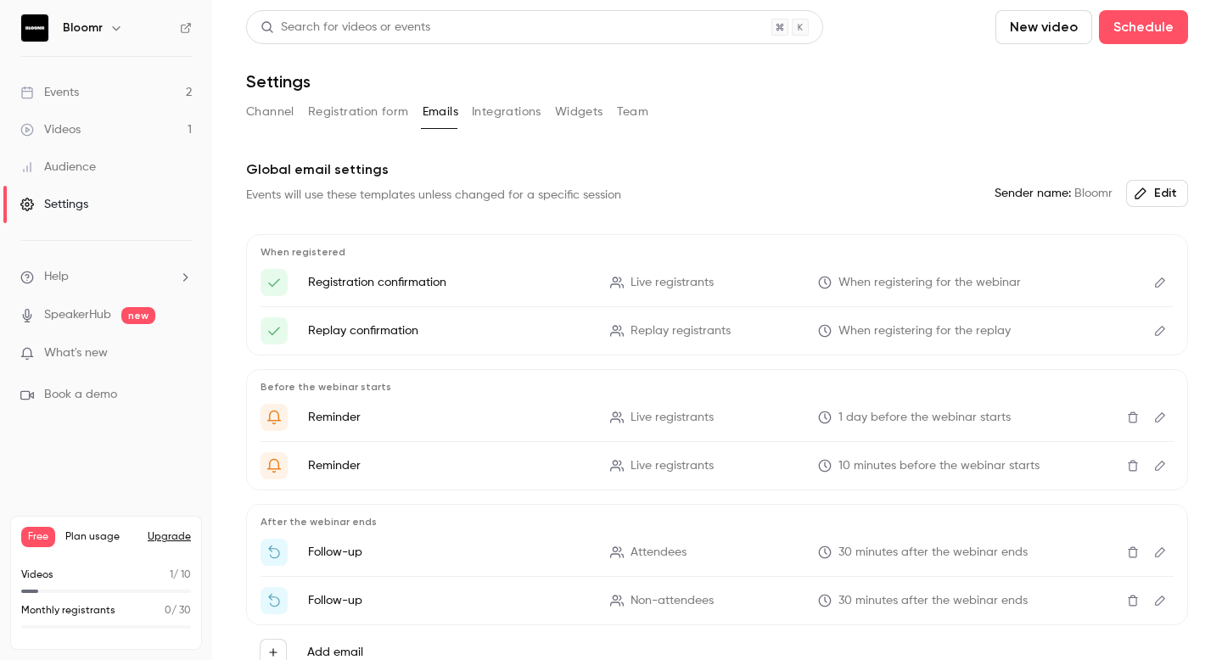
scroll to position [67, 0]
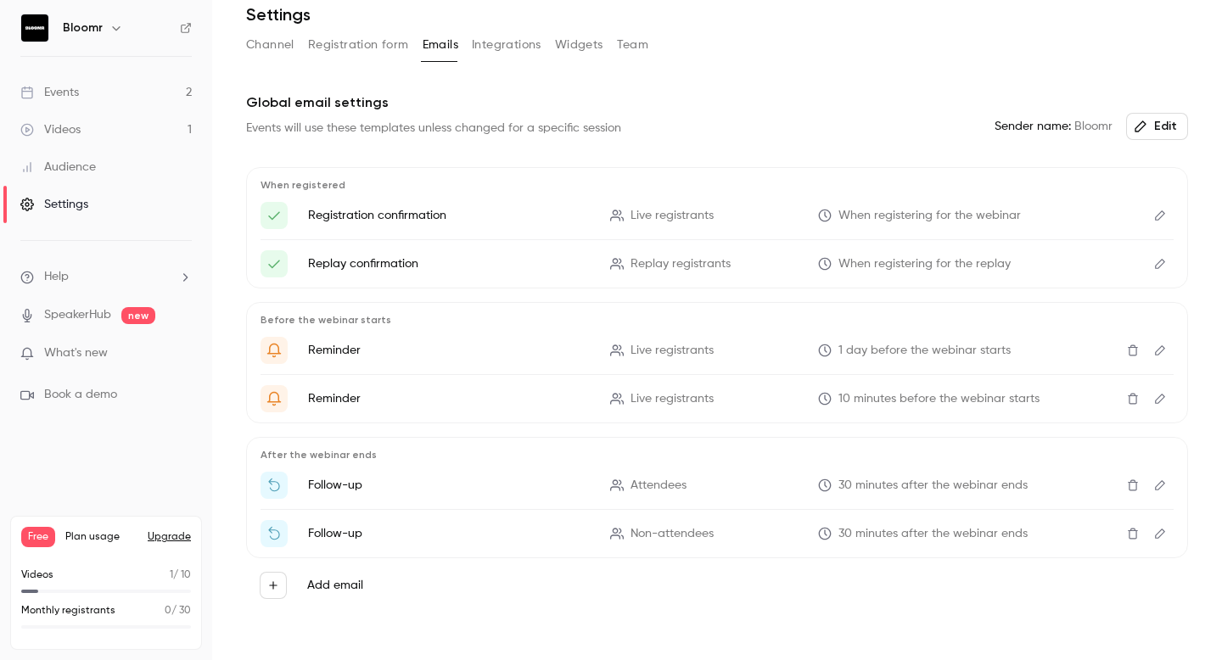
click at [369, 46] on button "Registration form" at bounding box center [358, 44] width 101 height 27
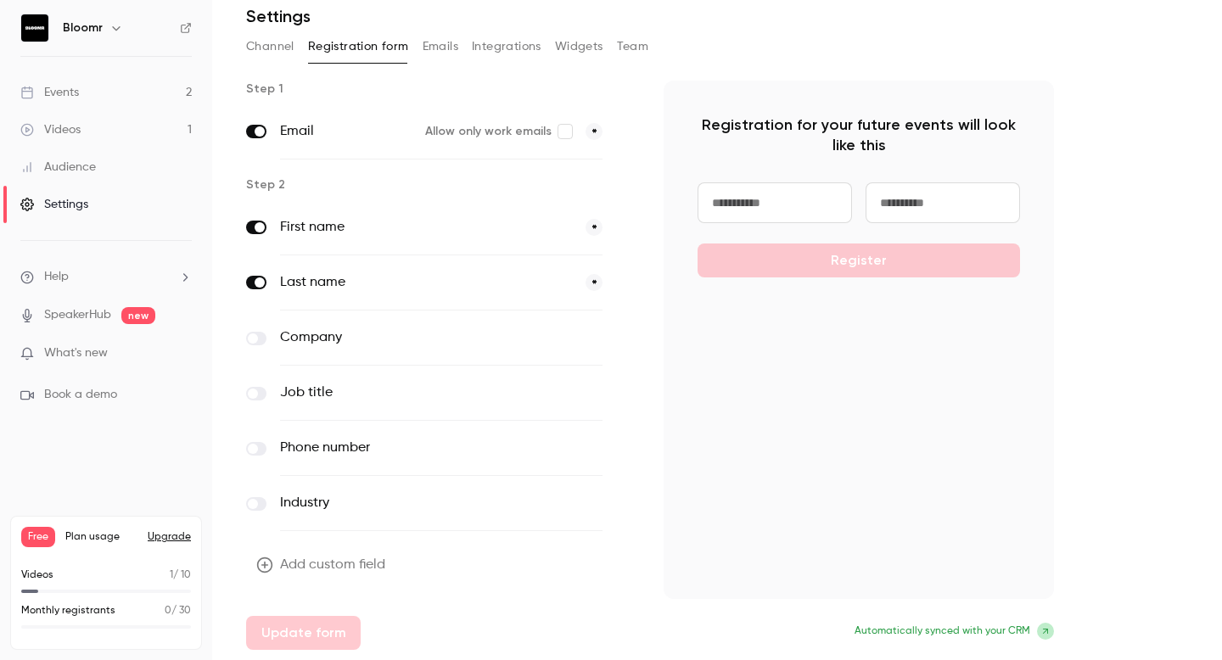
scroll to position [65, 0]
click at [740, 205] on input at bounding box center [775, 202] width 154 height 41
type input "*****"
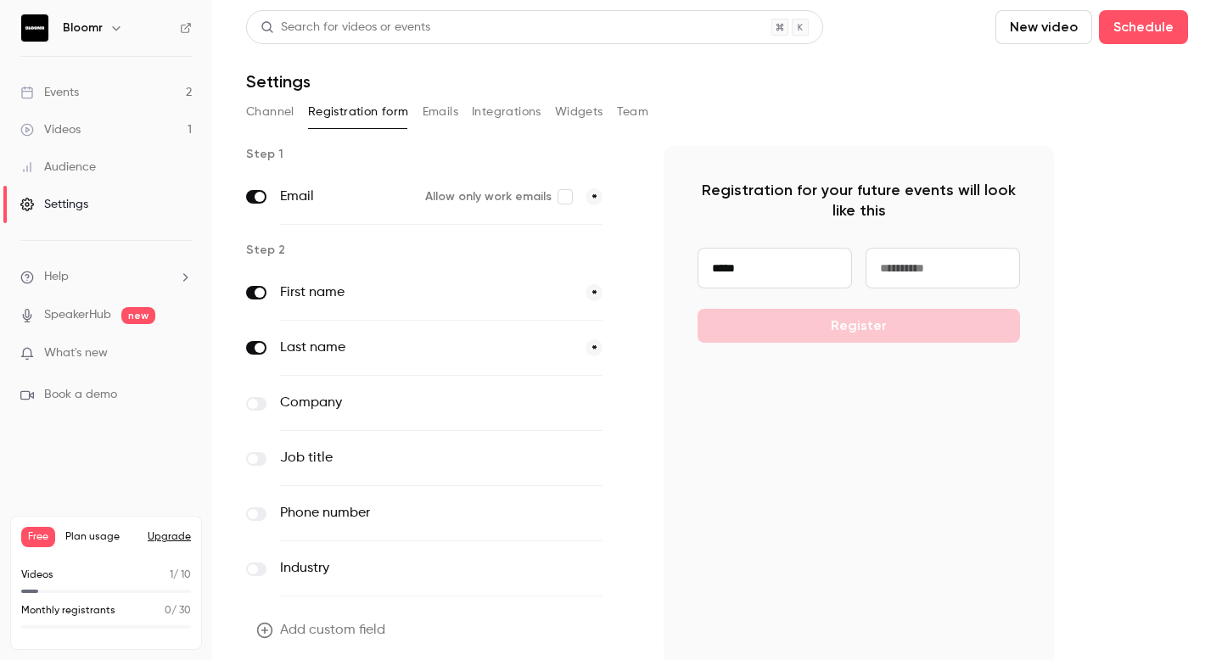
click at [253, 114] on button "Channel" at bounding box center [270, 111] width 48 height 27
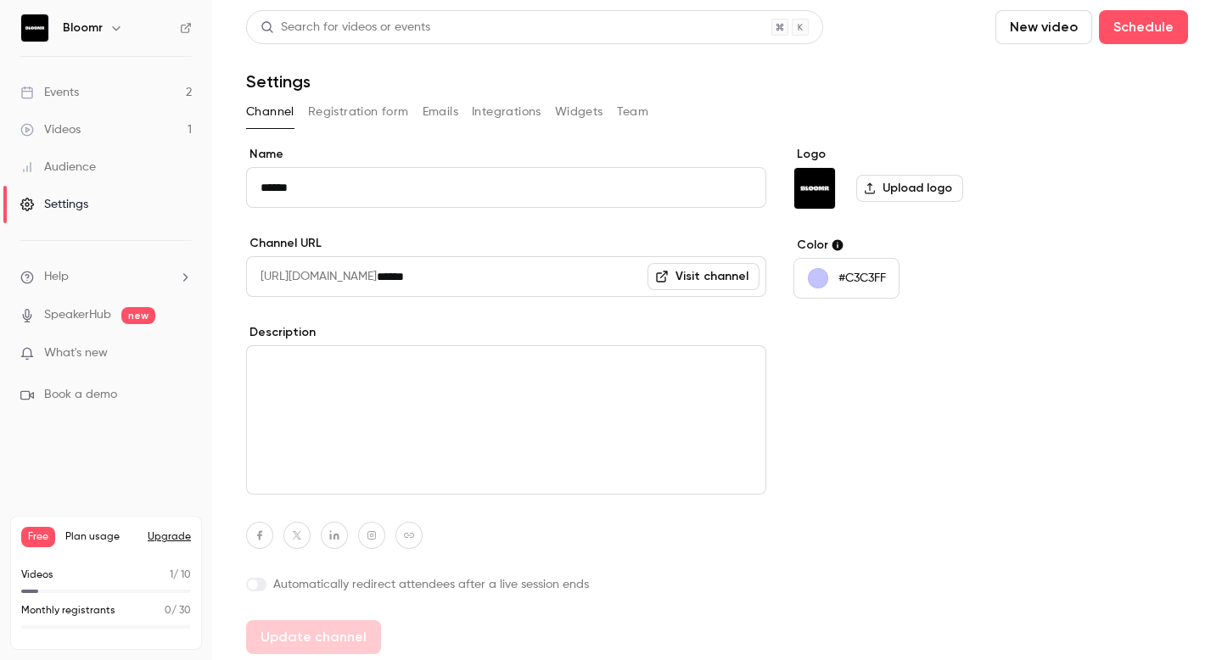
scroll to position [4, 0]
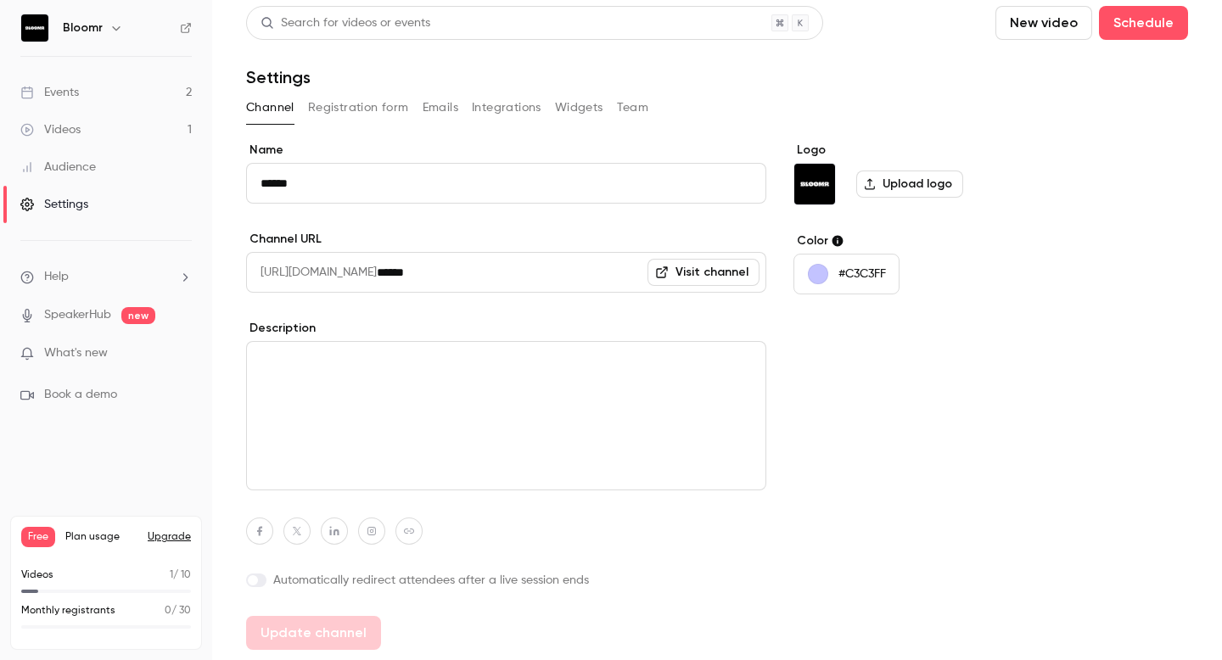
drag, startPoint x: 481, startPoint y: 271, endPoint x: 321, endPoint y: 270, distance: 160.4
click at [322, 270] on div "https://watch.getcontrast.io/ ******" at bounding box center [506, 272] width 520 height 41
click at [543, 228] on div "Name ****** Channel URL https://watch.getcontrast.io/ ****** Visit channel Desc…" at bounding box center [506, 396] width 520 height 508
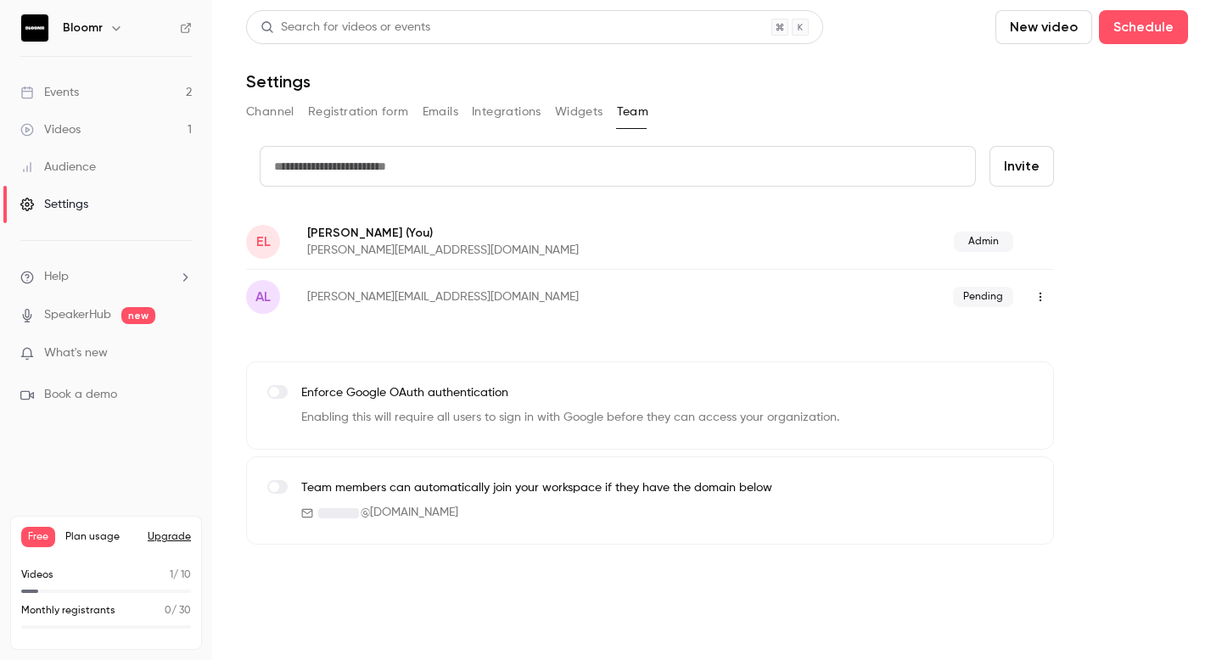
click at [1058, 300] on div "credit card Invite EL Elisa Le Lay (You) elisa@bloomr.tech Admin al alice@bloom…" at bounding box center [717, 345] width 942 height 399
click at [1042, 295] on icon "button" at bounding box center [1041, 297] width 14 height 12
click at [1111, 280] on div at bounding box center [611, 330] width 1222 height 660
click at [173, 132] on link "Videos 1" at bounding box center [106, 129] width 212 height 37
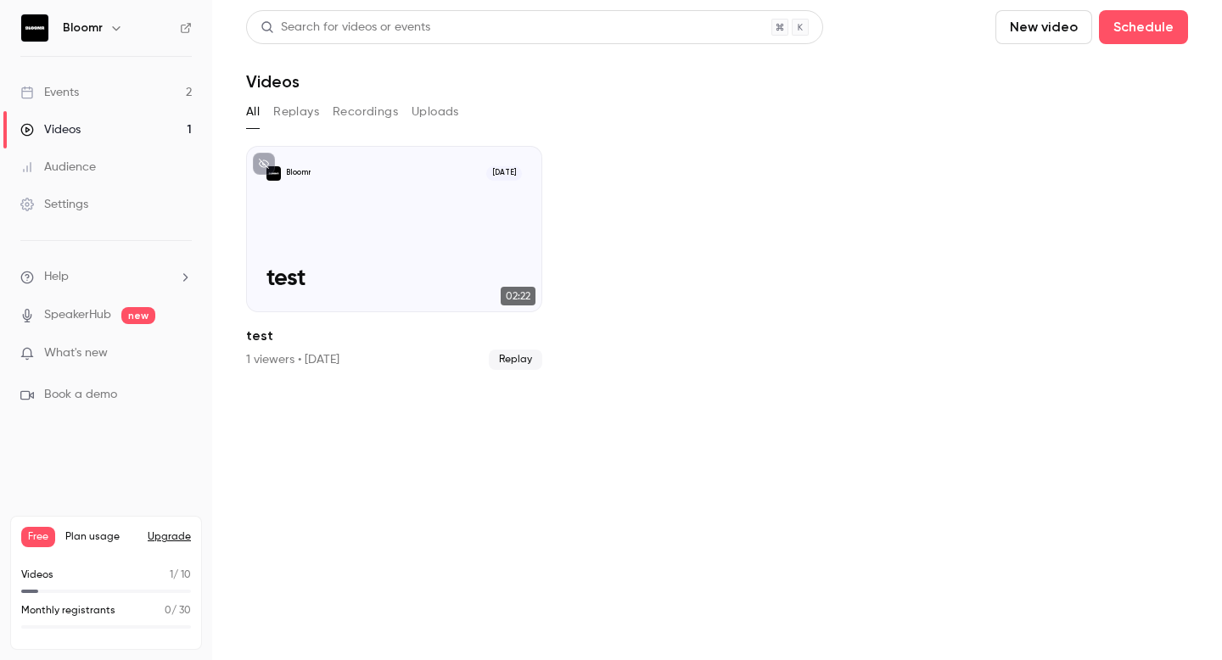
click at [104, 96] on link "Events 2" at bounding box center [106, 92] width 212 height 37
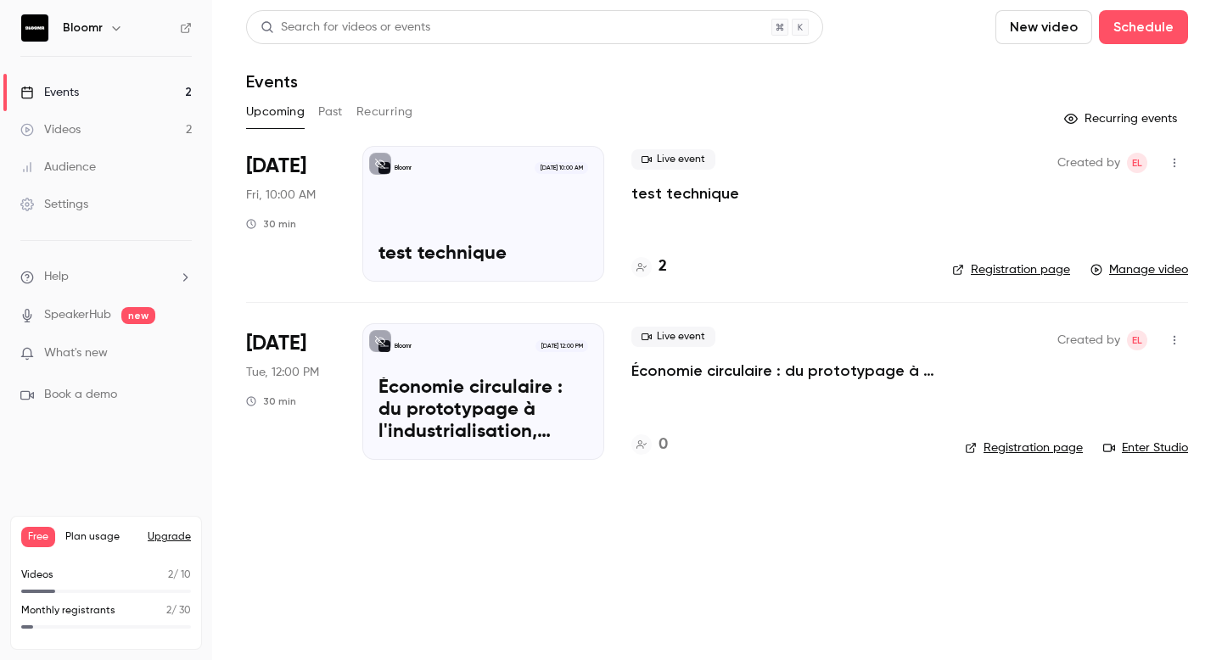
click at [133, 124] on link "Videos 2" at bounding box center [106, 129] width 212 height 37
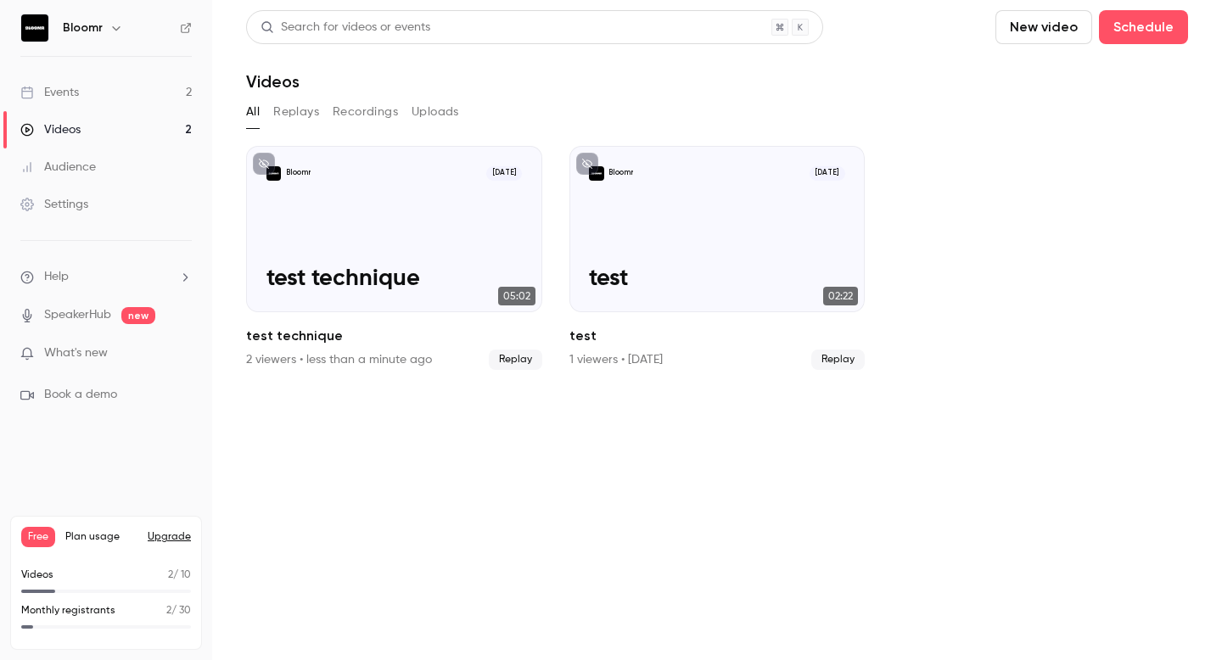
click at [106, 321] on link "SpeakerHub" at bounding box center [77, 315] width 67 height 18
click at [47, 36] on img at bounding box center [34, 27] width 27 height 27
click at [38, 35] on img at bounding box center [34, 27] width 27 height 27
click at [80, 35] on h6 "Bloomr" at bounding box center [83, 28] width 40 height 17
click at [109, 24] on icon "button" at bounding box center [116, 28] width 14 height 14
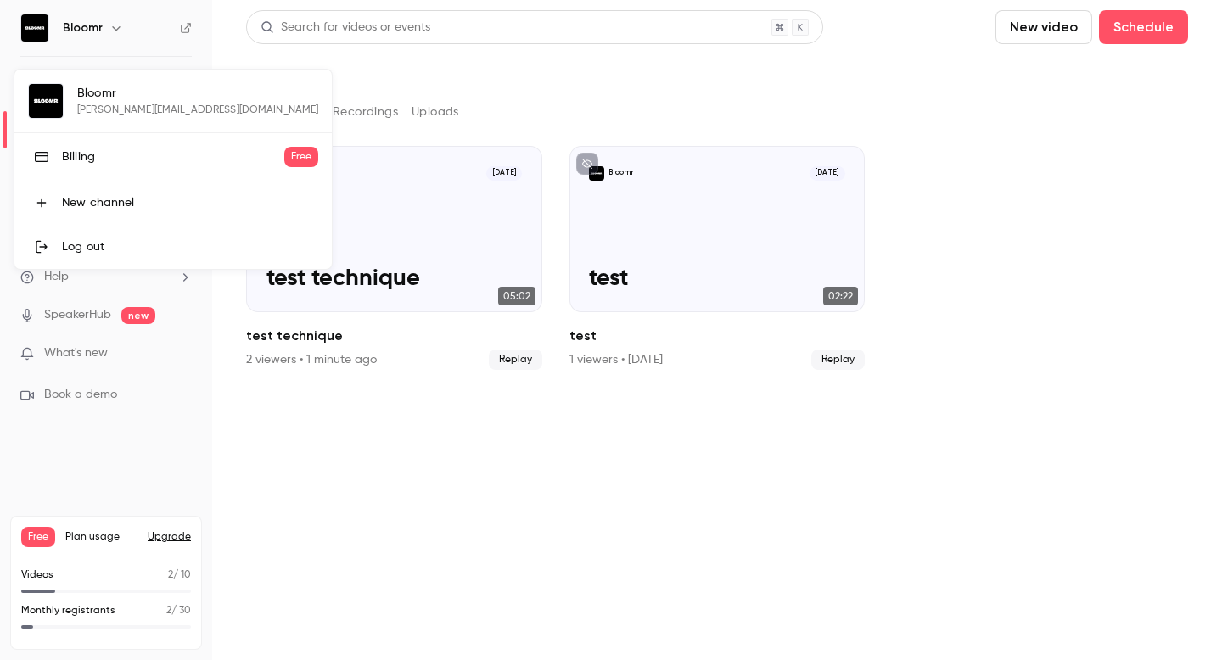
click at [82, 491] on div at bounding box center [611, 330] width 1222 height 660
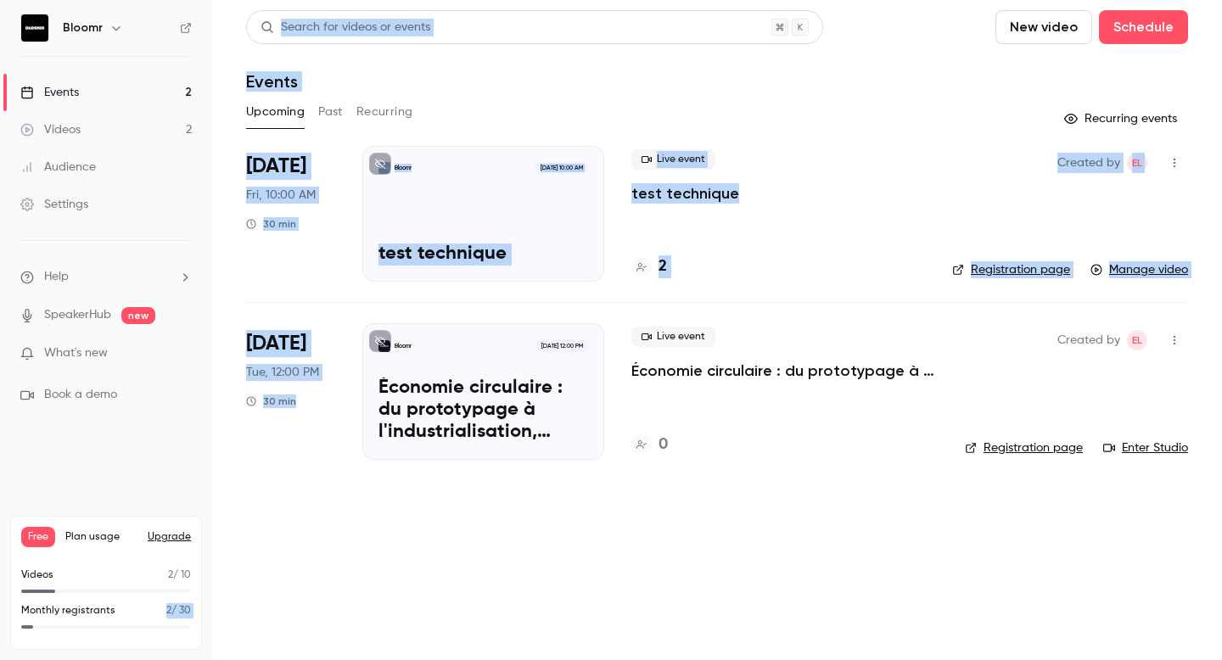
drag, startPoint x: 163, startPoint y: 608, endPoint x: 227, endPoint y: 626, distance: 66.1
click at [226, 626] on div "Bloomr Events 2 Videos 2 Audience Settings Help SpeakerHub new What's new Book …" at bounding box center [611, 330] width 1222 height 660
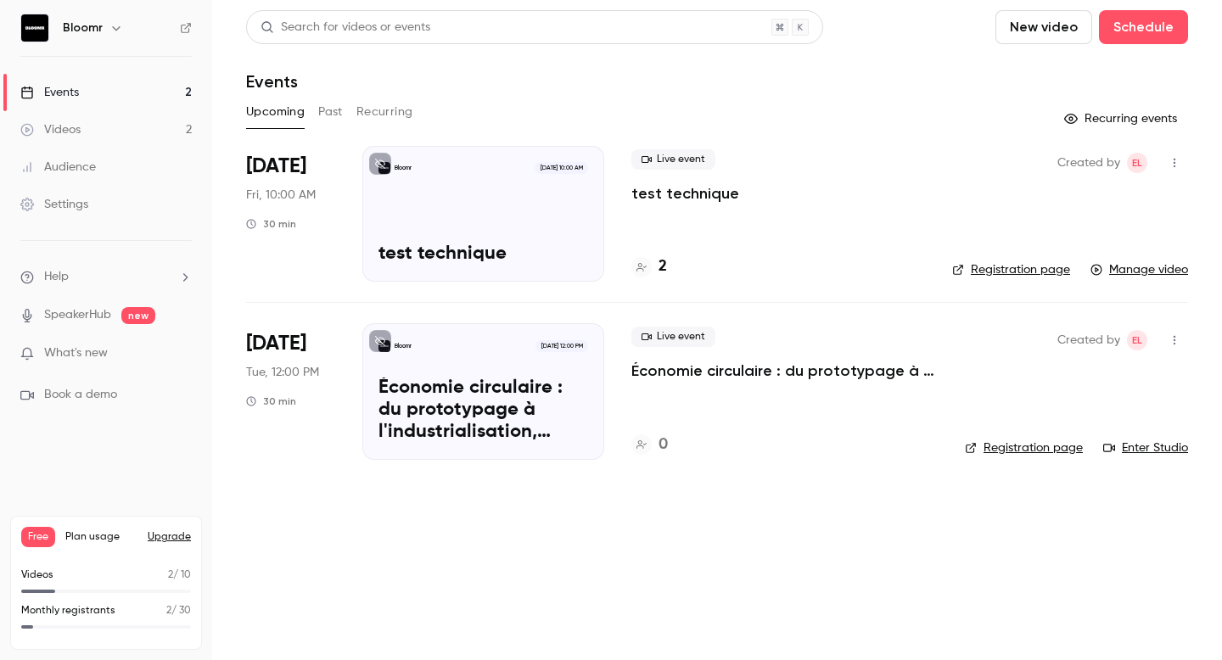
click at [232, 524] on main "Search for videos or events New video Schedule Events Upcoming Past Recurring R…" at bounding box center [717, 330] width 1010 height 660
click at [482, 180] on div "Bloomr [DATE] 10:00 AM test technique" at bounding box center [483, 214] width 242 height 136
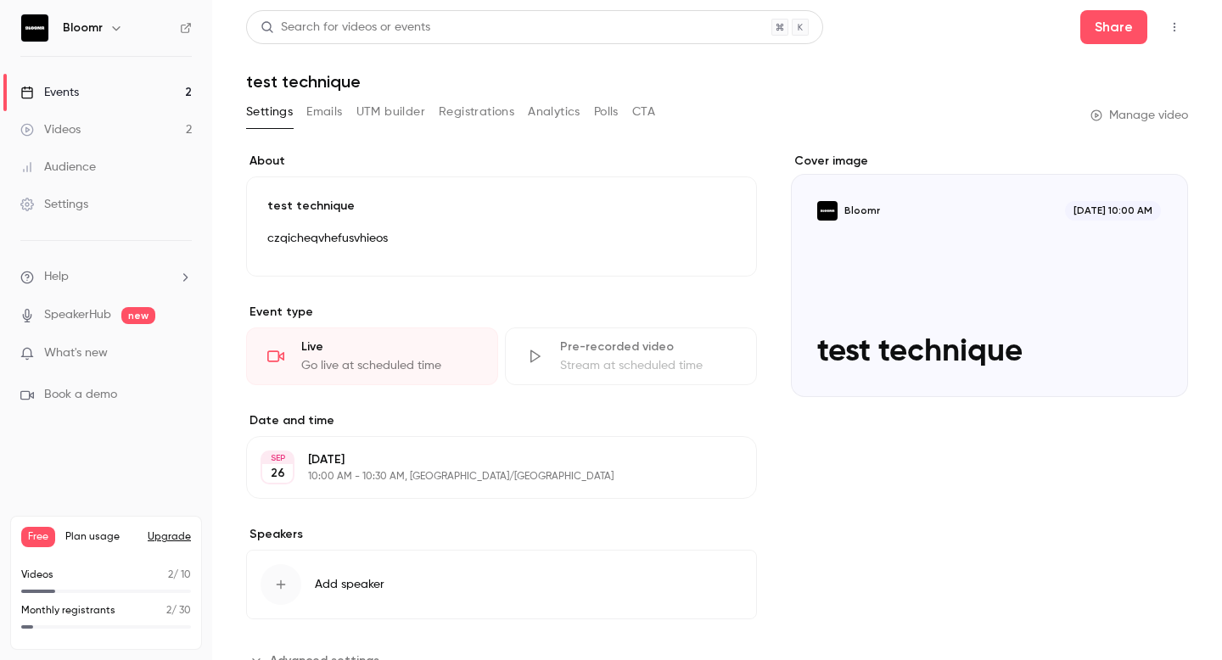
scroll to position [43, 0]
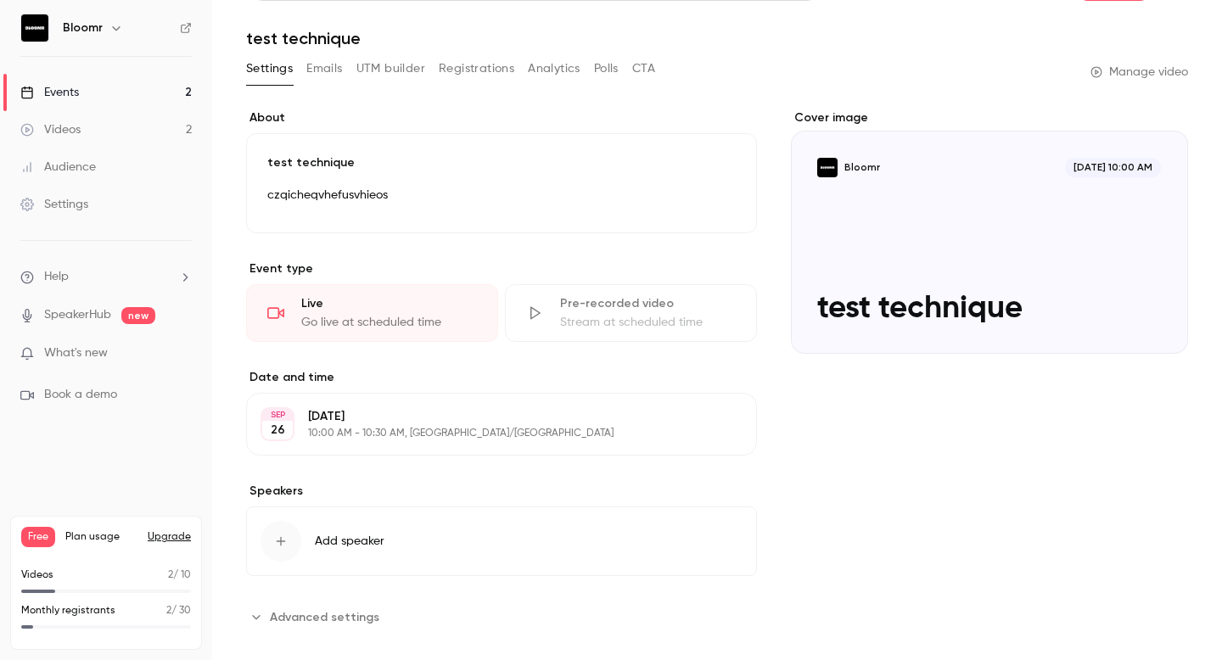
click at [907, 234] on div "Cover image" at bounding box center [989, 231] width 397 height 244
click at [0, 0] on input "Bloomr [DATE] 10:00 AM test technique" at bounding box center [0, 0] width 0 height 0
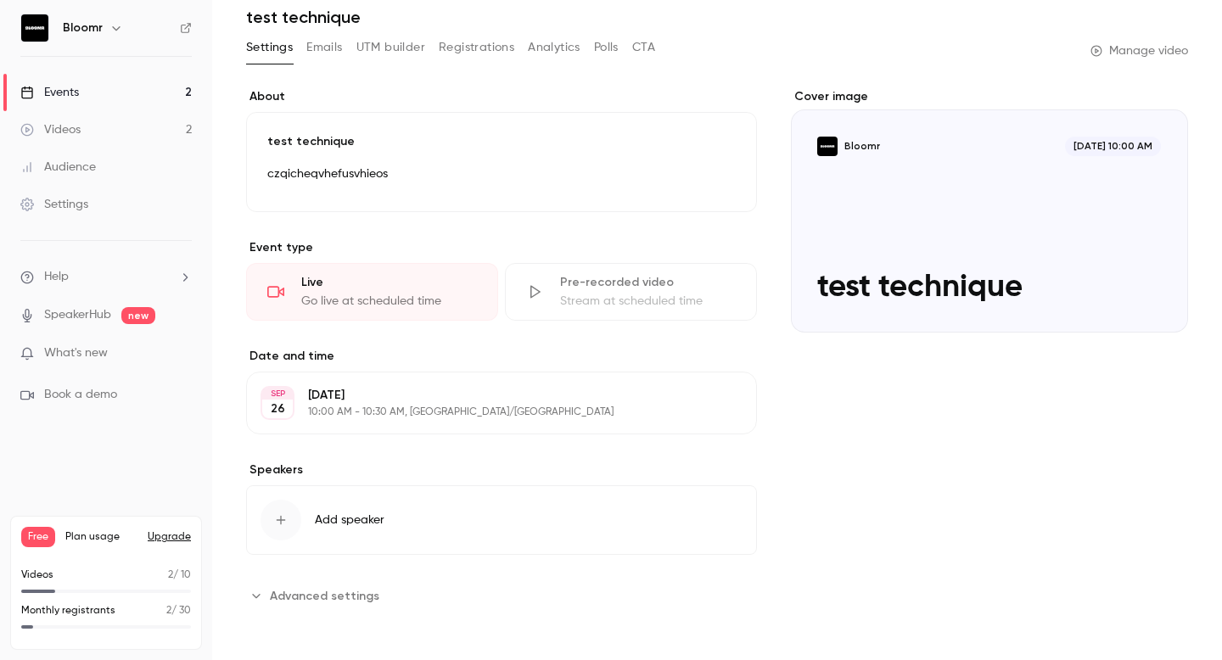
scroll to position [0, 0]
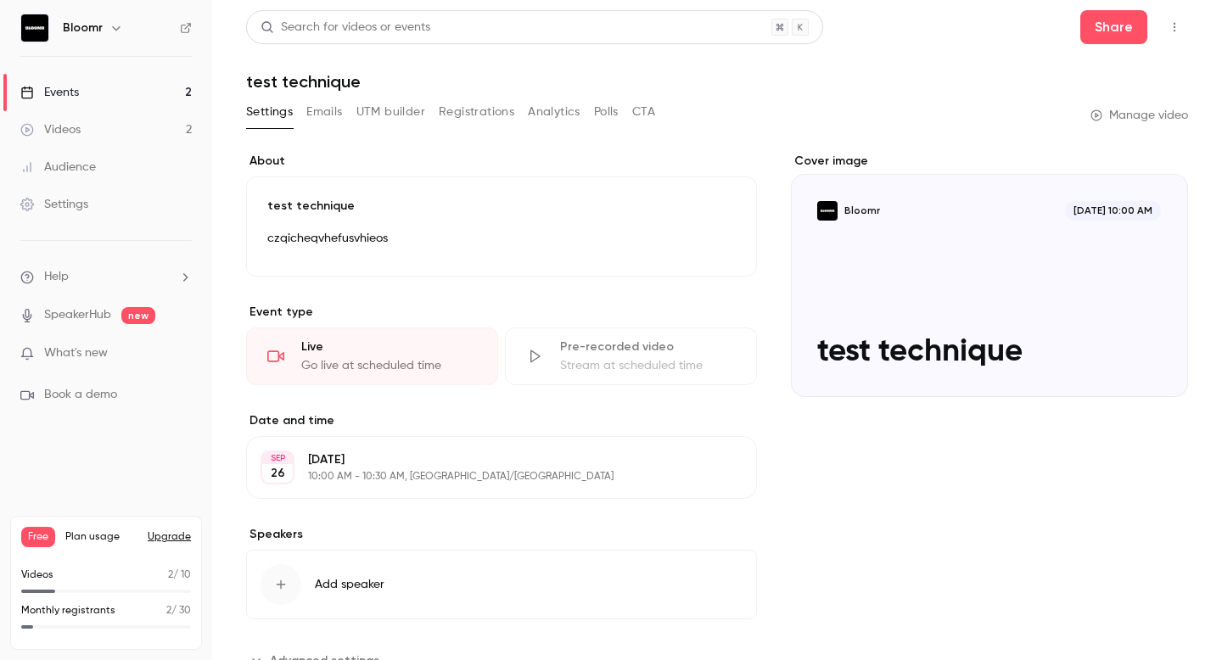
click at [150, 95] on link "Events 2" at bounding box center [106, 92] width 212 height 37
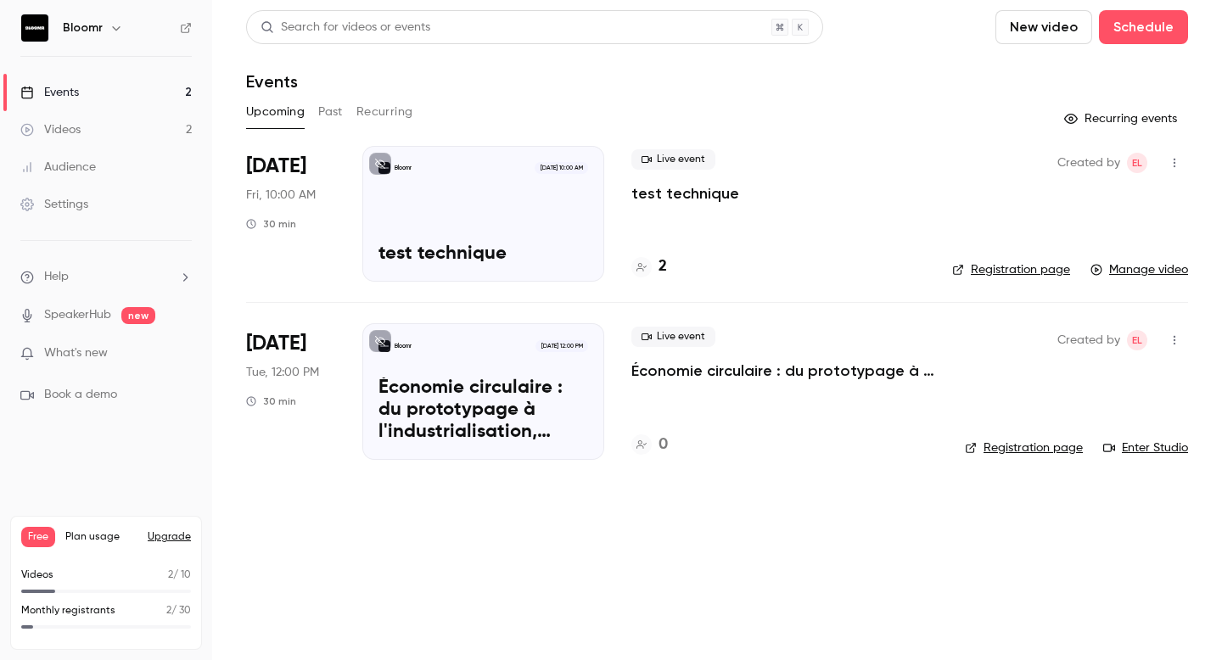
click at [144, 119] on link "Videos 2" at bounding box center [106, 129] width 212 height 37
